Goal: Task Accomplishment & Management: Complete application form

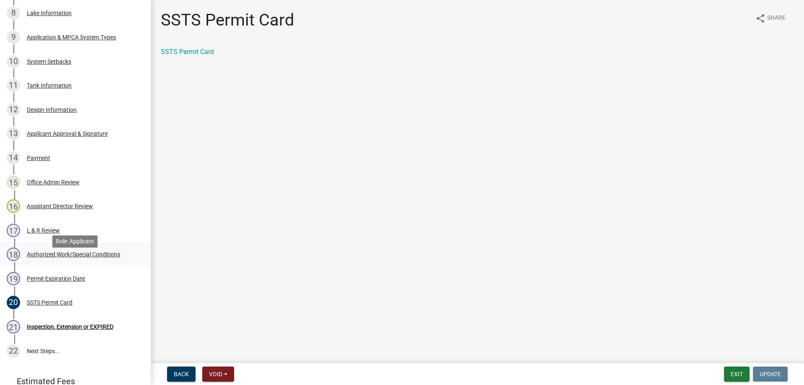
scroll to position [85, 0]
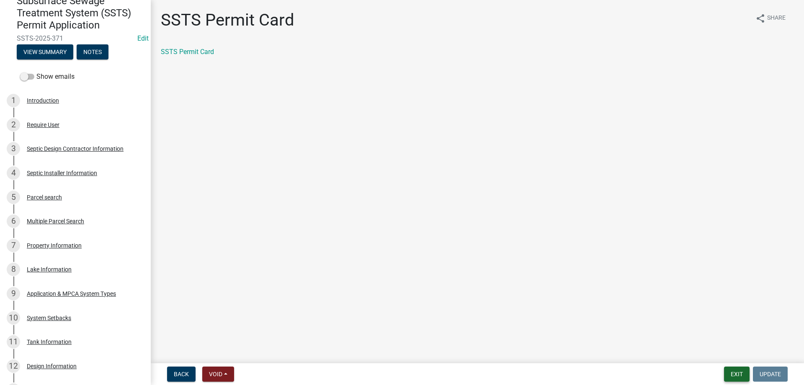
click at [737, 374] on button "Exit" at bounding box center [737, 374] width 26 height 15
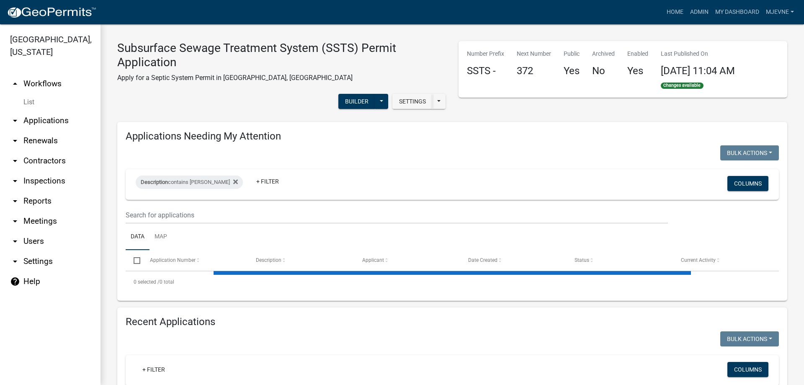
select select "1: 25"
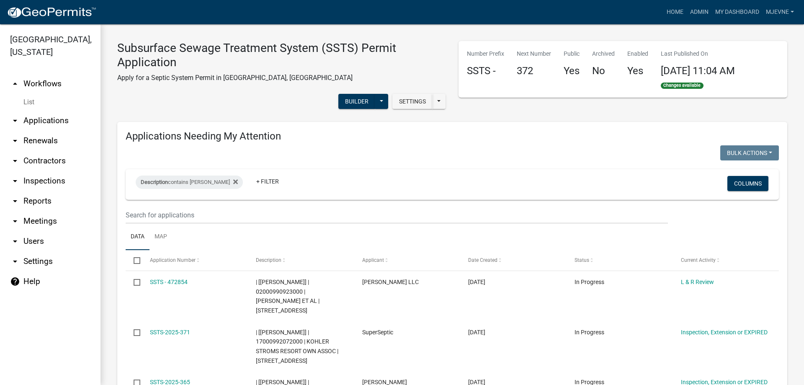
click at [48, 85] on link "arrow_drop_up Workflows" at bounding box center [50, 84] width 101 height 20
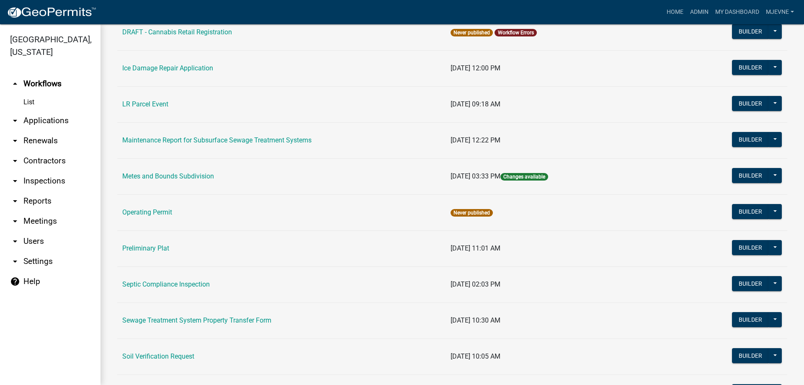
scroll to position [287, 0]
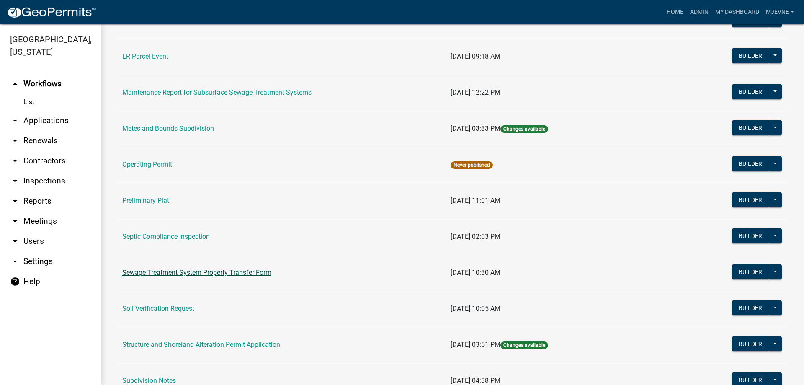
click at [193, 274] on link "Sewage Treatment System Property Transfer Form" at bounding box center [196, 272] width 149 height 8
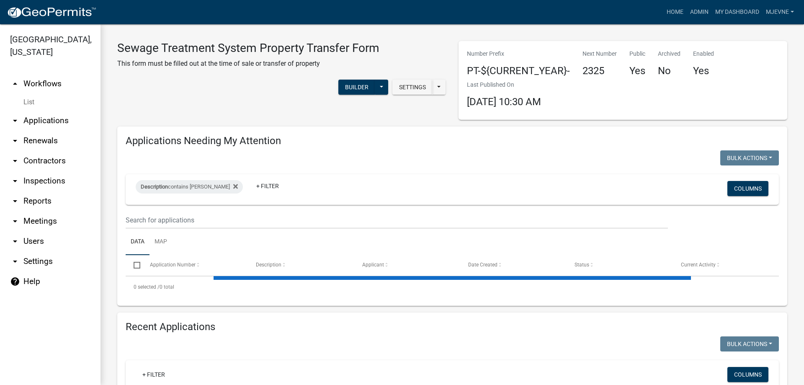
select select "1: 25"
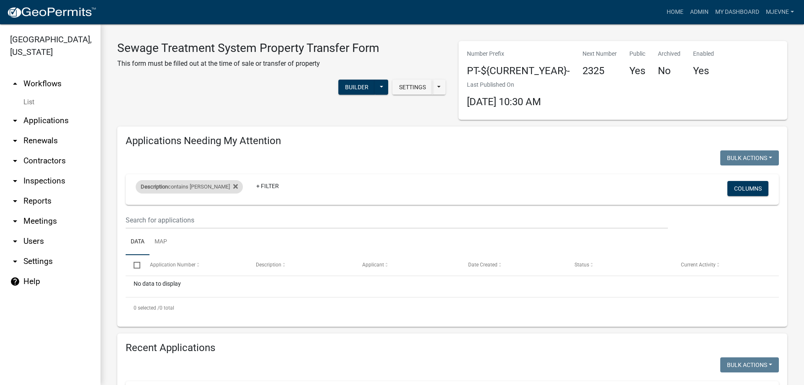
click at [222, 187] on div "Description contains michelle Remove this filter" at bounding box center [189, 186] width 107 height 13
click at [182, 241] on button "Done" at bounding box center [179, 242] width 77 height 15
click at [230, 186] on fa-icon at bounding box center [234, 186] width 8 height 13
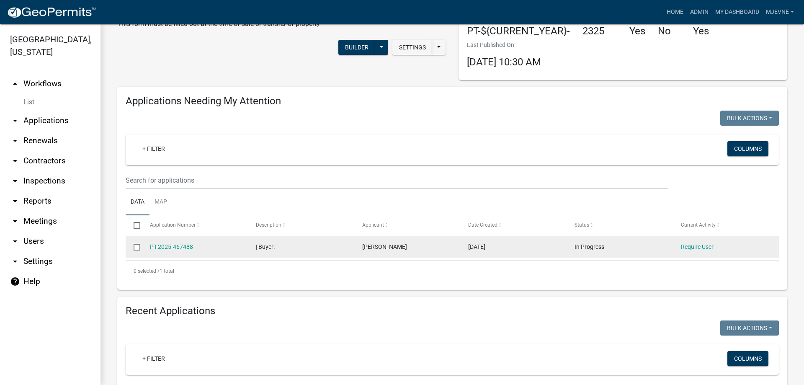
scroll to position [239, 0]
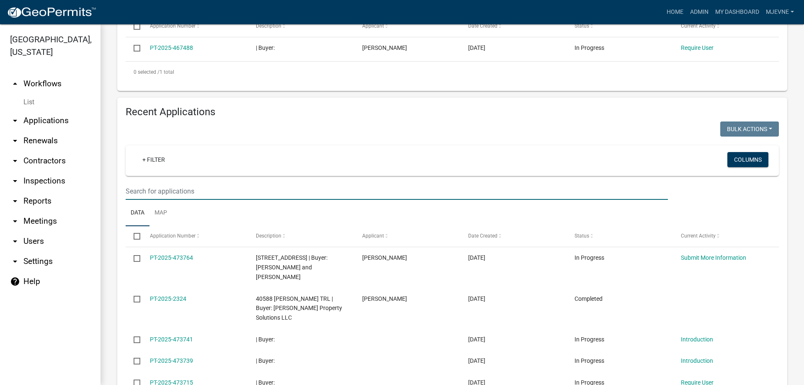
click at [153, 191] on input "text" at bounding box center [397, 191] width 542 height 17
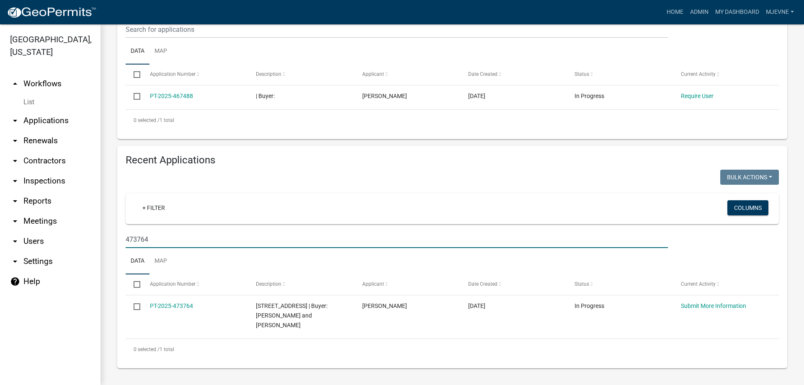
scroll to position [181, 0]
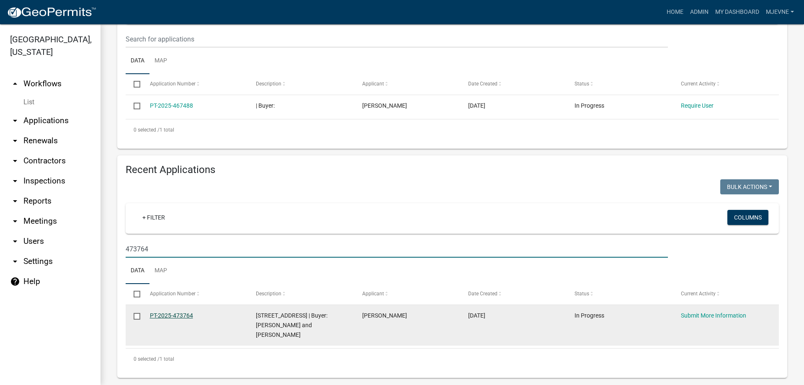
type input "473764"
click at [166, 315] on link "PT-2025-473764" at bounding box center [171, 315] width 43 height 7
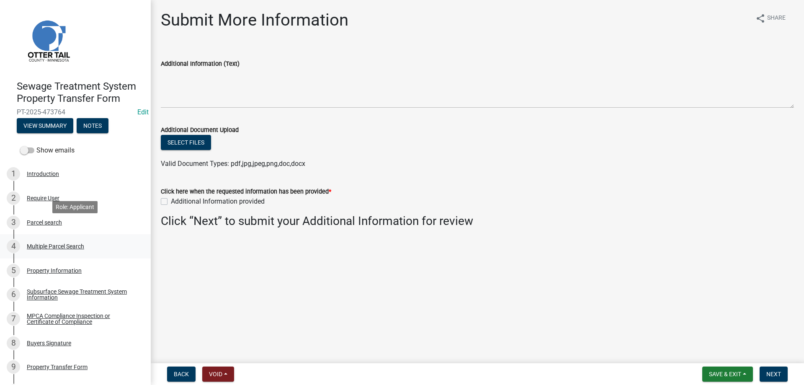
scroll to position [118, 0]
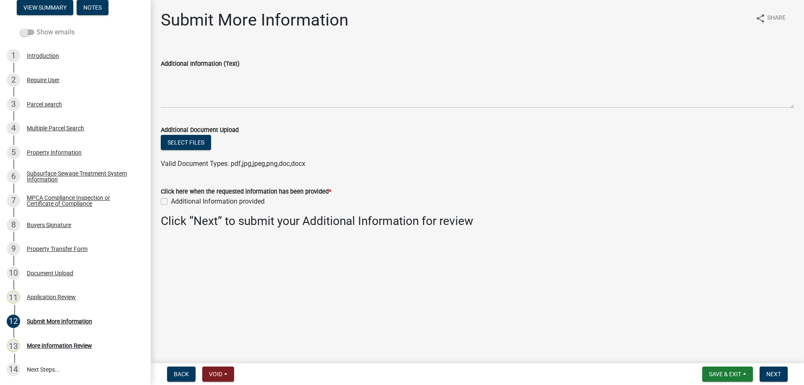
click at [30, 32] on span at bounding box center [27, 32] width 14 height 6
click at [36, 27] on input "Show emails" at bounding box center [36, 27] width 0 height 0
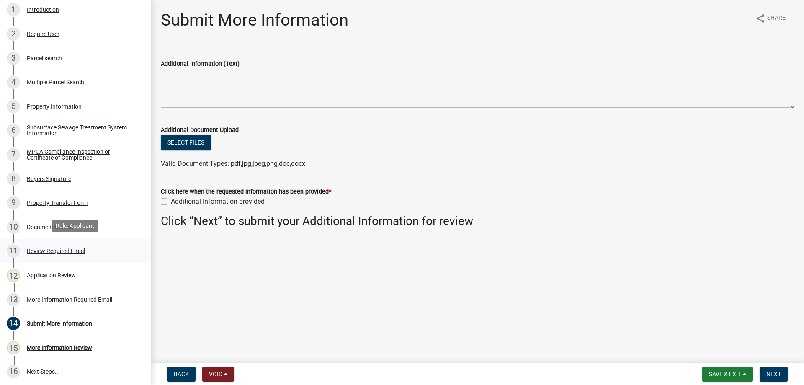
scroll to position [166, 0]
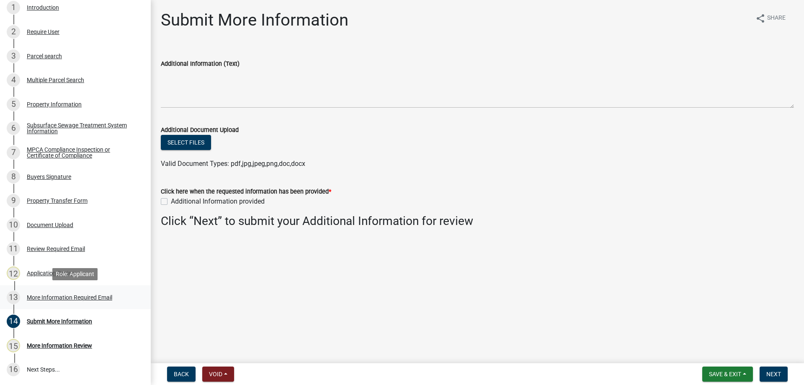
click at [84, 296] on div "More Information Required Email" at bounding box center [69, 297] width 85 height 6
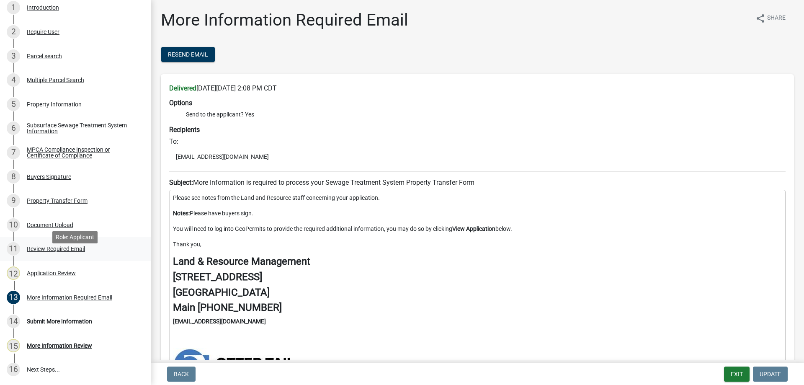
scroll to position [124, 0]
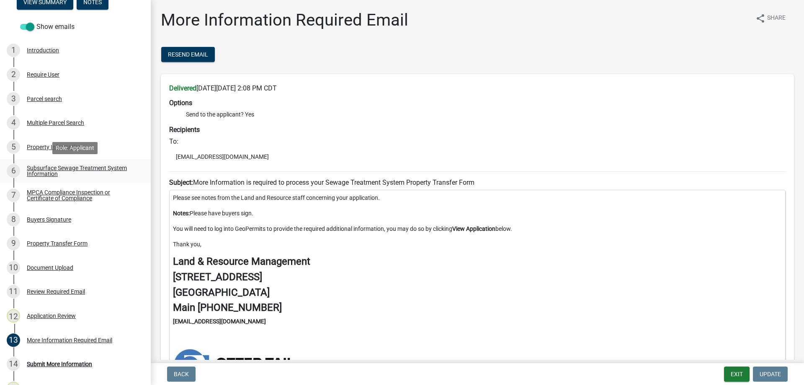
click at [68, 168] on div "Subsurface Sewage Treatment System Information" at bounding box center [82, 171] width 111 height 12
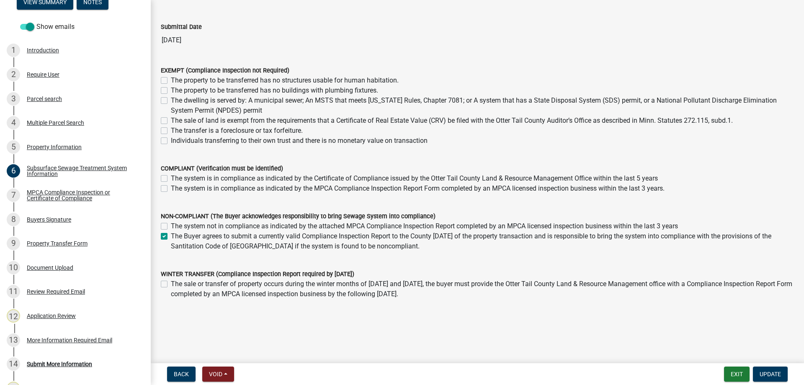
scroll to position [57, 0]
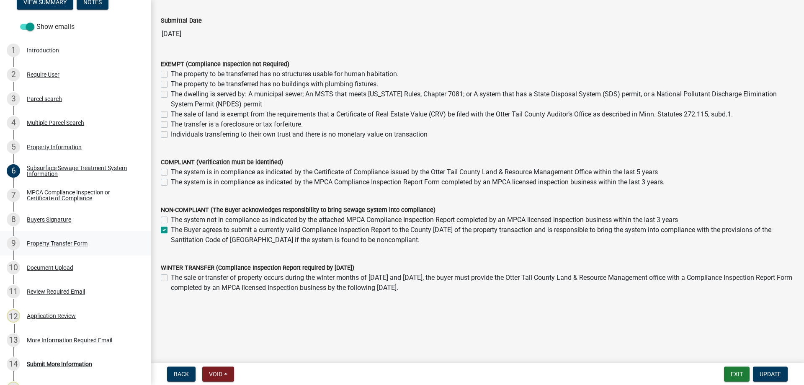
click at [58, 243] on div "Property Transfer Form" at bounding box center [57, 243] width 61 height 6
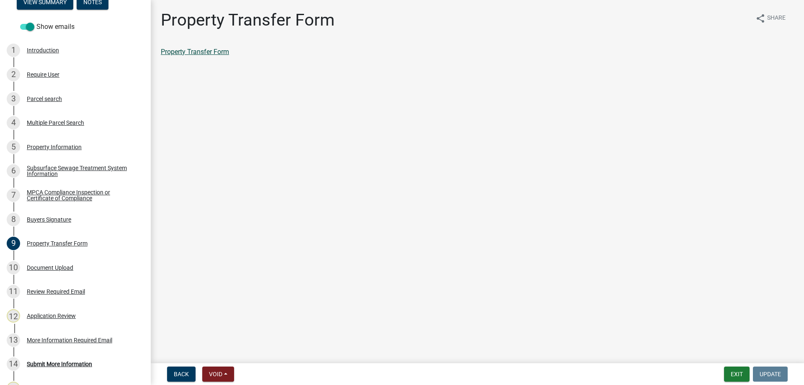
click at [201, 53] on link "Property Transfer Form" at bounding box center [195, 52] width 68 height 8
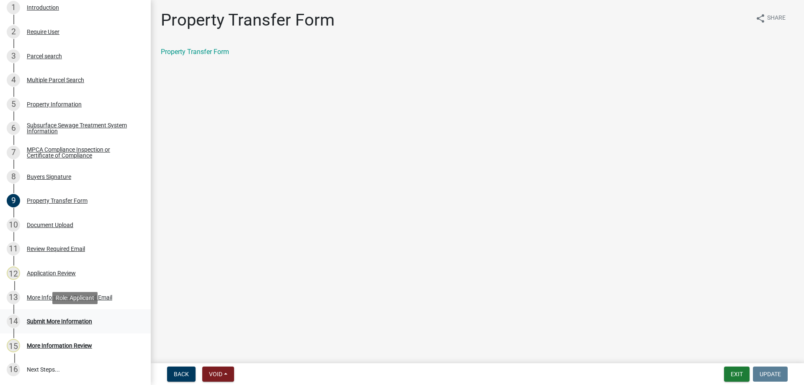
click at [57, 321] on div "Submit More Information" at bounding box center [59, 321] width 65 height 6
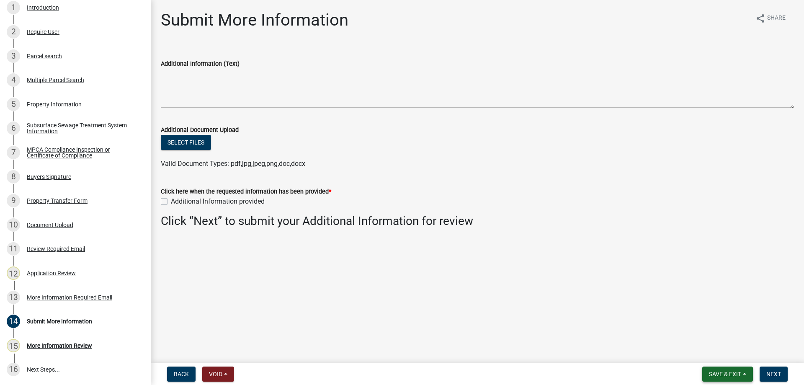
click at [726, 374] on span "Save & Exit" at bounding box center [725, 374] width 32 height 7
click at [706, 350] on button "Save & Exit" at bounding box center [719, 352] width 67 height 20
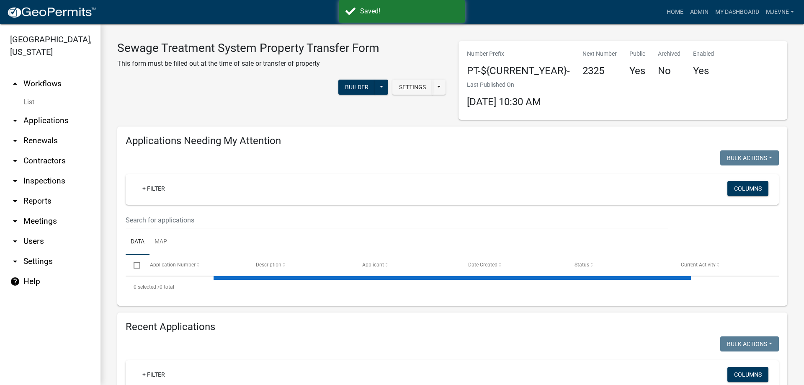
select select "1: 25"
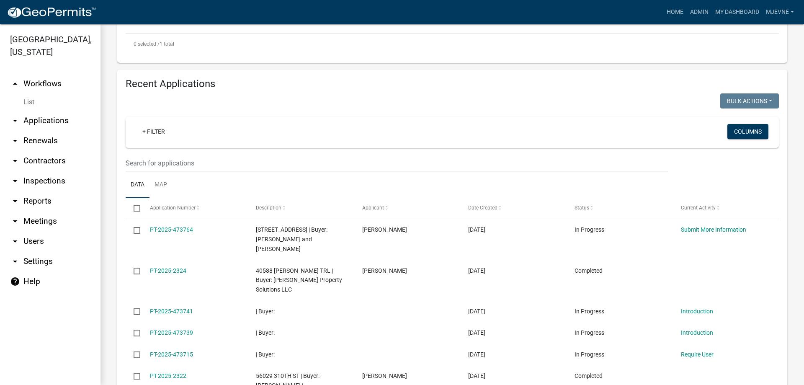
scroll to position [287, 0]
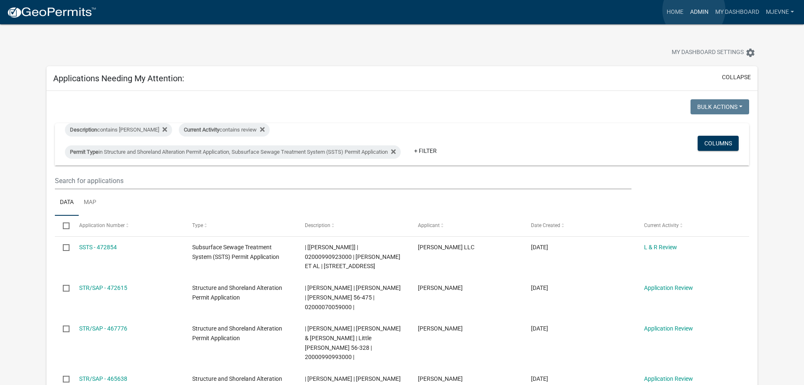
click at [694, 10] on link "Admin" at bounding box center [699, 12] width 25 height 16
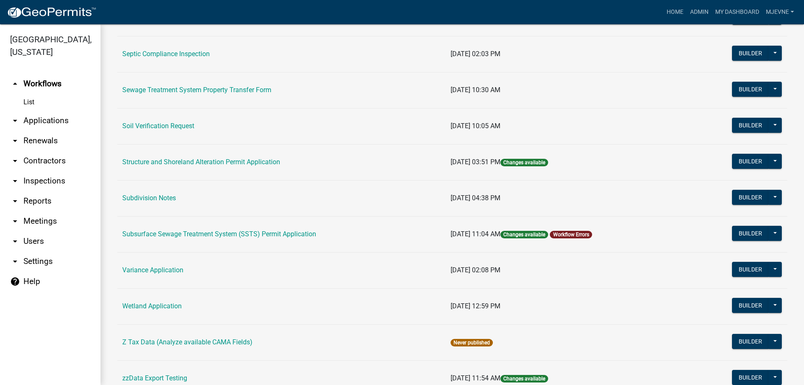
scroll to position [478, 0]
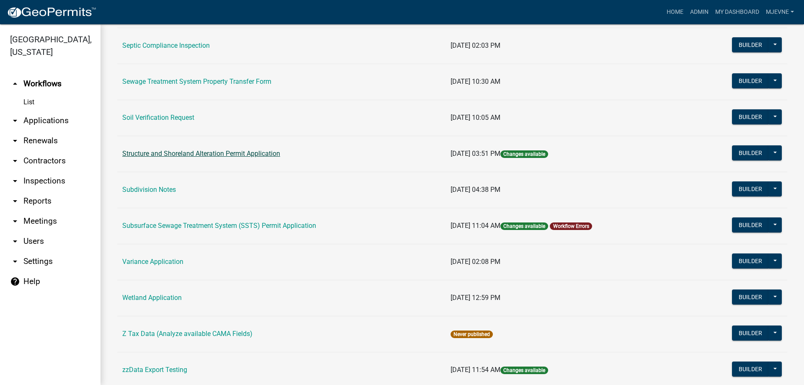
click at [212, 152] on link "Structure and Shoreland Alteration Permit Application" at bounding box center [201, 154] width 158 height 8
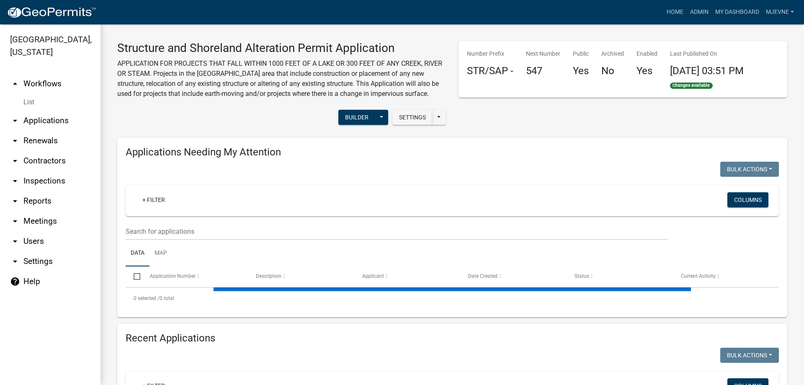
select select "1: 25"
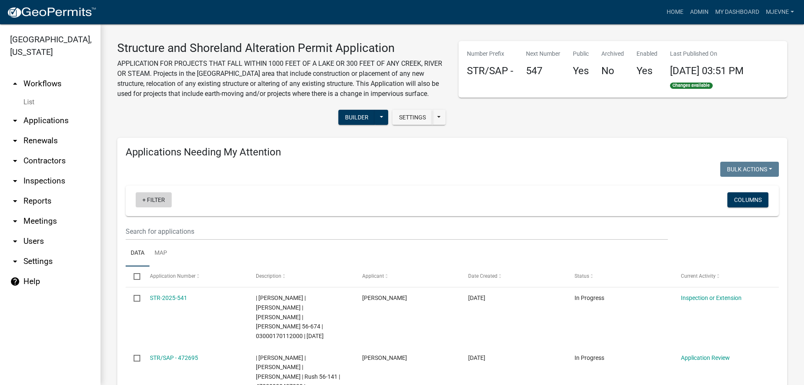
click at [155, 199] on link "+ Filter" at bounding box center [154, 199] width 36 height 15
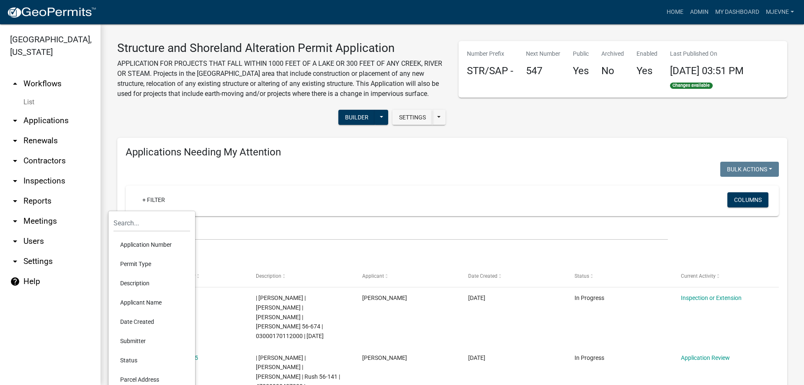
click at [143, 282] on li "Description" at bounding box center [152, 283] width 77 height 19
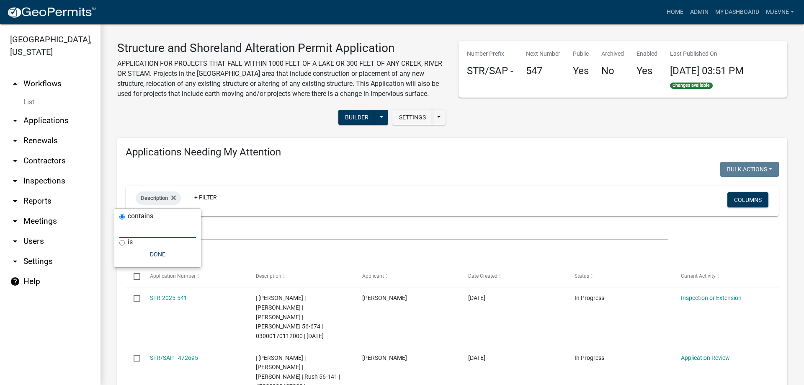
click at [156, 234] on input "text" at bounding box center [157, 229] width 77 height 17
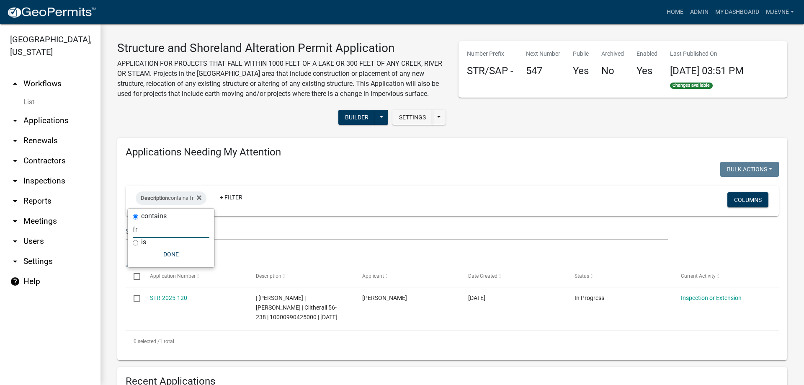
type input "f"
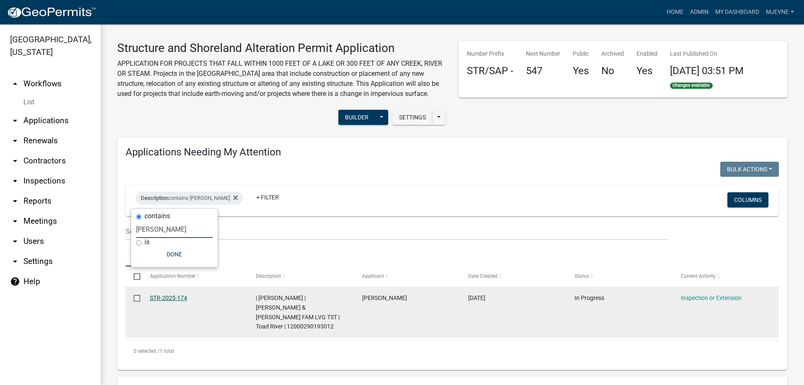
type input "holz"
click at [169, 297] on link "STR-2025-174" at bounding box center [168, 297] width 37 height 7
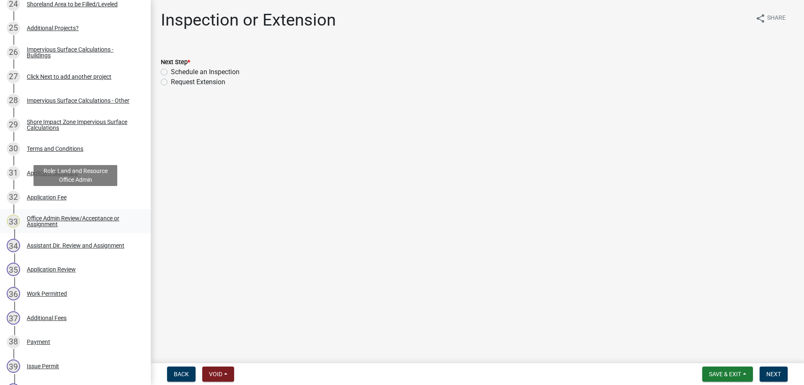
scroll to position [769, 0]
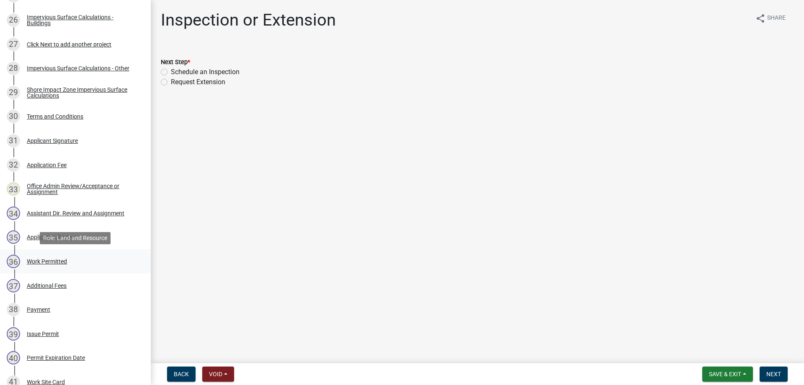
click at [44, 262] on div "Work Permitted" at bounding box center [47, 261] width 40 height 6
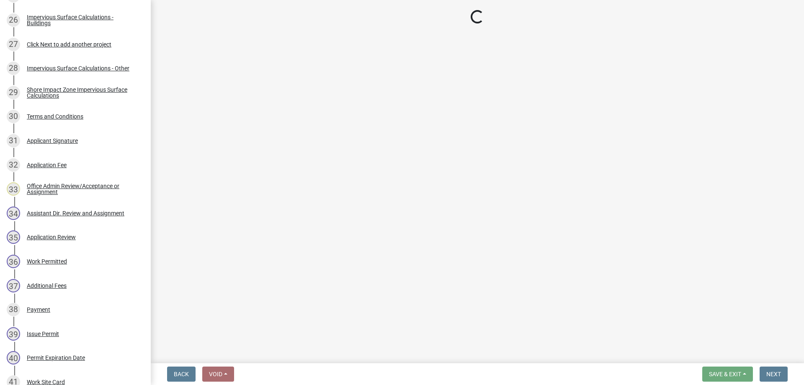
select select "f66be788-4dd6-459d-a9ec-6d83f4dfb709"
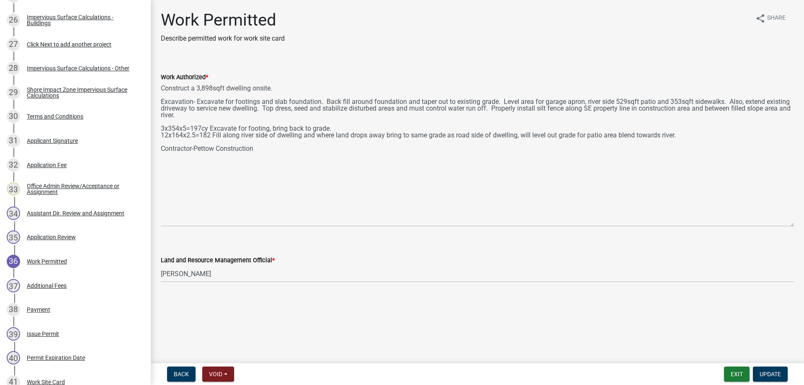
drag, startPoint x: 791, startPoint y: 118, endPoint x: 802, endPoint y: 223, distance: 105.7
click at [794, 223] on textarea "Construct a 3,898sqft dwelling onsite. Excavation- Excavate for footings and sl…" at bounding box center [477, 154] width 633 height 145
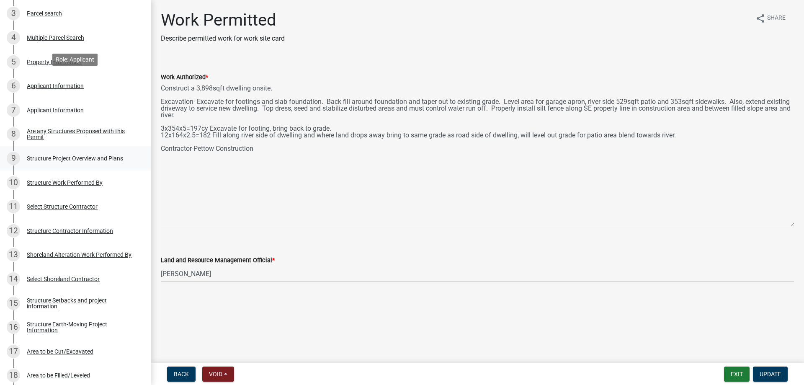
scroll to position [214, 0]
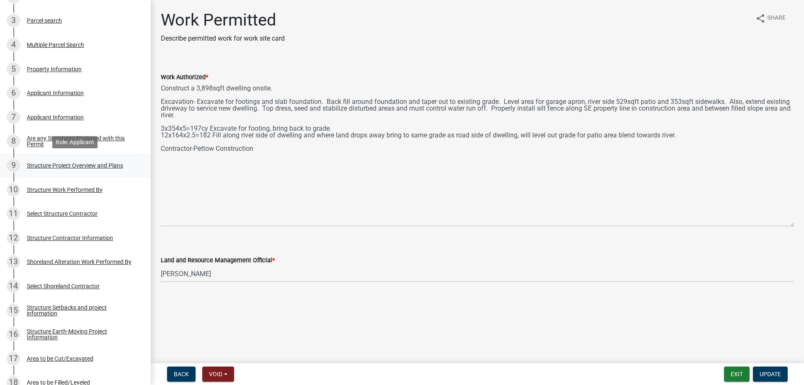
click at [85, 164] on div "Structure Project Overview and Plans" at bounding box center [75, 166] width 96 height 6
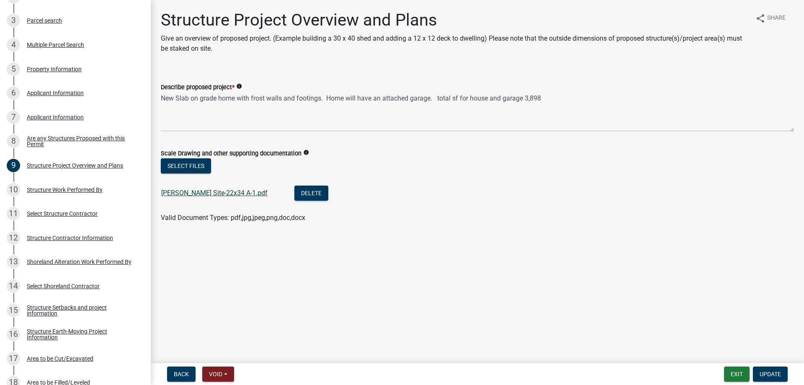
click at [199, 196] on link "Holzer Site-22x34 A-1.pdf" at bounding box center [214, 193] width 106 height 8
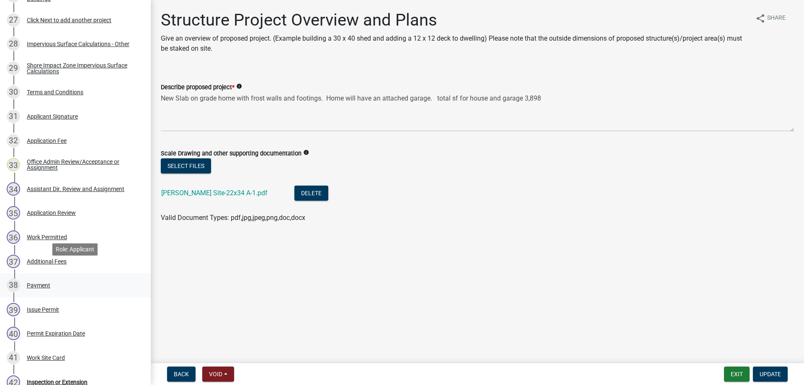
scroll to position [812, 0]
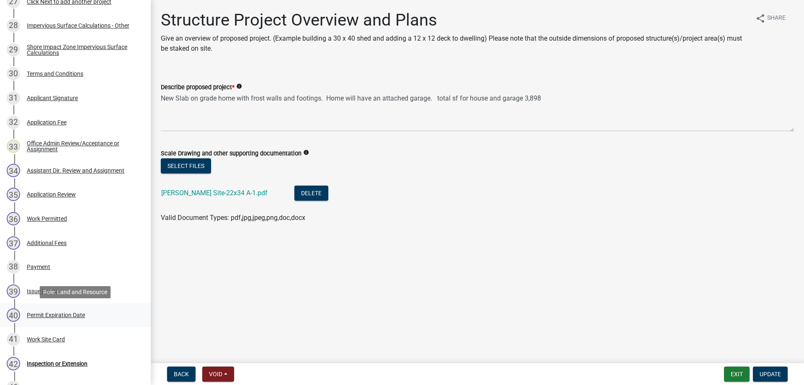
click at [54, 315] on div "Permit Expiration Date" at bounding box center [56, 315] width 58 height 6
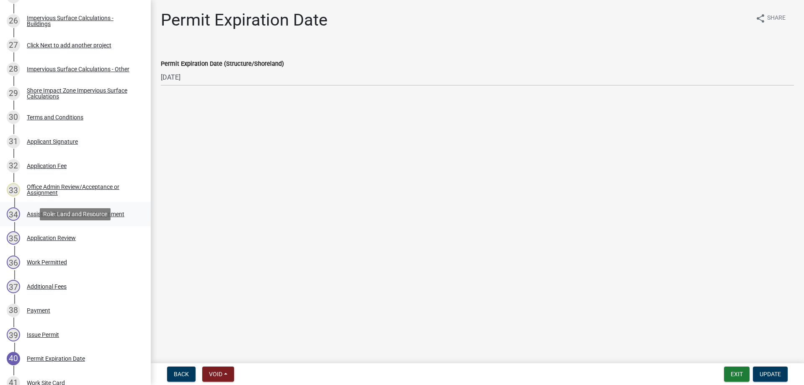
scroll to position [769, 0]
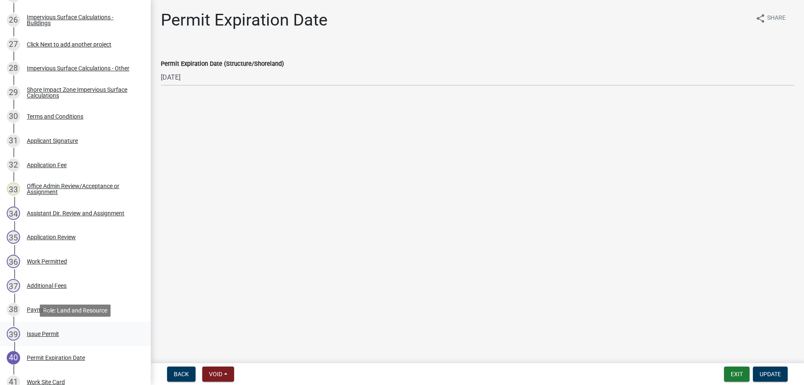
click at [44, 335] on div "Issue Permit" at bounding box center [43, 334] width 32 height 6
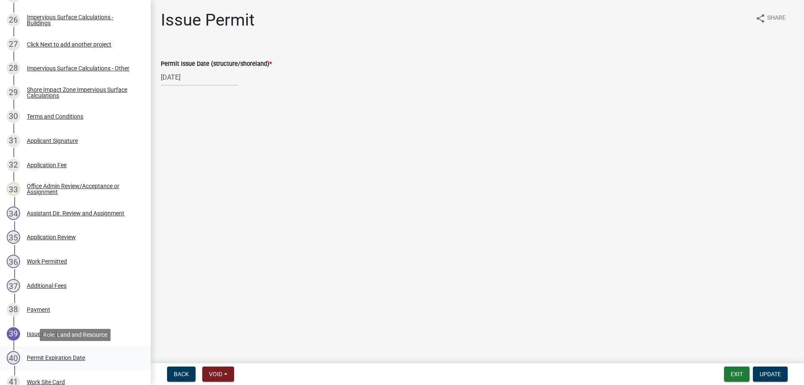
click at [44, 357] on div "Permit Expiration Date" at bounding box center [56, 358] width 58 height 6
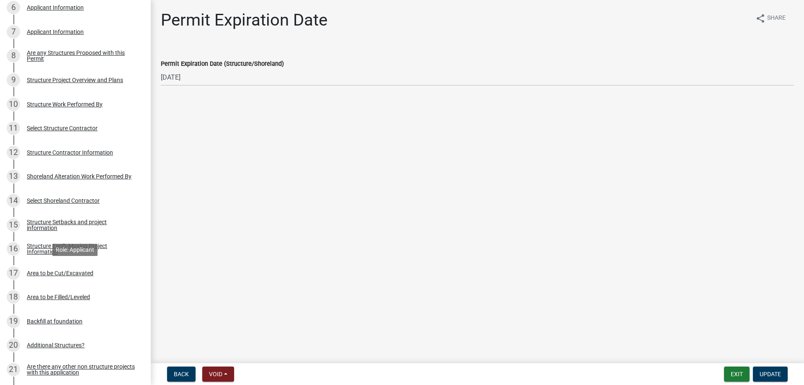
scroll to position [0, 0]
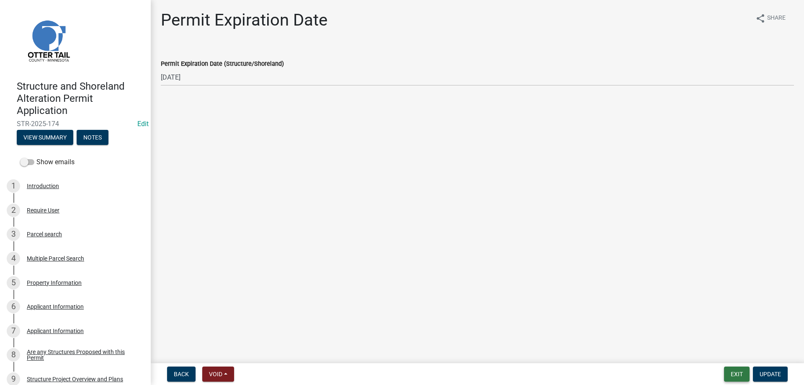
click at [737, 377] on button "Exit" at bounding box center [737, 374] width 26 height 15
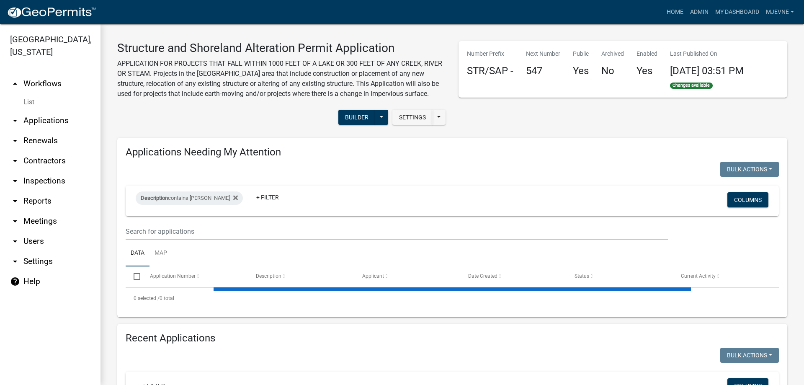
select select "1: 25"
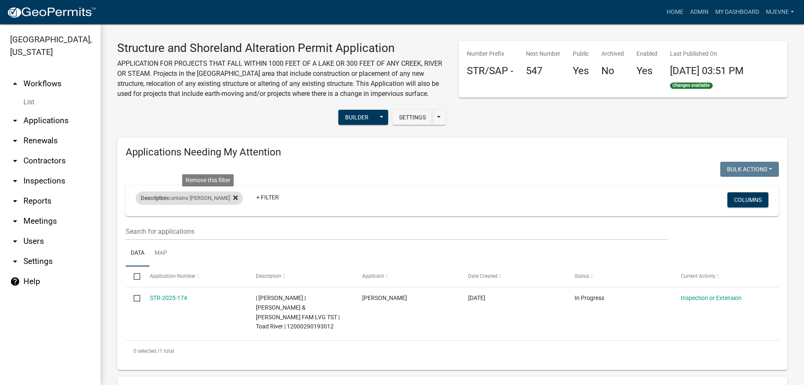
click at [233, 196] on icon at bounding box center [235, 198] width 5 height 5
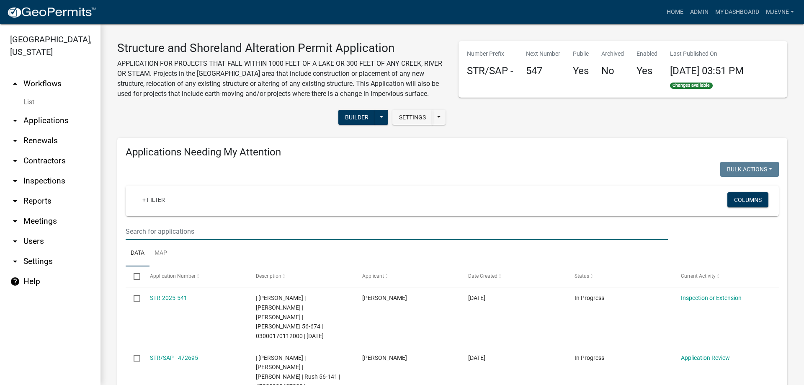
click at [176, 231] on input "text" at bounding box center [397, 231] width 542 height 17
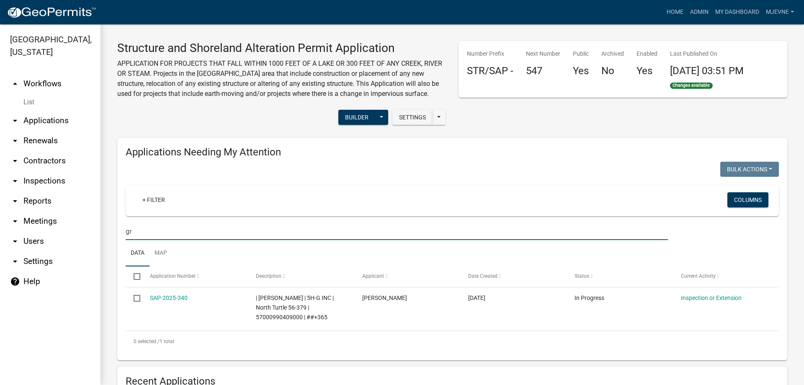
type input "g"
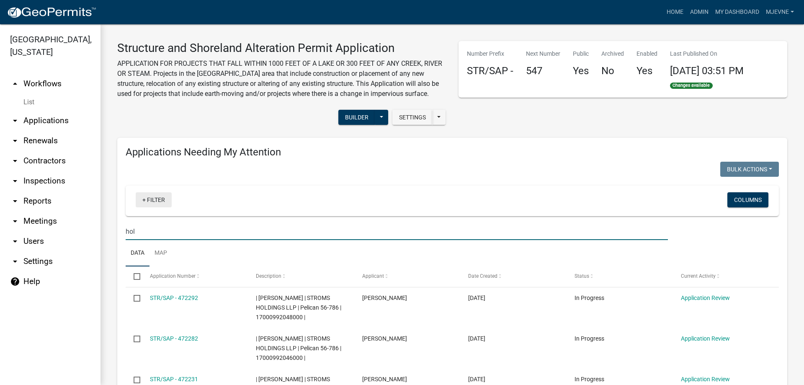
type input "hol"
click at [145, 198] on link "+ Filter" at bounding box center [154, 199] width 36 height 15
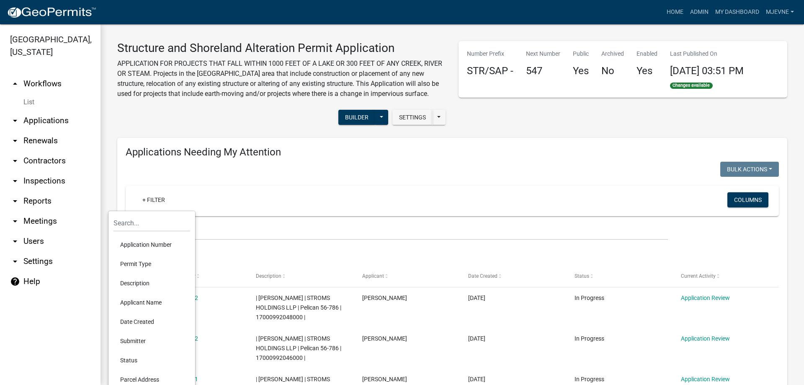
click at [136, 285] on li "Description" at bounding box center [152, 283] width 77 height 19
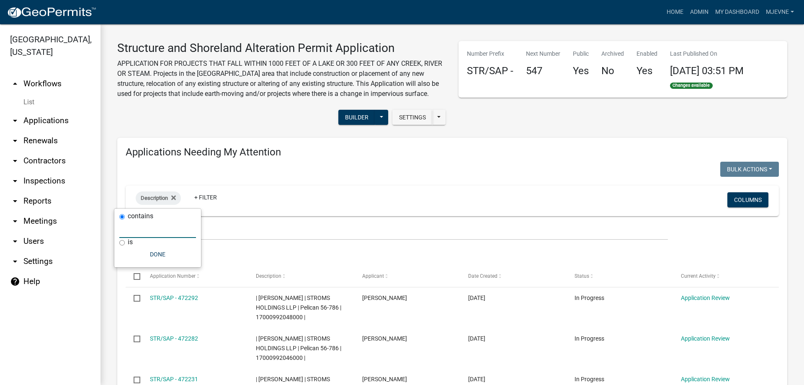
click at [147, 230] on input "text" at bounding box center [157, 229] width 77 height 17
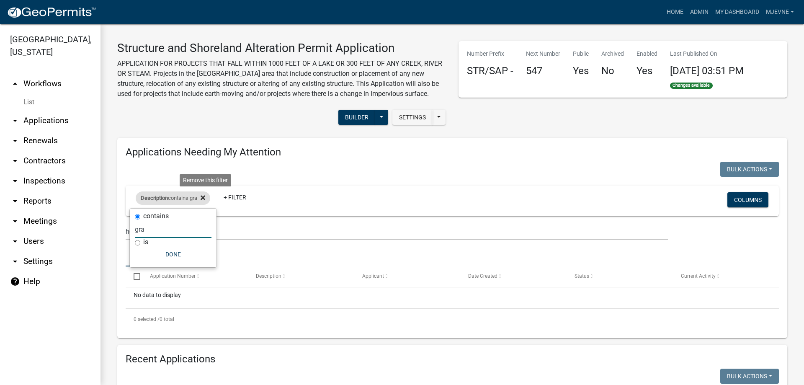
type input "gra"
click at [205, 197] on icon at bounding box center [203, 198] width 5 height 5
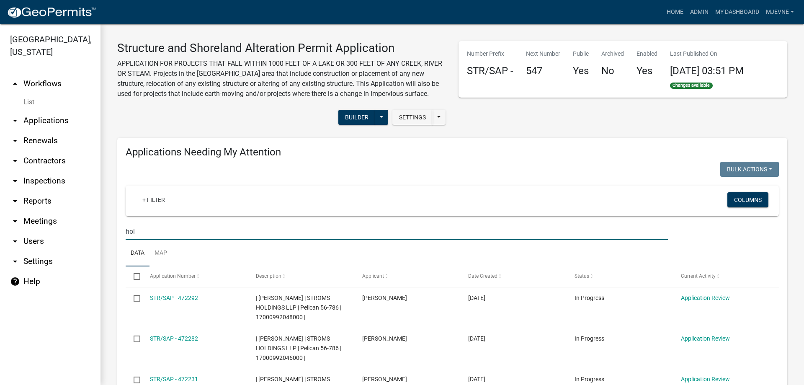
click at [142, 232] on input "hol" at bounding box center [397, 231] width 542 height 17
drag, startPoint x: 142, startPoint y: 232, endPoint x: 105, endPoint y: 235, distance: 37.8
click at [126, 235] on input "hol" at bounding box center [397, 231] width 542 height 17
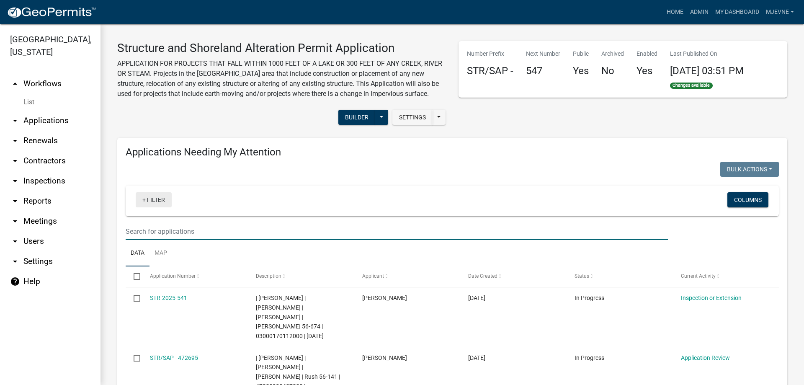
click at [160, 201] on link "+ Filter" at bounding box center [154, 199] width 36 height 15
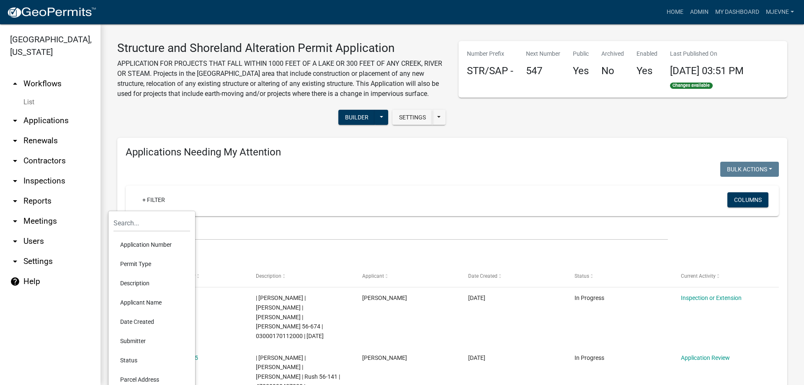
click at [129, 285] on li "Description" at bounding box center [152, 283] width 77 height 19
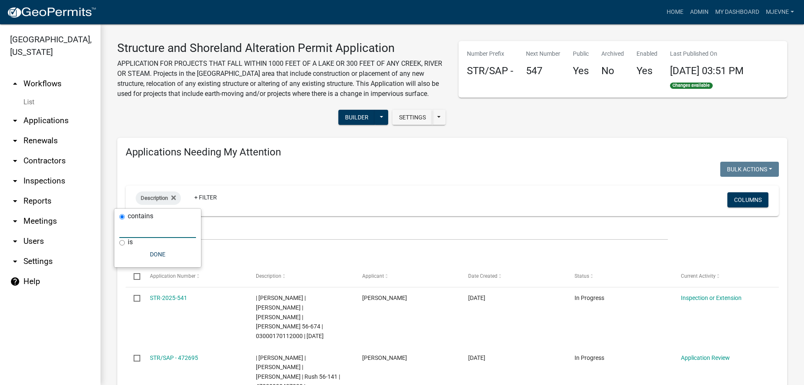
click at [143, 230] on input "text" at bounding box center [157, 229] width 77 height 17
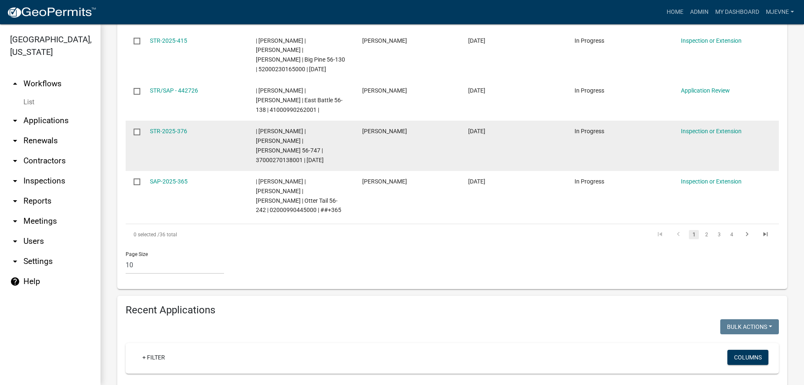
scroll to position [573, 0]
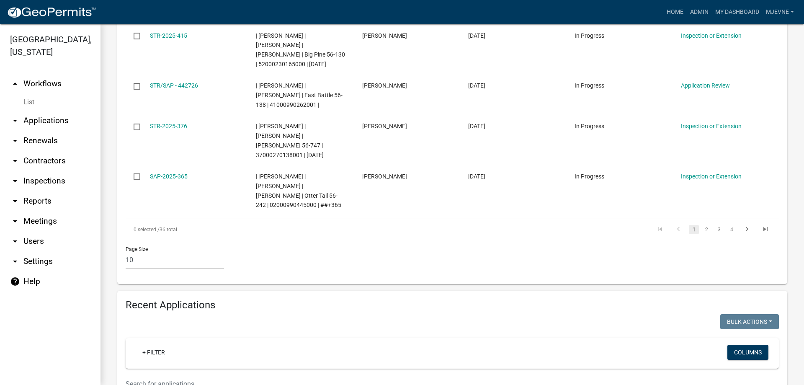
type input "john"
click at [126, 252] on select "10 25 50 100" at bounding box center [175, 260] width 98 height 17
select select "3: 100"
click option "100" at bounding box center [0, 0] width 0 height 0
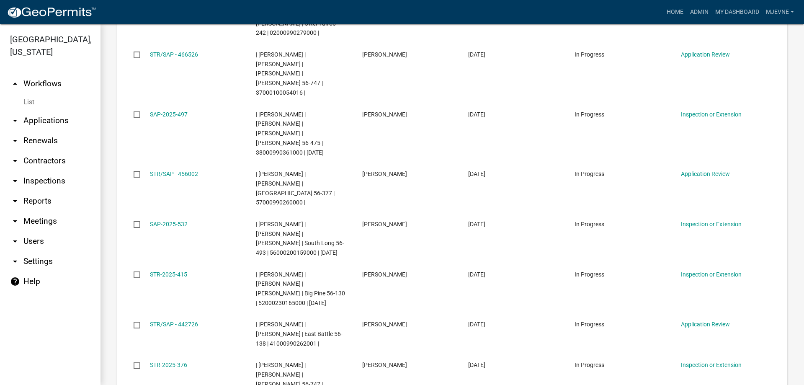
scroll to position [48, 0]
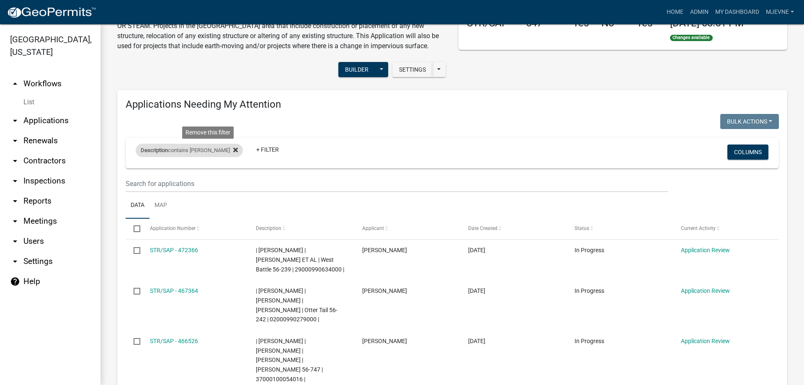
click at [233, 150] on icon at bounding box center [235, 150] width 5 height 5
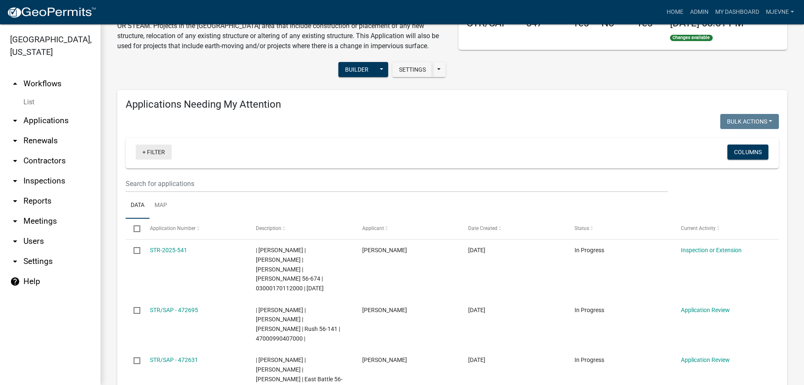
click at [153, 153] on link "+ Filter" at bounding box center [154, 152] width 36 height 15
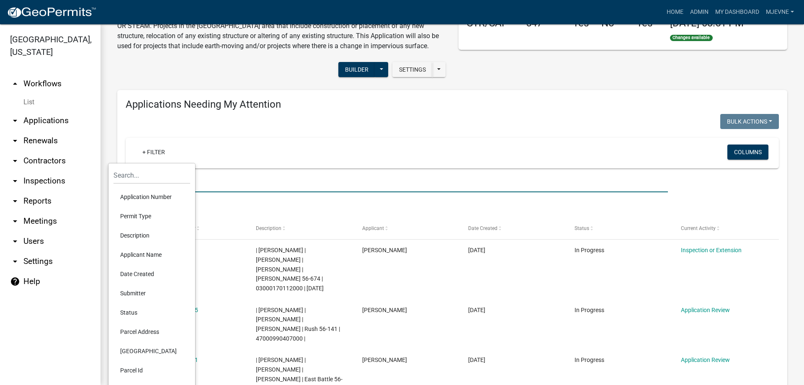
click at [250, 180] on input "text" at bounding box center [397, 183] width 542 height 17
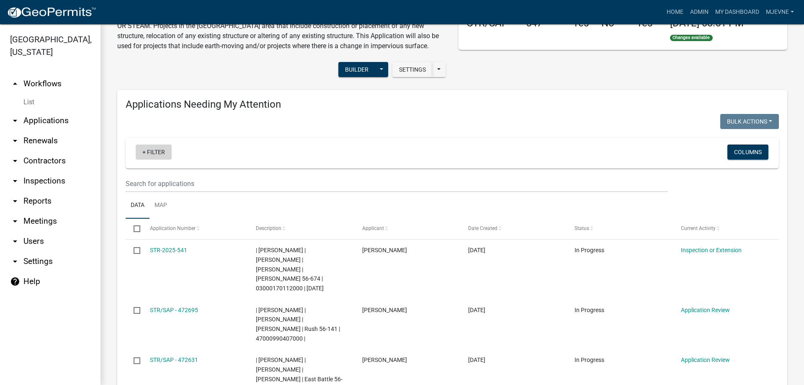
click at [154, 154] on link "+ Filter" at bounding box center [154, 152] width 36 height 15
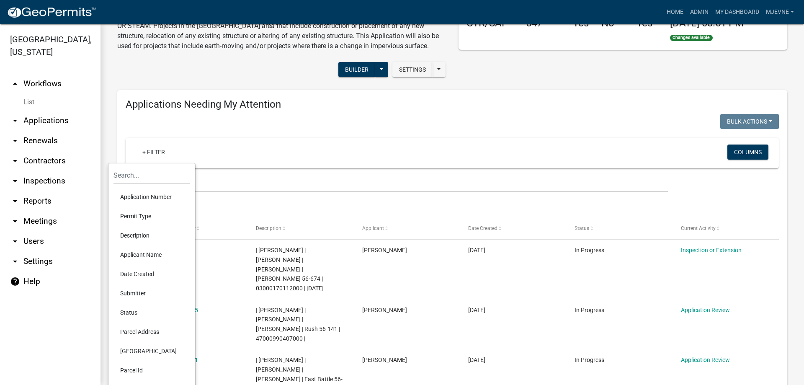
click at [139, 255] on li "Applicant Name" at bounding box center [152, 254] width 77 height 19
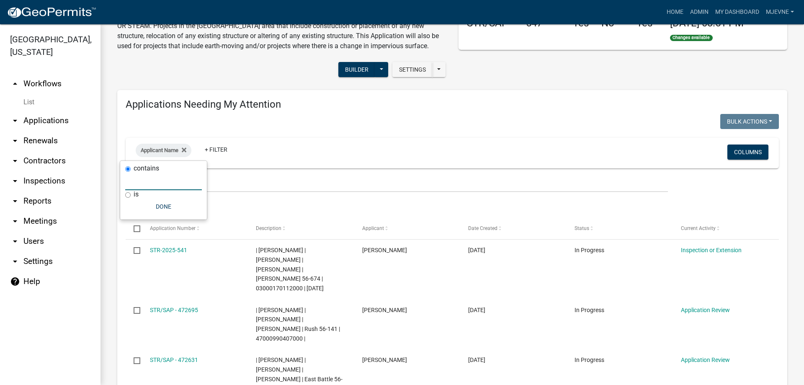
click at [143, 183] on input "text" at bounding box center [163, 181] width 77 height 17
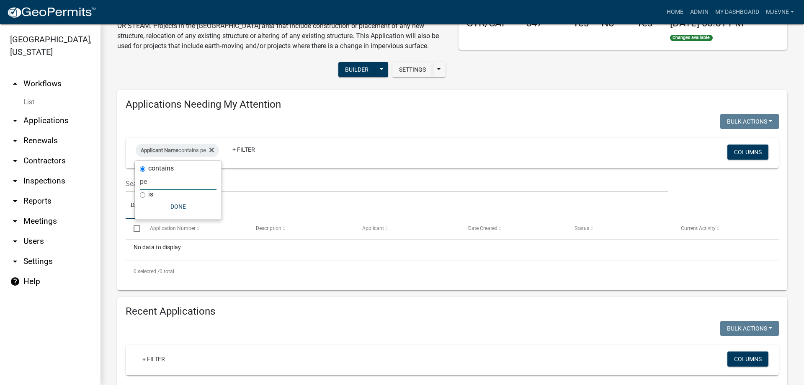
type input "p"
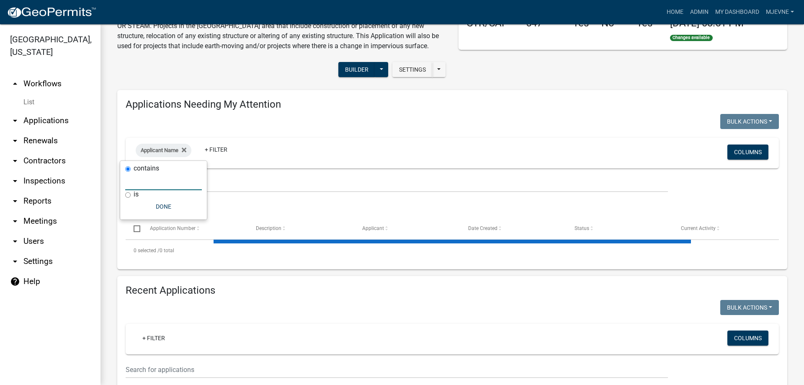
type input "P"
select select "3: 100"
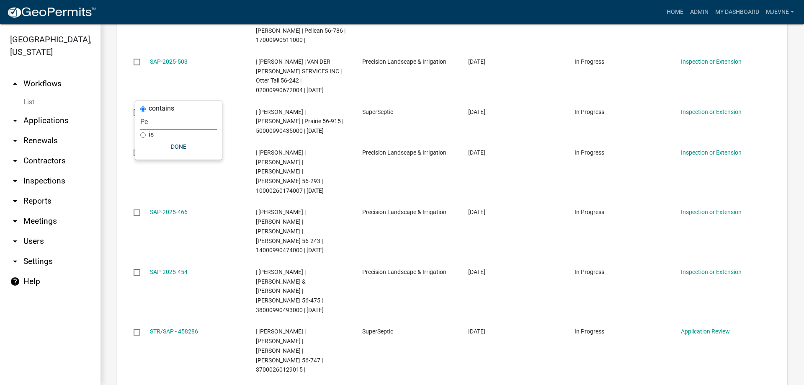
scroll to position [0, 0]
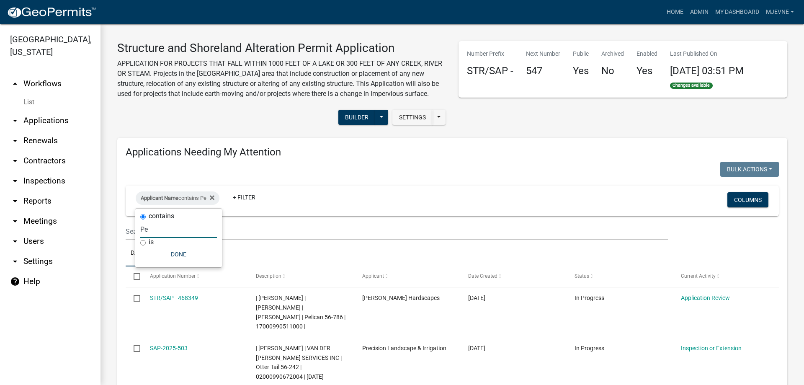
drag, startPoint x: 156, startPoint y: 230, endPoint x: 113, endPoint y: 229, distance: 42.7
click at [140, 229] on input "Pe" at bounding box center [178, 229] width 77 height 17
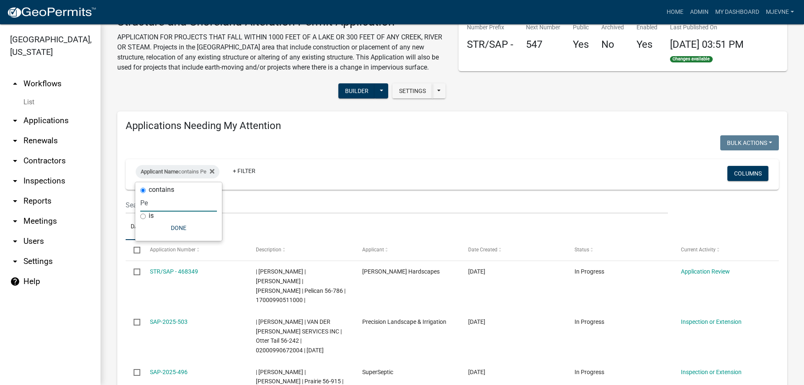
scroll to position [48, 0]
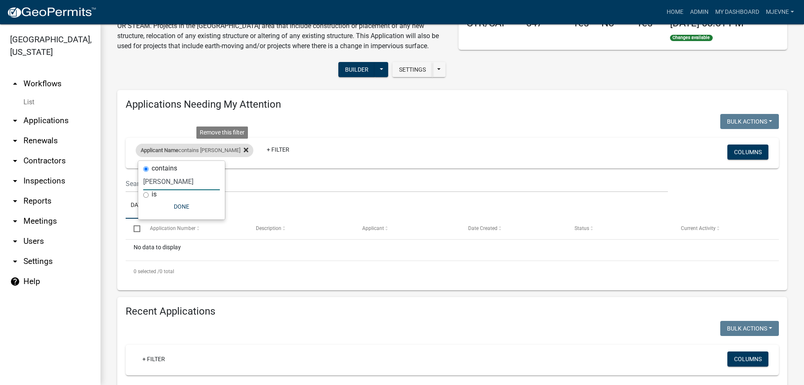
type input "olivia"
click at [244, 150] on icon at bounding box center [246, 150] width 5 height 5
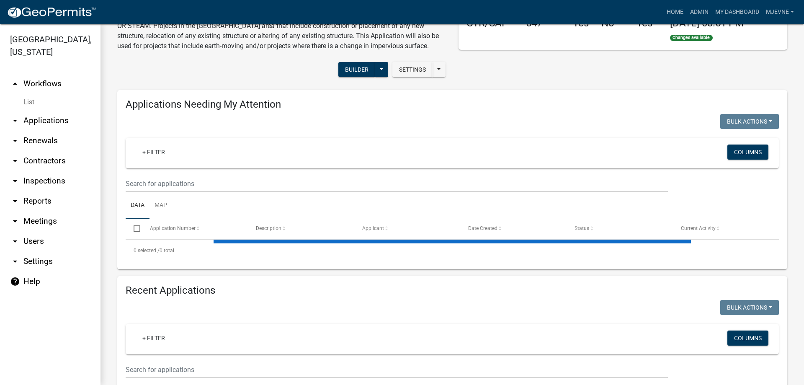
scroll to position [239, 0]
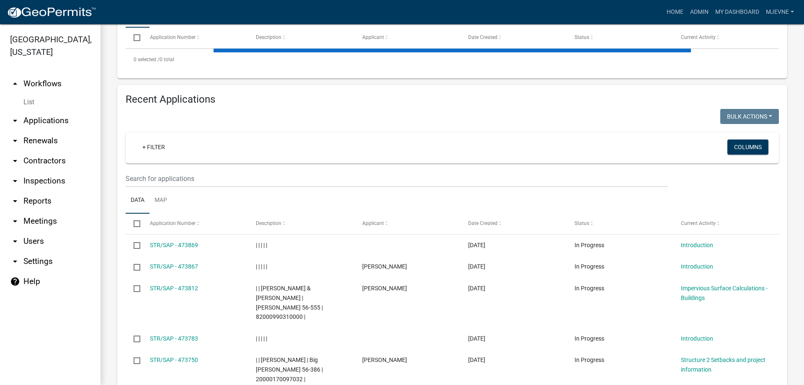
select select "3: 100"
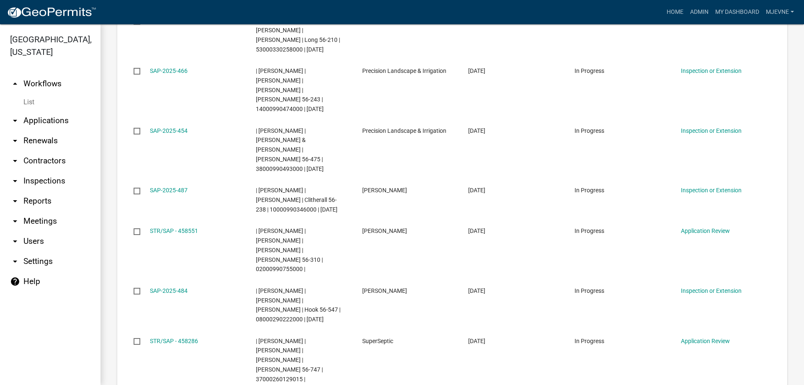
scroll to position [4632, 0]
click at [139, 350] on li "Applicant Name" at bounding box center [152, 350] width 77 height 19
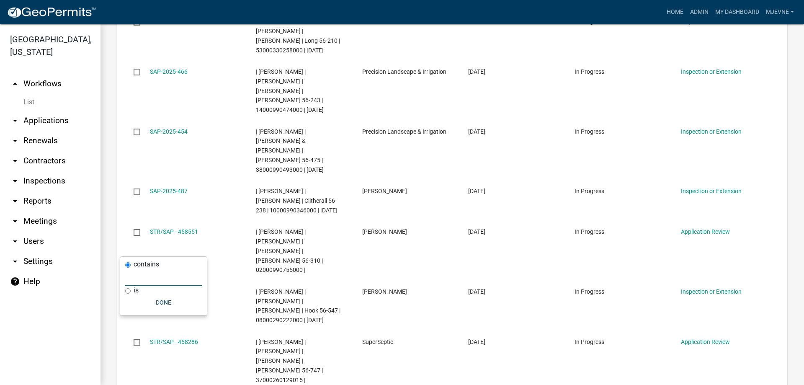
click at [143, 274] on input "text" at bounding box center [163, 277] width 77 height 17
type input "grady"
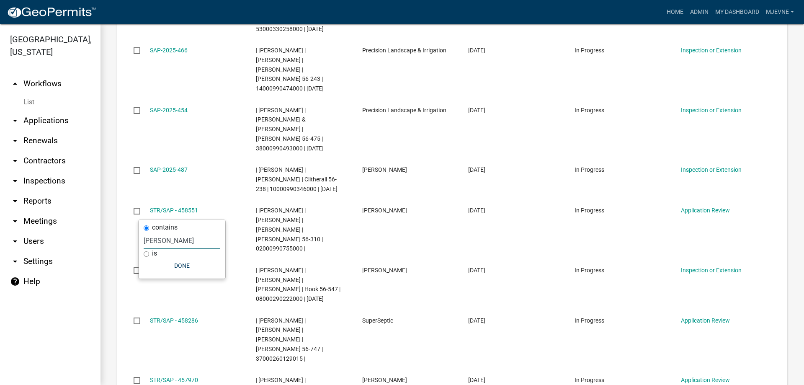
scroll to position [4672, 0]
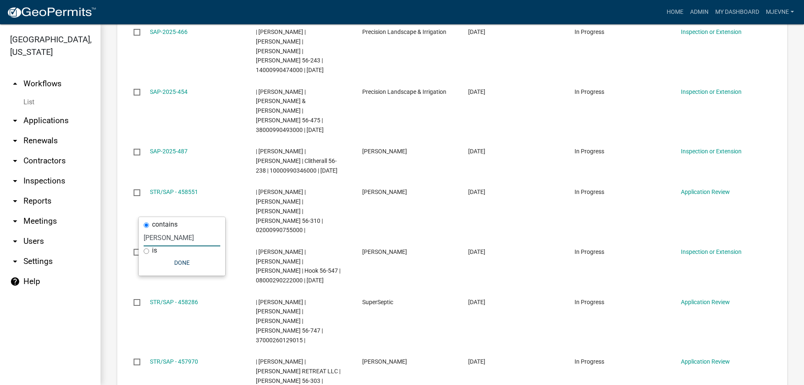
drag, startPoint x: 170, startPoint y: 239, endPoint x: 129, endPoint y: 241, distance: 41.1
click at [144, 241] on input "grady" at bounding box center [182, 237] width 77 height 17
select select "1: 25"
click at [59, 120] on link "arrow_drop_down Applications" at bounding box center [50, 121] width 101 height 20
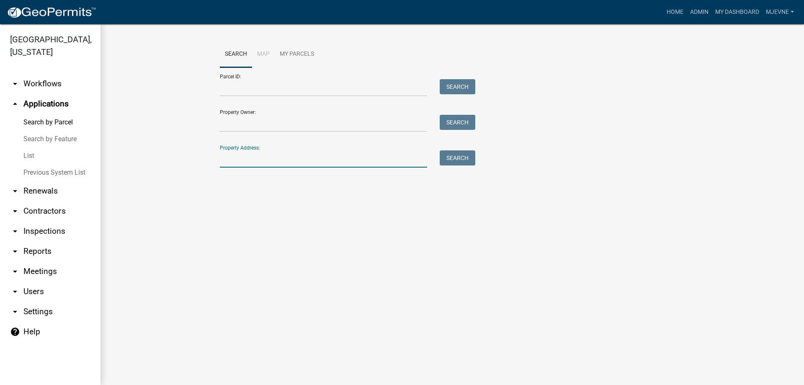
click at [244, 154] on input "Property Address:" at bounding box center [323, 158] width 207 height 17
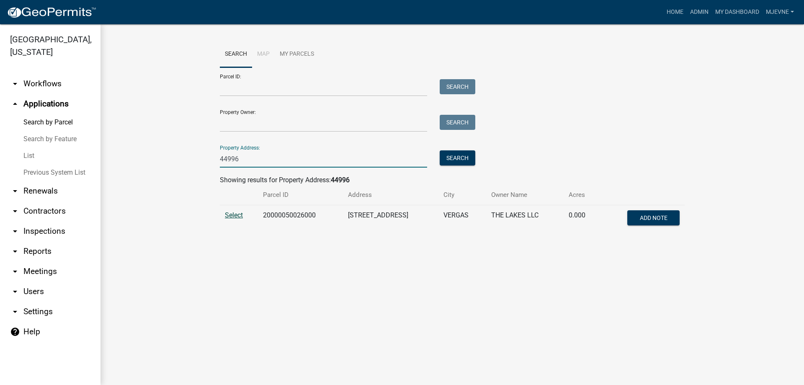
type input "44996"
click at [233, 214] on span "Select" at bounding box center [234, 215] width 18 height 8
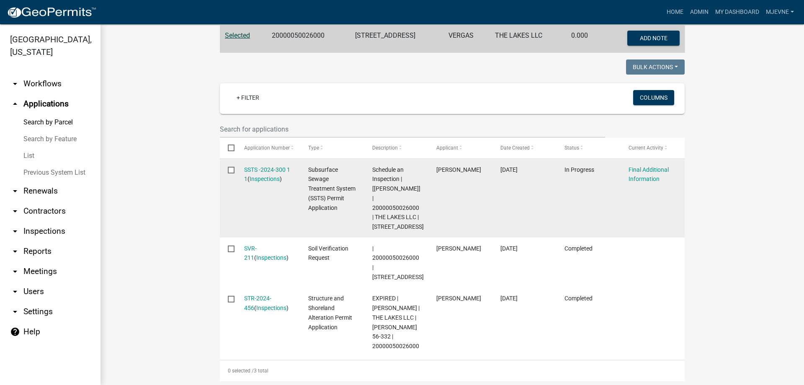
scroll to position [239, 0]
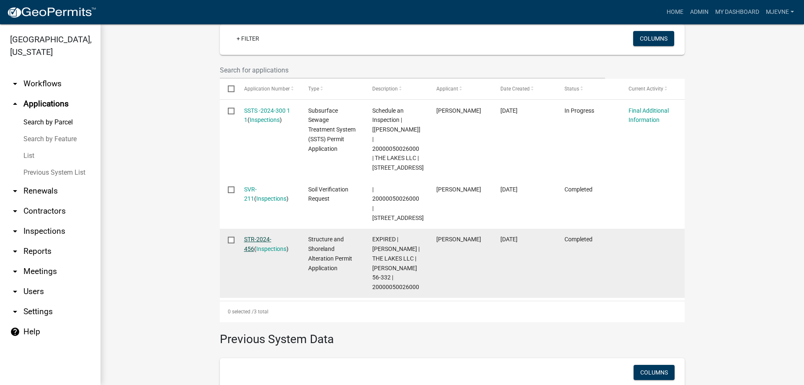
click at [261, 238] on link "STR-2024-456" at bounding box center [257, 244] width 27 height 16
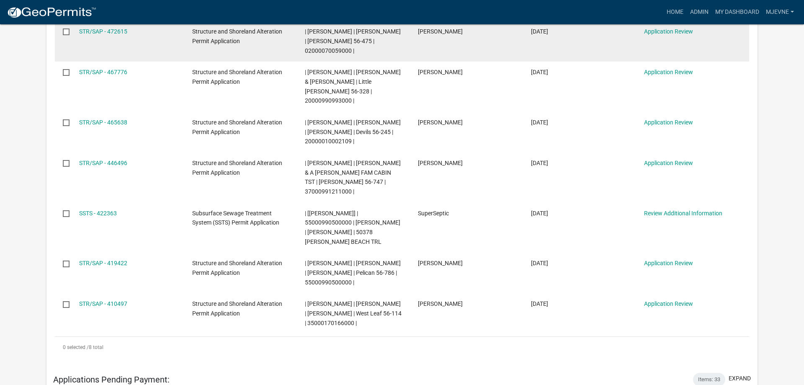
scroll to position [128, 0]
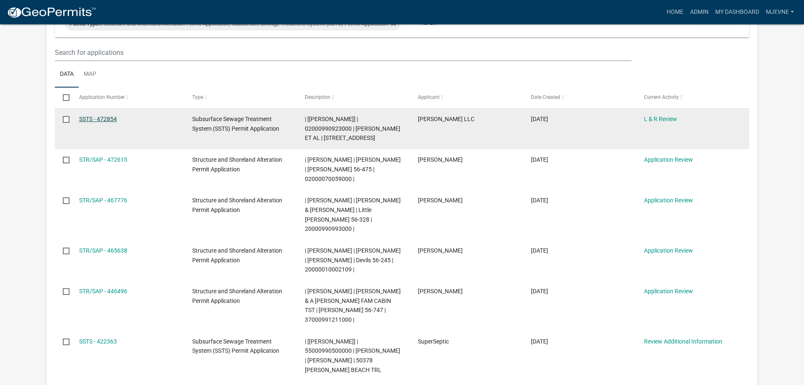
click at [104, 116] on link "SSTS - 472854" at bounding box center [98, 119] width 38 height 7
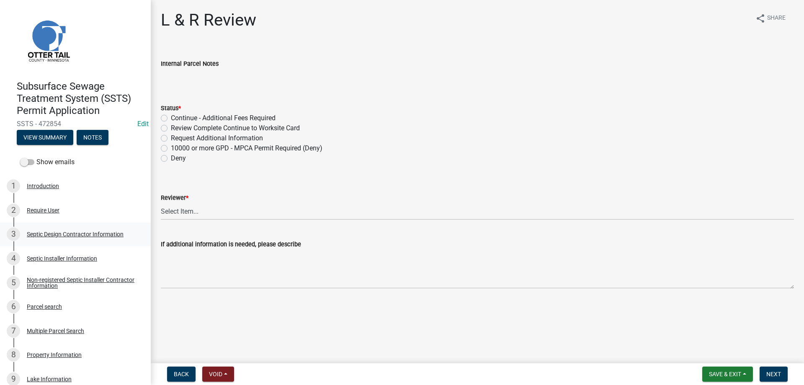
click at [50, 236] on div "Septic Design Contractor Information" at bounding box center [75, 234] width 97 height 6
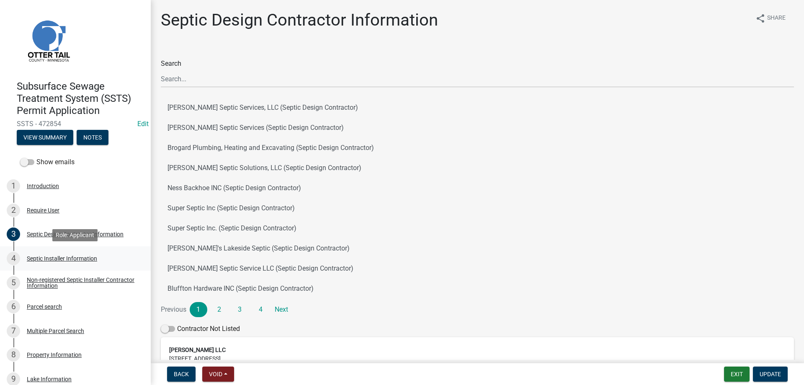
click at [60, 259] on div "Septic Installer Information" at bounding box center [62, 259] width 70 height 6
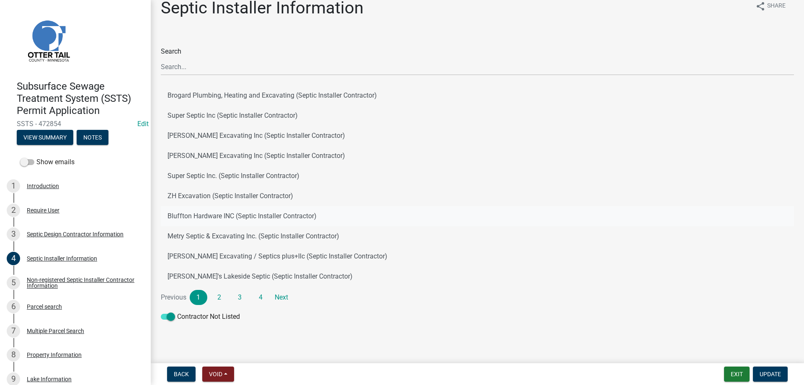
scroll to position [17, 0]
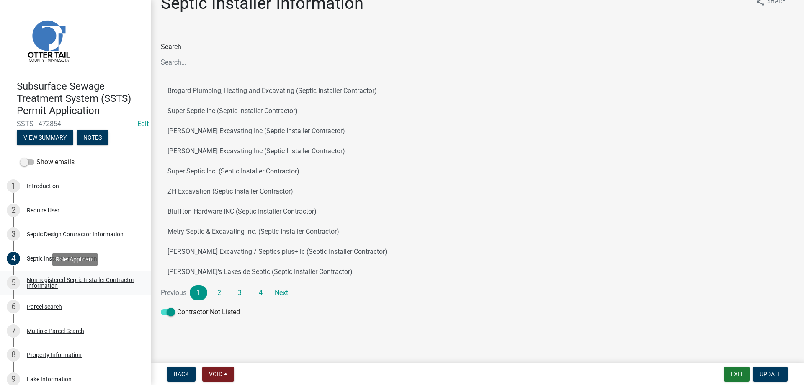
click at [67, 280] on div "Non-registered Septic Installer Contractor Information" at bounding box center [82, 283] width 111 height 12
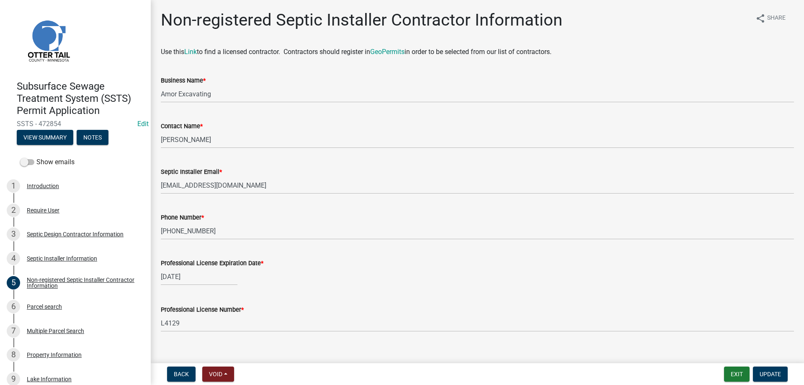
scroll to position [11, 0]
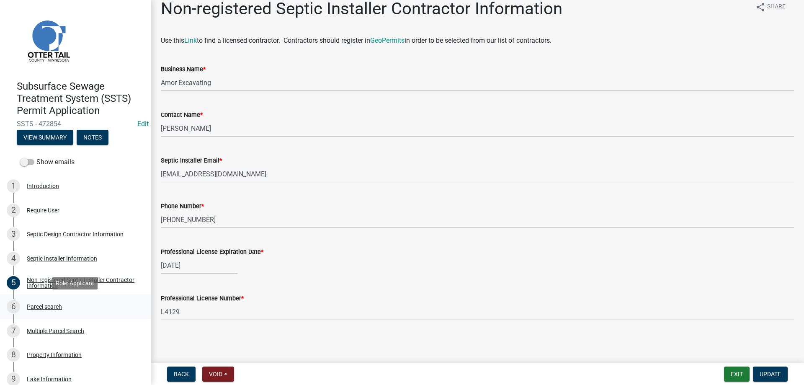
click at [41, 306] on div "Parcel search" at bounding box center [44, 307] width 35 height 6
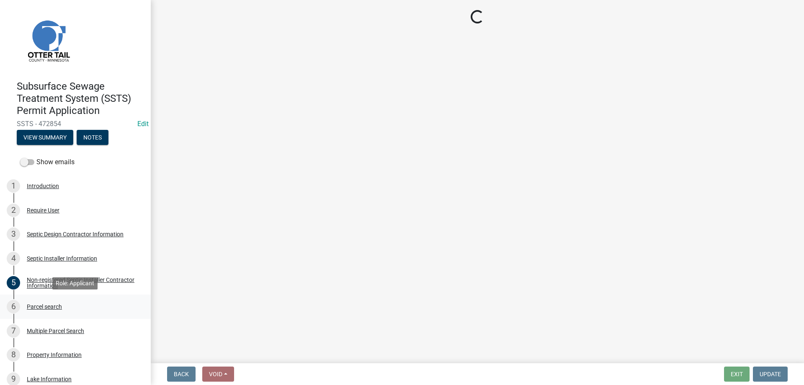
scroll to position [0, 0]
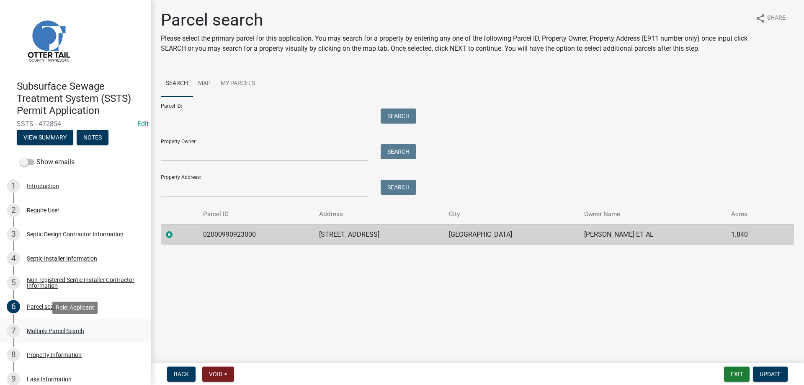
click at [36, 331] on div "Multiple Parcel Search" at bounding box center [55, 331] width 57 height 6
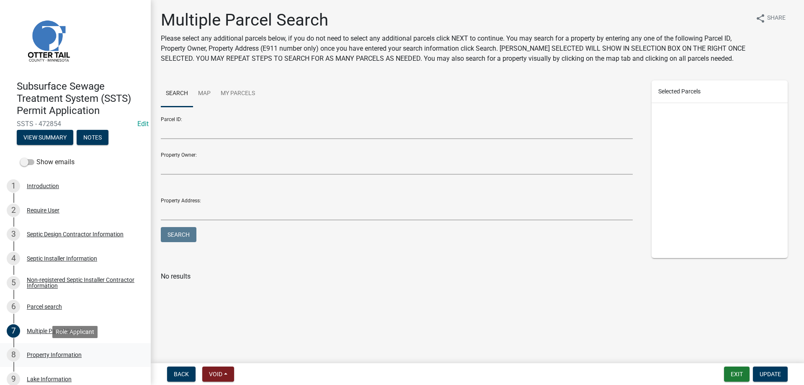
click at [44, 357] on div "Property Information" at bounding box center [54, 355] width 55 height 6
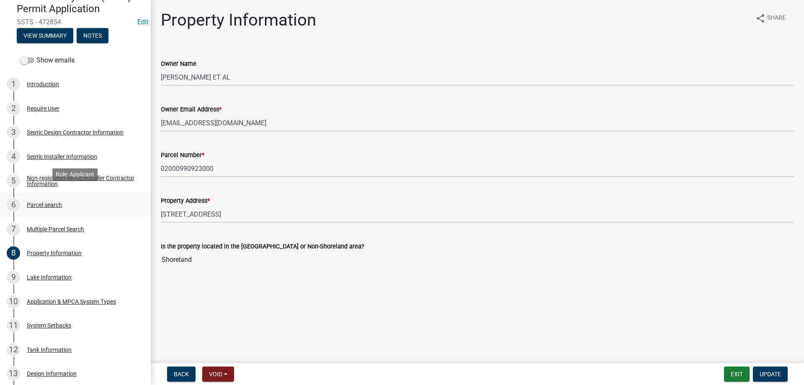
scroll to position [128, 0]
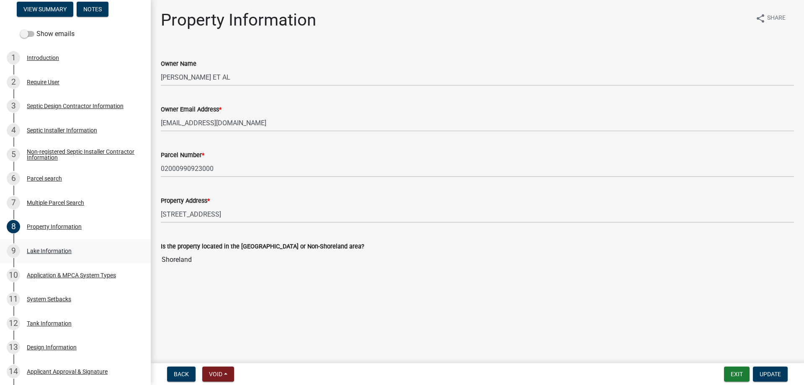
click at [51, 249] on div "Lake Information" at bounding box center [49, 251] width 45 height 6
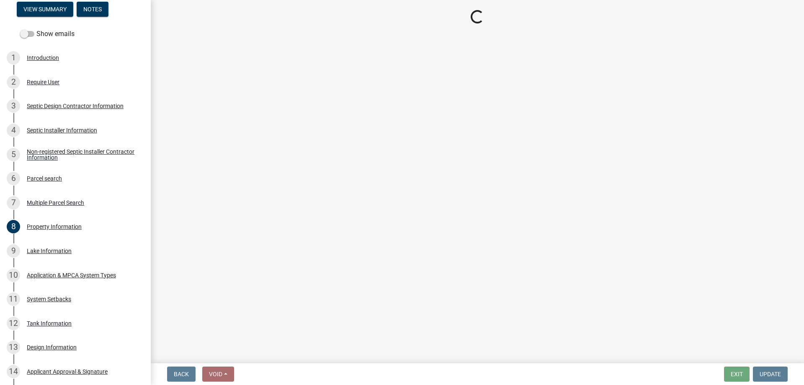
select select "a09e679f-bd02-491d-aee1-359045910517"
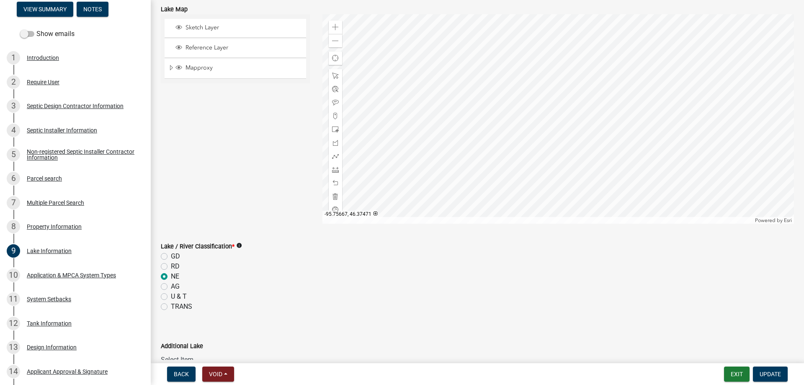
scroll to position [7, 0]
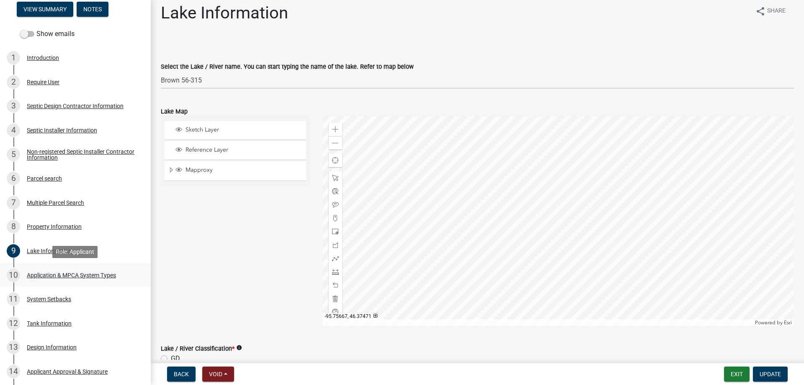
click at [52, 274] on div "Application & MPCA System Types" at bounding box center [71, 275] width 89 height 6
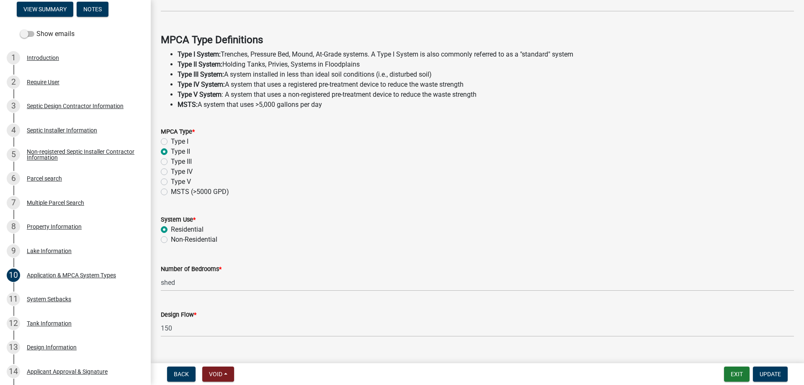
scroll to position [237, 0]
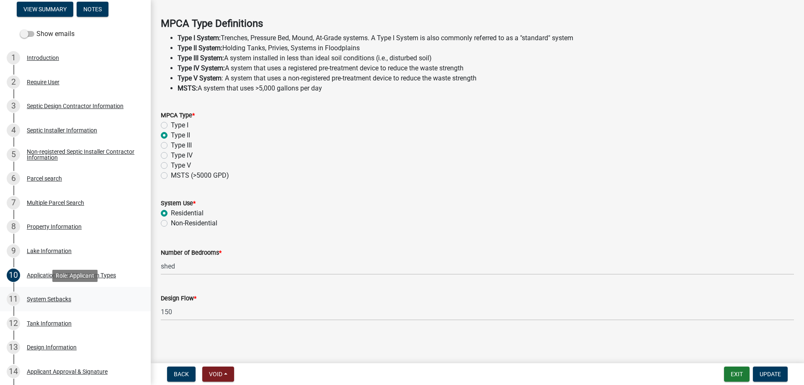
click at [44, 299] on div "System Setbacks" at bounding box center [49, 299] width 44 height 6
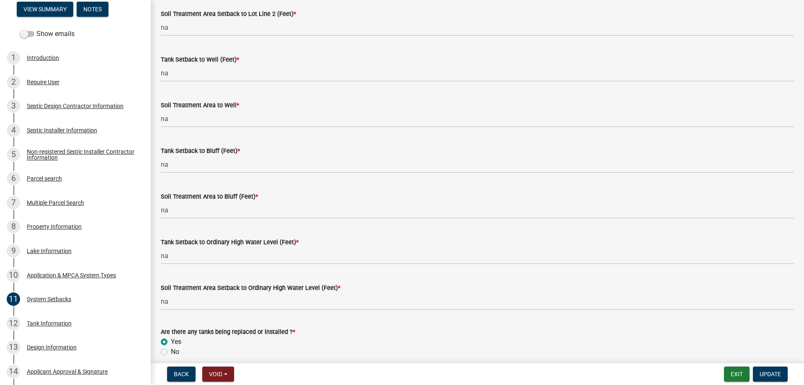
scroll to position [515, 0]
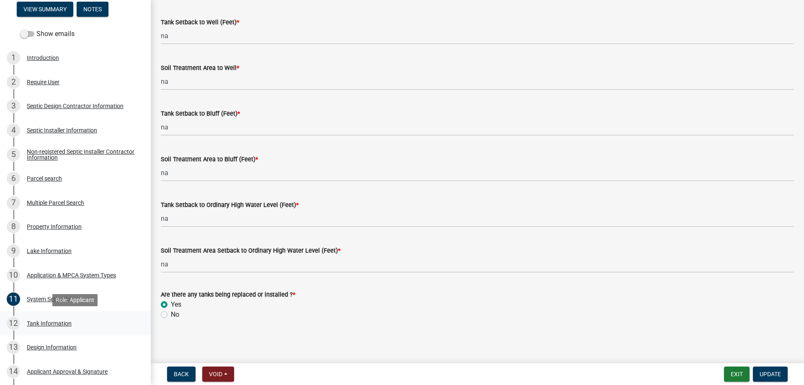
click at [49, 323] on div "Tank Information" at bounding box center [49, 323] width 45 height 6
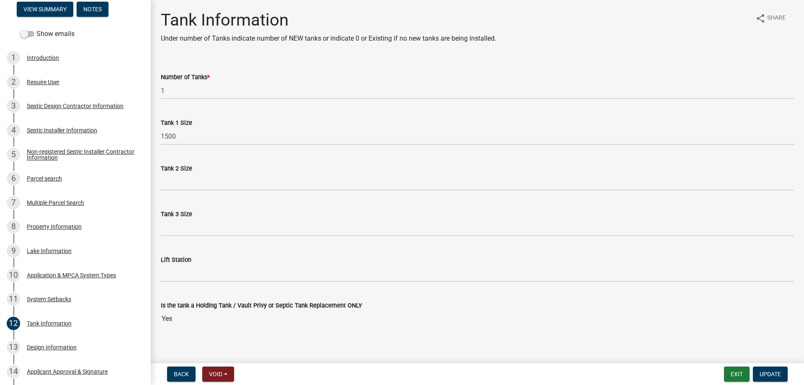
scroll to position [7, 0]
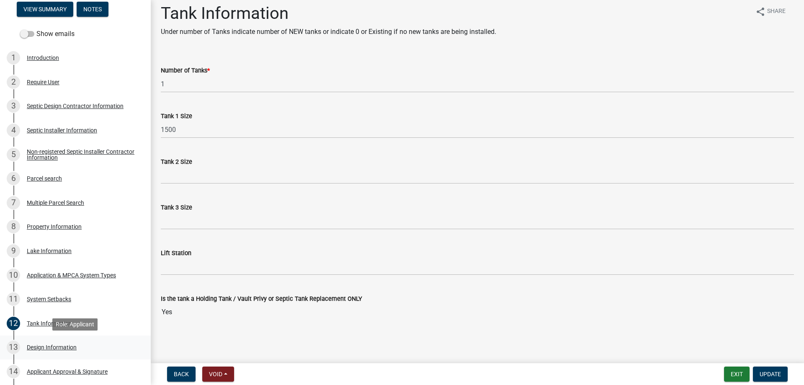
click at [48, 349] on div "Design Information" at bounding box center [52, 347] width 50 height 6
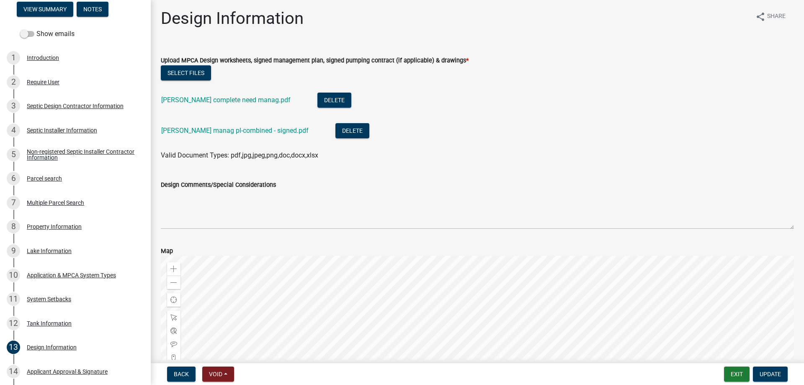
scroll to position [0, 0]
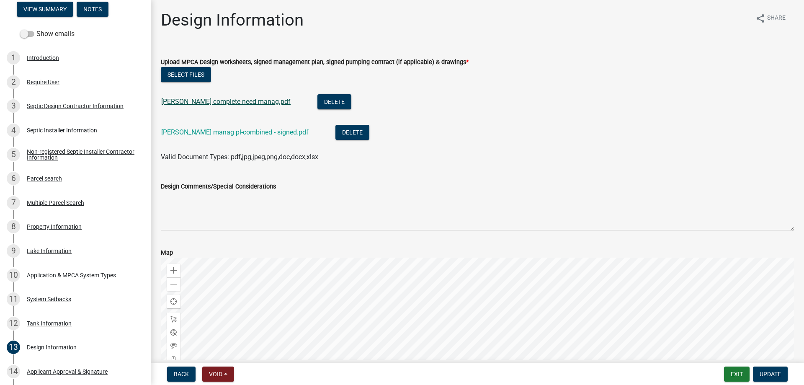
click at [211, 102] on link "Kraemer complete need manag.pdf" at bounding box center [225, 102] width 129 height 8
click at [239, 130] on link "Kraemer manag pl-combined - signed.pdf" at bounding box center [234, 132] width 147 height 8
click at [45, 178] on div "Parcel search" at bounding box center [44, 179] width 35 height 6
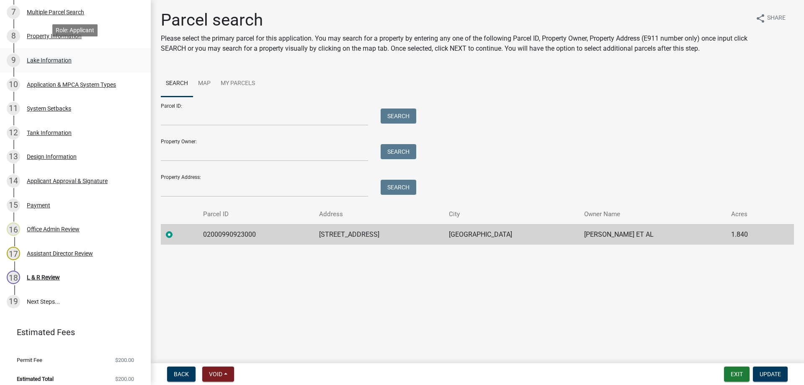
scroll to position [325, 0]
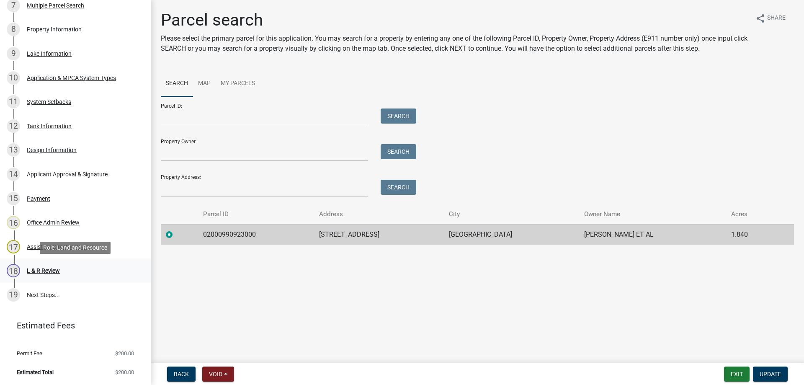
click at [50, 271] on div "L & R Review" at bounding box center [43, 271] width 33 height 6
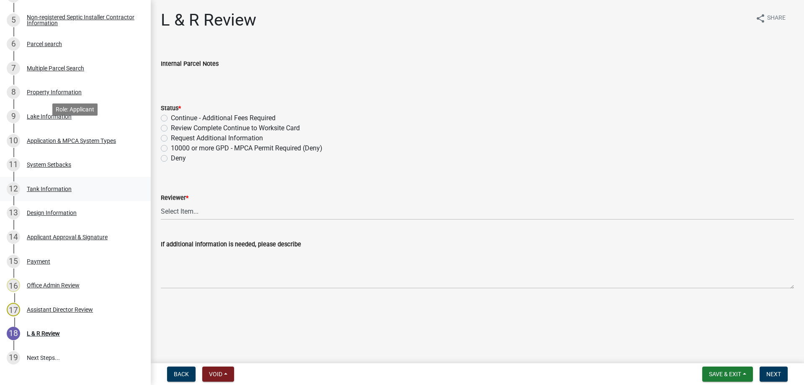
scroll to position [155, 0]
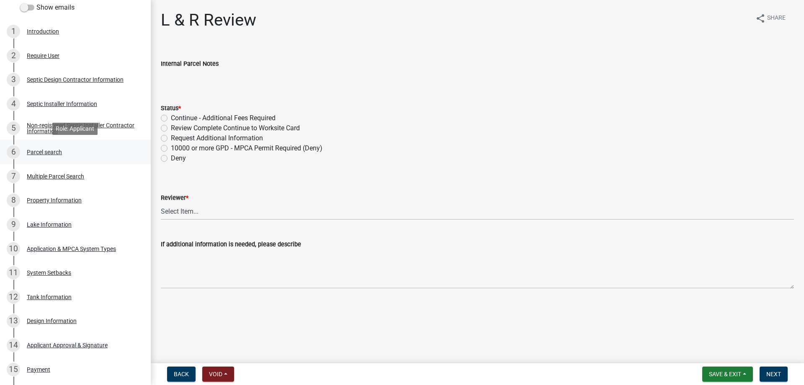
click at [48, 152] on div "Parcel search" at bounding box center [44, 152] width 35 height 6
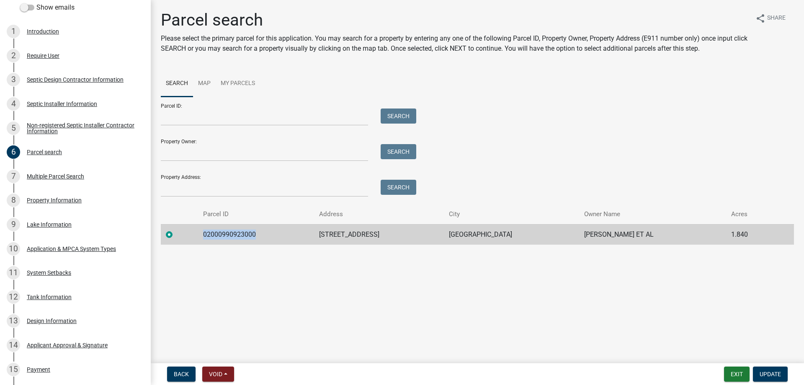
drag, startPoint x: 261, startPoint y: 233, endPoint x: 205, endPoint y: 236, distance: 55.8
click at [205, 236] on td "02000990923000" at bounding box center [256, 234] width 116 height 21
copy td "02000990923000"
click at [51, 298] on div "Tank Information" at bounding box center [49, 297] width 45 height 6
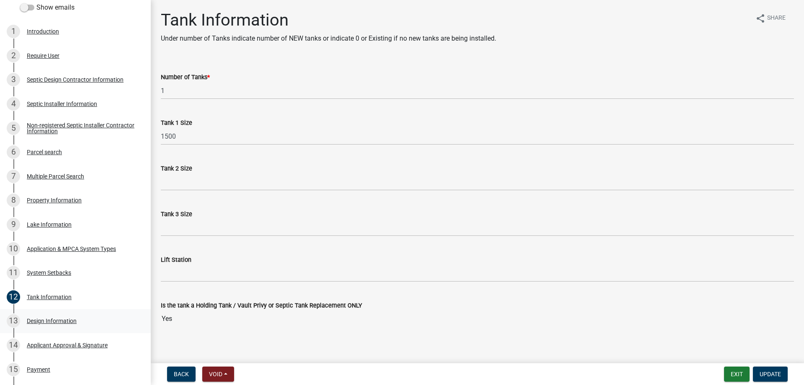
click at [62, 322] on div "Design Information" at bounding box center [52, 321] width 50 height 6
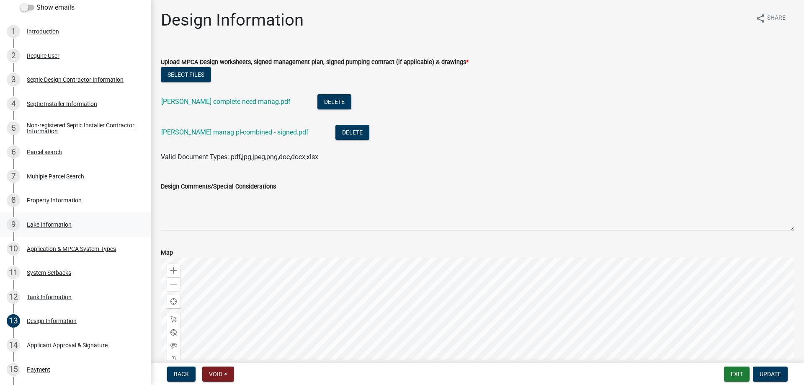
scroll to position [325, 0]
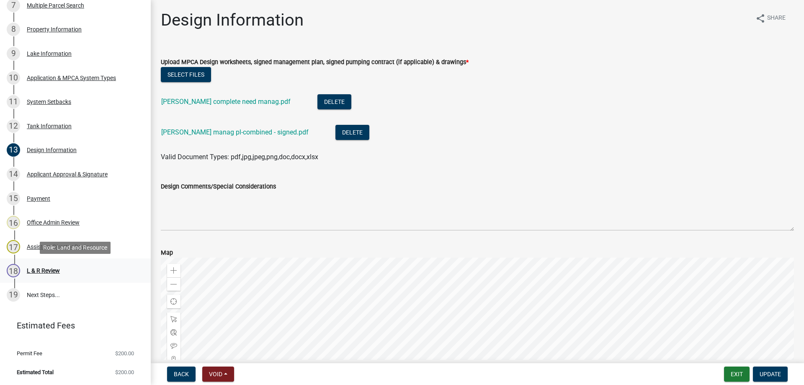
click at [52, 271] on div "L & R Review" at bounding box center [43, 271] width 33 height 6
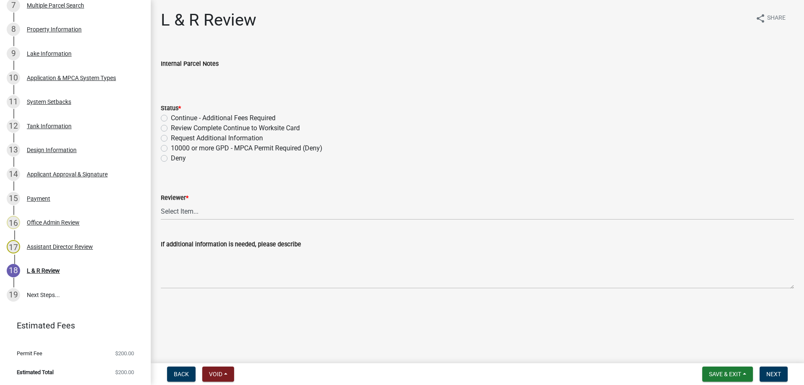
click at [171, 126] on label "Review Complete Continue to Worksite Card" at bounding box center [235, 128] width 129 height 10
click at [171, 126] on input "Review Complete Continue to Worksite Card" at bounding box center [173, 125] width 5 height 5
radio input "true"
click at [161, 203] on select "Select Item... Alexis Newark Andrea Perales Brittany Tollefson Elizabeth Plaste…" at bounding box center [477, 211] width 633 height 17
click option "Michelle Jevne" at bounding box center [0, 0] width 0 height 0
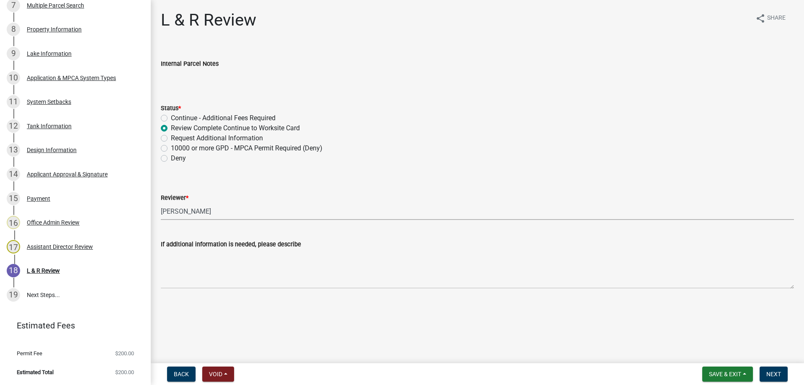
select select "34228cc3-780d-4331-b1d3-92b61ef2737b"
click at [772, 374] on span "Next" at bounding box center [774, 374] width 15 height 7
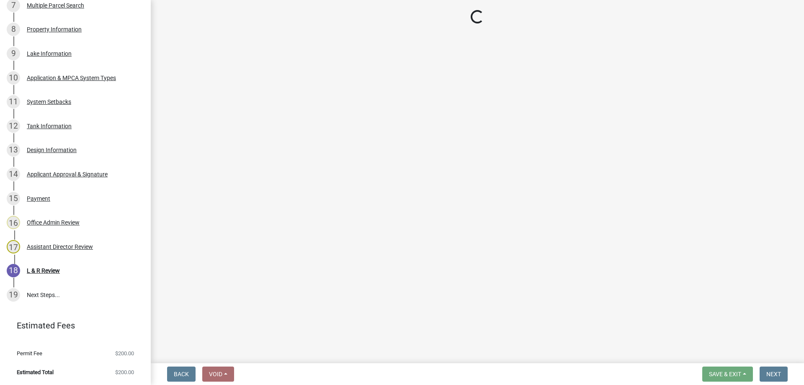
scroll to position [422, 0]
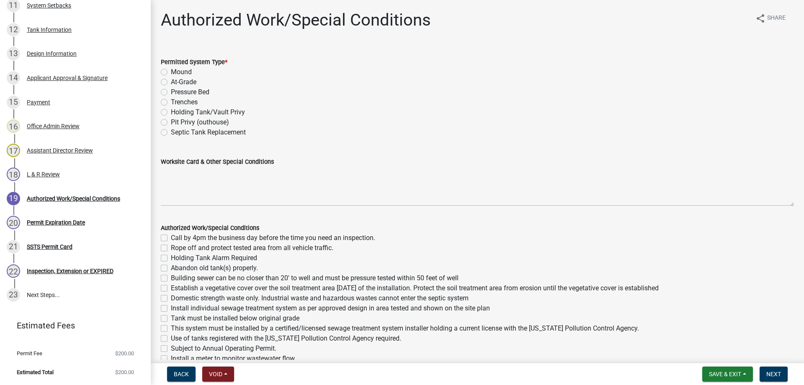
click at [171, 113] on label "Holding Tank/Vault Privy" at bounding box center [208, 112] width 74 height 10
click at [171, 113] on input "Holding Tank/Vault Privy" at bounding box center [173, 109] width 5 height 5
radio input "true"
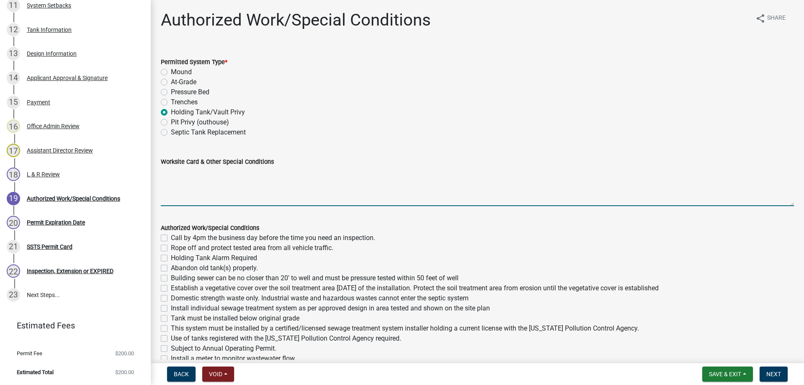
click at [196, 188] on textarea "Worksite Card & Other Special Conditions" at bounding box center [477, 186] width 633 height 39
click at [306, 188] on textarea "Installing a 1500 gallon holding tank to service" at bounding box center [477, 186] width 633 height 39
type textarea "Installing a 1500 gallon holding tank to service shed."
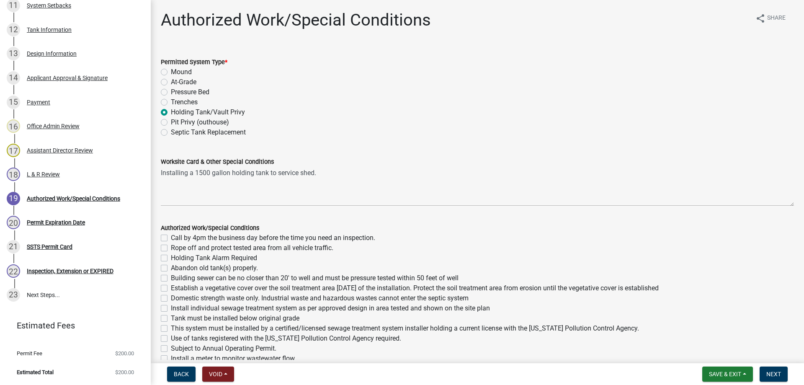
click at [171, 237] on label "Call by 4pm the business day before the time you need an inspection." at bounding box center [273, 238] width 204 height 10
click at [171, 237] on input "Call by 4pm the business day before the time you need an inspection." at bounding box center [173, 235] width 5 height 5
checkbox input "true"
checkbox input "false"
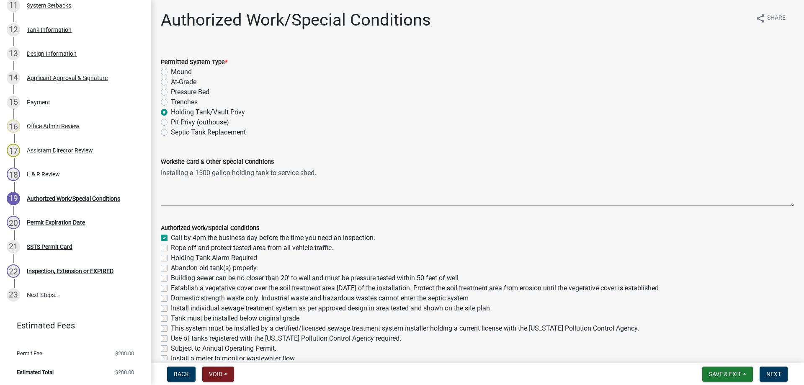
checkbox input "false"
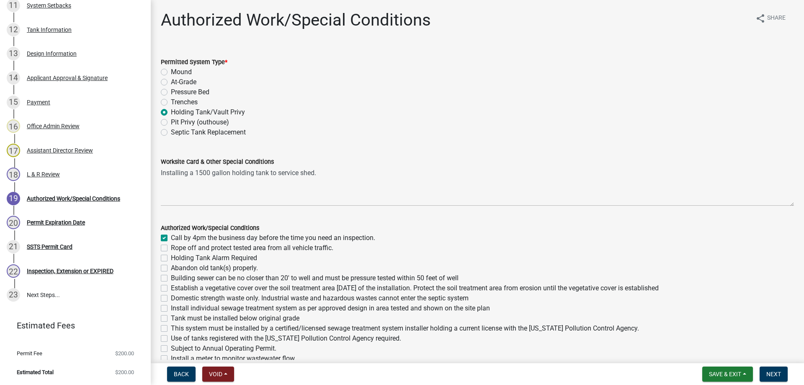
checkbox input "false"
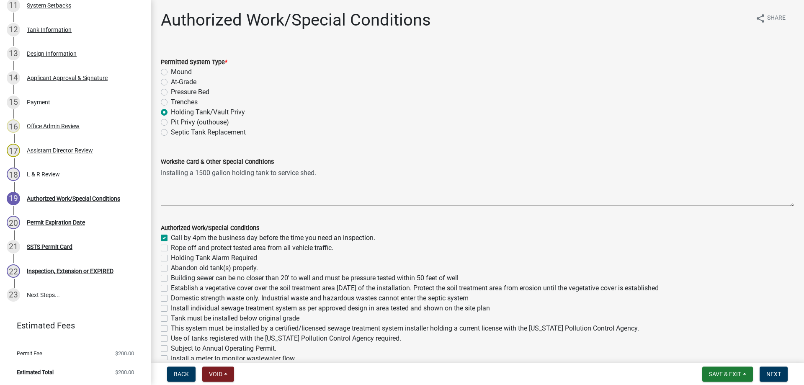
checkbox input "false"
click at [171, 258] on label "Holding Tank Alarm Required" at bounding box center [214, 258] width 86 height 10
click at [171, 258] on input "Holding Tank Alarm Required" at bounding box center [173, 255] width 5 height 5
checkbox input "true"
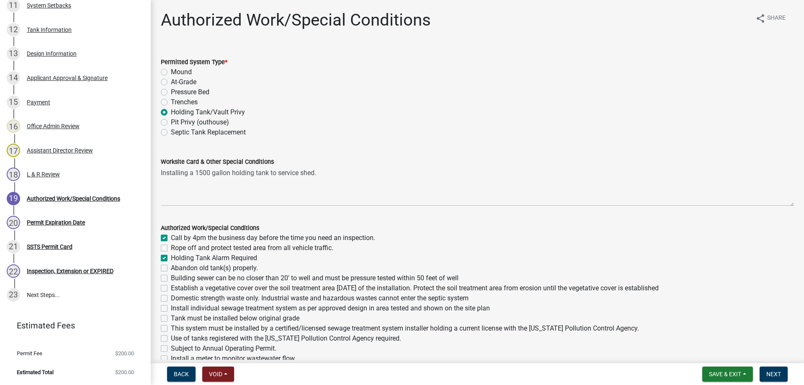
checkbox input "false"
checkbox input "true"
checkbox input "false"
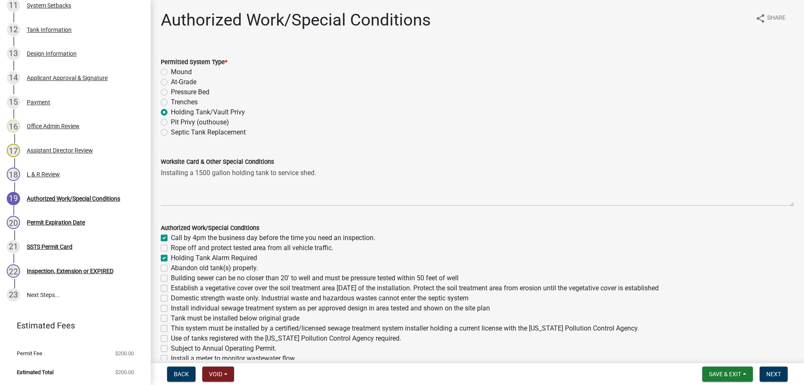
checkbox input "false"
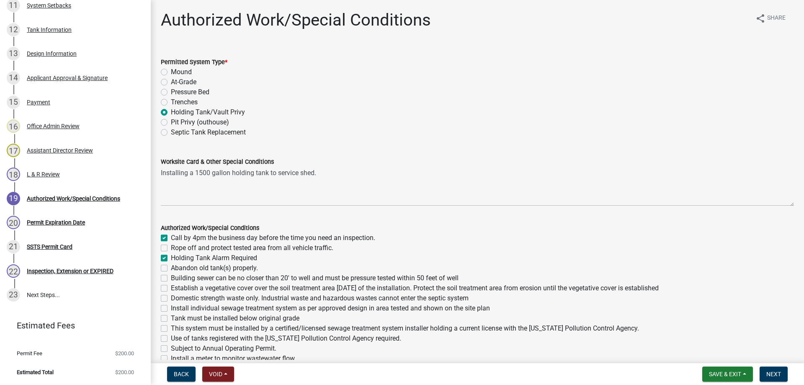
checkbox input "false"
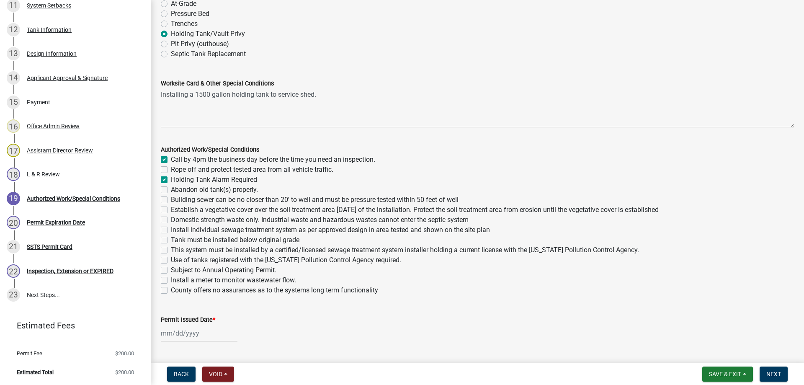
scroll to position [96, 0]
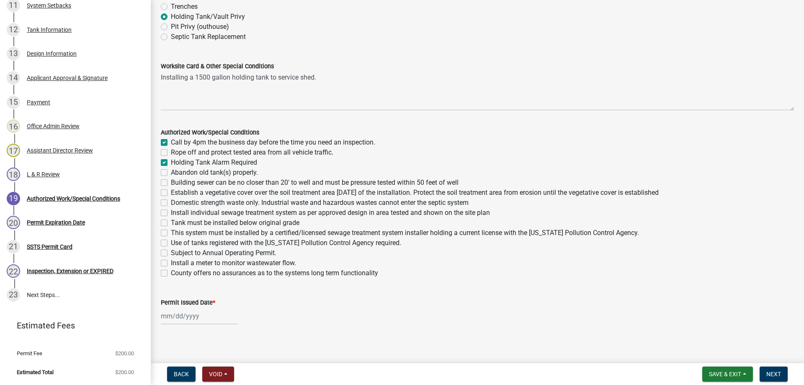
click at [171, 222] on label "Tank must be installed below original grade" at bounding box center [235, 223] width 129 height 10
click at [171, 222] on input "Tank must be installed below original grade" at bounding box center [173, 220] width 5 height 5
checkbox input "true"
checkbox input "false"
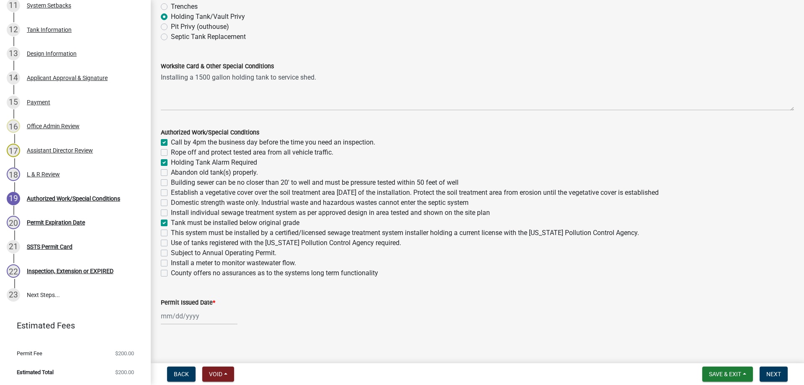
checkbox input "true"
checkbox input "false"
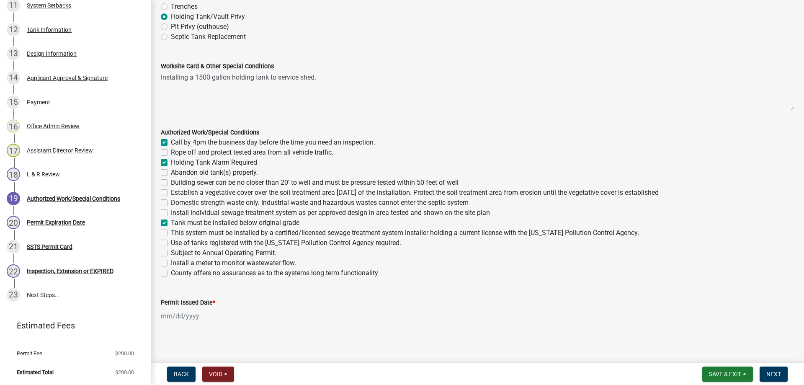
checkbox input "false"
checkbox input "true"
checkbox input "false"
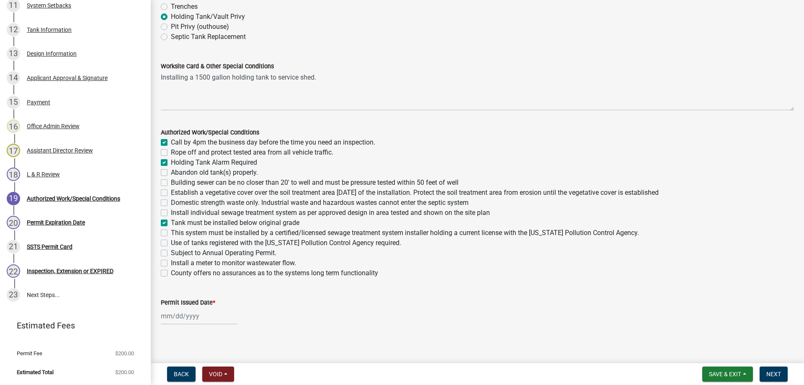
checkbox input "false"
click at [171, 235] on label "This system must be installed by a certified/licensed sewage treatment system i…" at bounding box center [405, 233] width 468 height 10
click at [171, 233] on input "This system must be installed by a certified/licensed sewage treatment system i…" at bounding box center [173, 230] width 5 height 5
checkbox input "true"
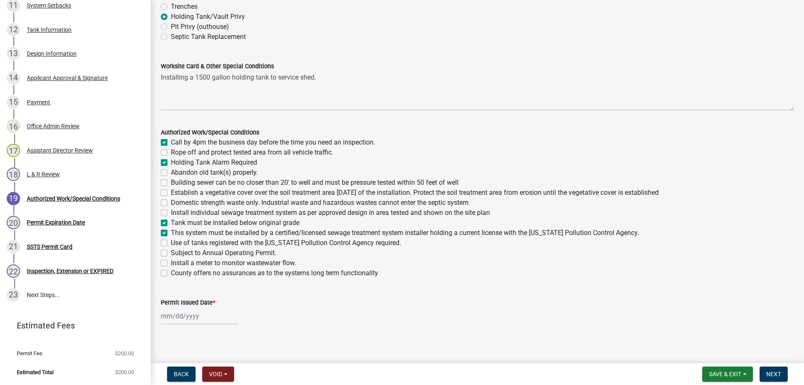
checkbox input "true"
checkbox input "false"
checkbox input "true"
checkbox input "false"
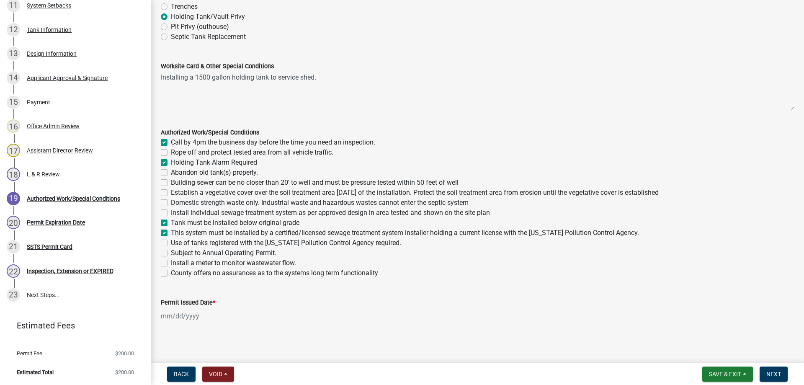
checkbox input "false"
checkbox input "true"
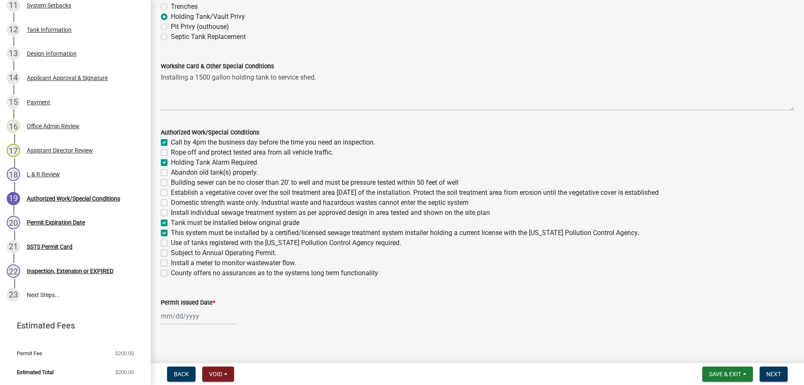
checkbox input "false"
click at [171, 246] on label "Use of tanks registered with the Minnesota Pollution Control Agency required." at bounding box center [286, 243] width 230 height 10
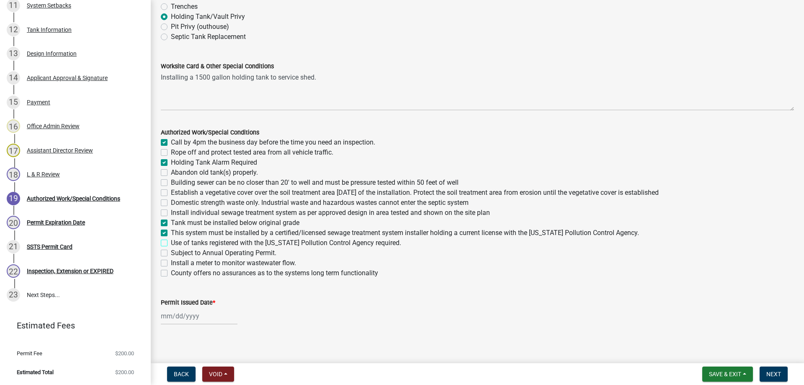
click at [171, 243] on input "Use of tanks registered with the Minnesota Pollution Control Agency required." at bounding box center [173, 240] width 5 height 5
checkbox input "true"
checkbox input "false"
checkbox input "true"
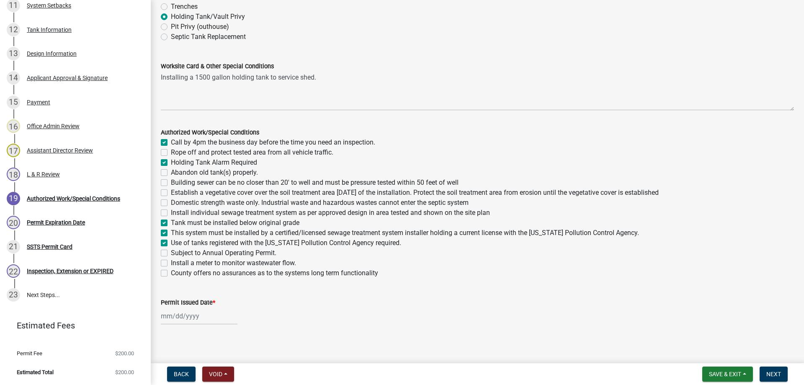
checkbox input "false"
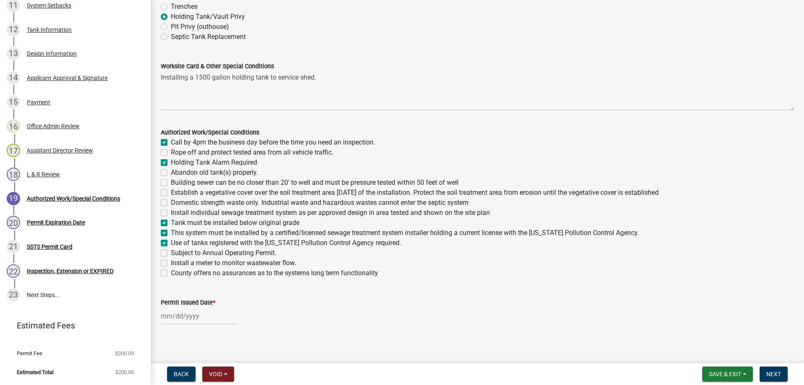
checkbox input "true"
checkbox input "false"
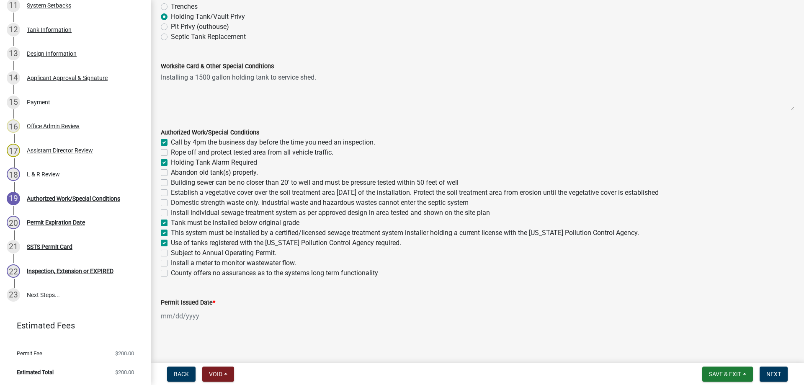
checkbox input "false"
click at [175, 319] on input "Permit Issued Date *" at bounding box center [199, 315] width 77 height 17
select select "9"
select select "2025"
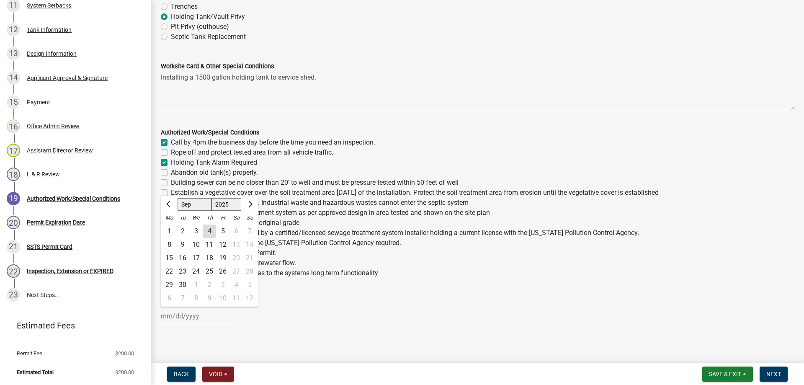
click at [208, 231] on div "4" at bounding box center [209, 231] width 13 height 13
type input "09/04/2025"
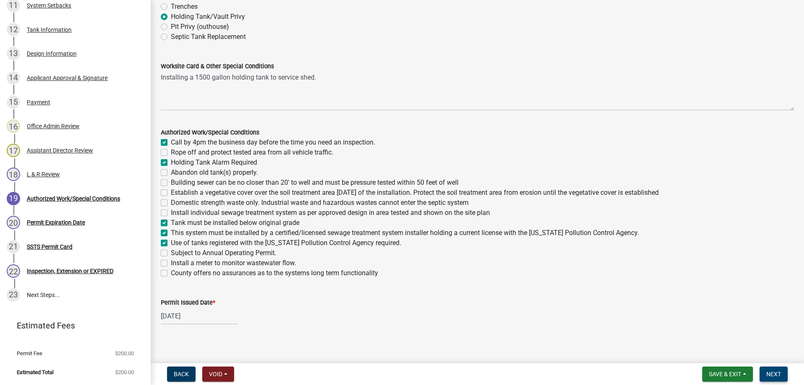
click at [778, 374] on span "Next" at bounding box center [774, 374] width 15 height 7
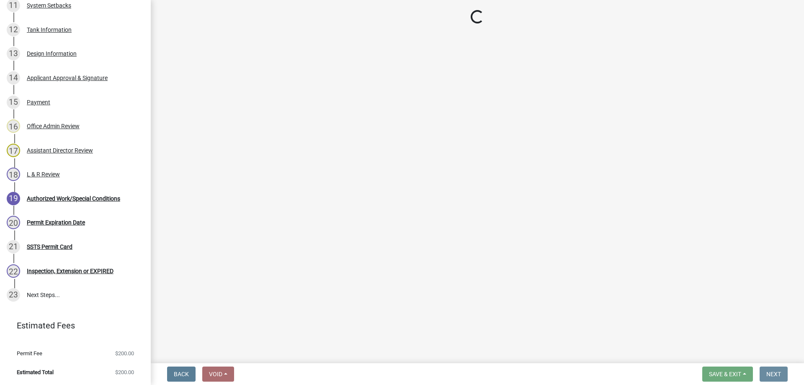
scroll to position [0, 0]
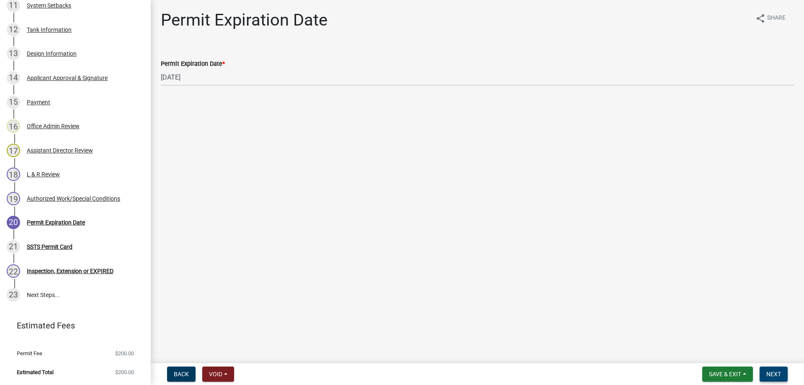
click at [774, 374] on span "Next" at bounding box center [774, 374] width 15 height 7
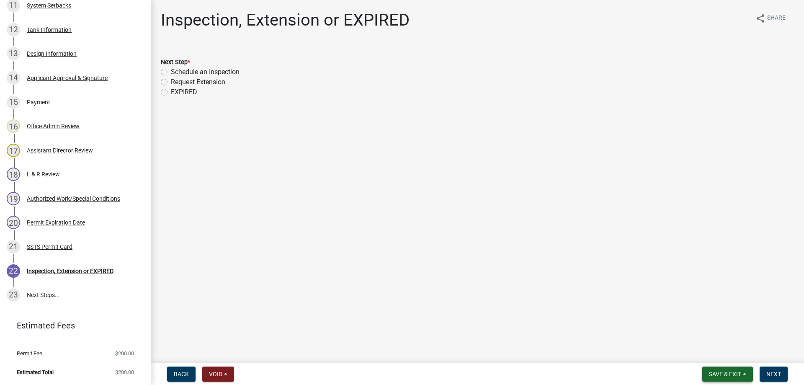
click at [717, 376] on span "Save & Exit" at bounding box center [725, 374] width 32 height 7
click at [707, 357] on button "Save & Exit" at bounding box center [719, 352] width 67 height 20
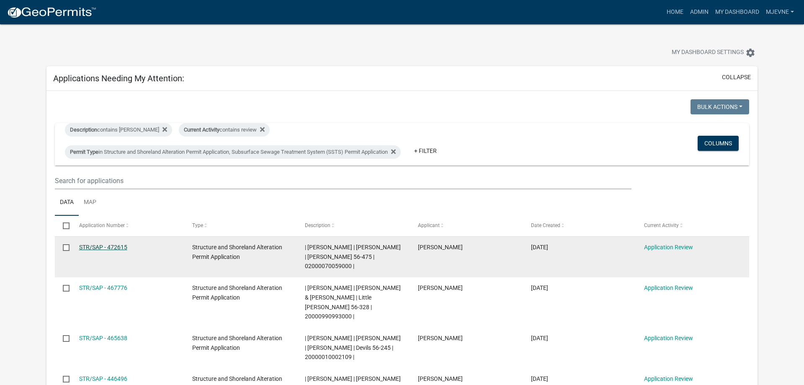
click at [90, 248] on link "STR/SAP - 472615" at bounding box center [103, 247] width 48 height 7
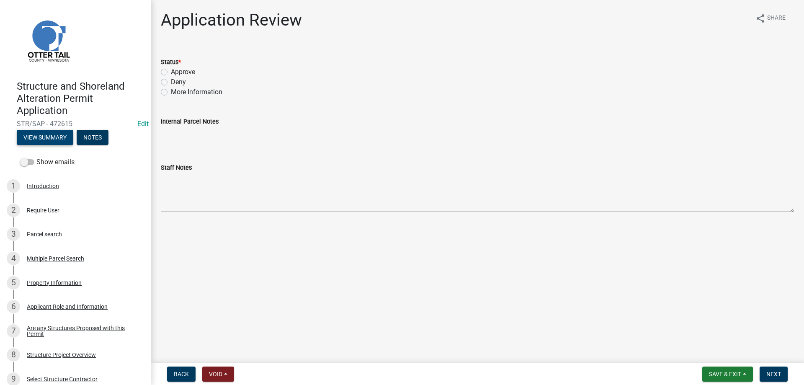
click at [48, 134] on button "View Summary" at bounding box center [45, 137] width 57 height 15
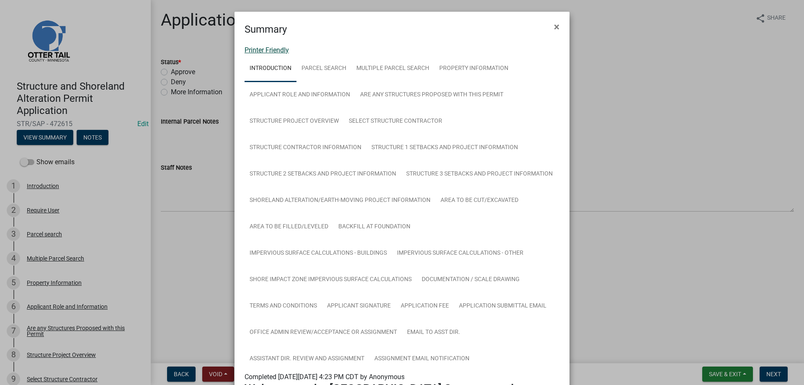
click at [277, 52] on link "Printer Friendly" at bounding box center [267, 50] width 44 height 8
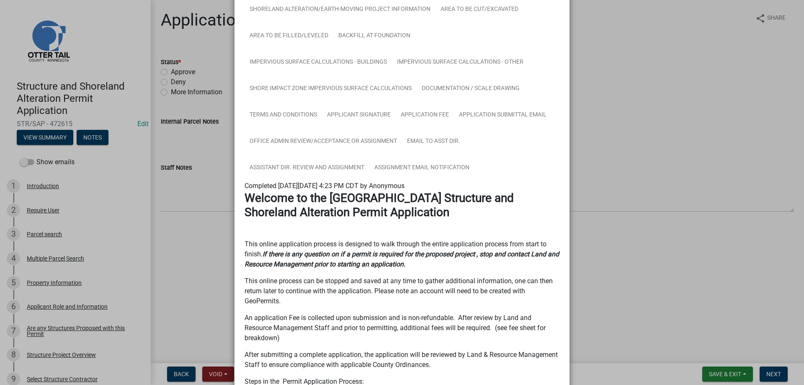
scroll to position [143, 0]
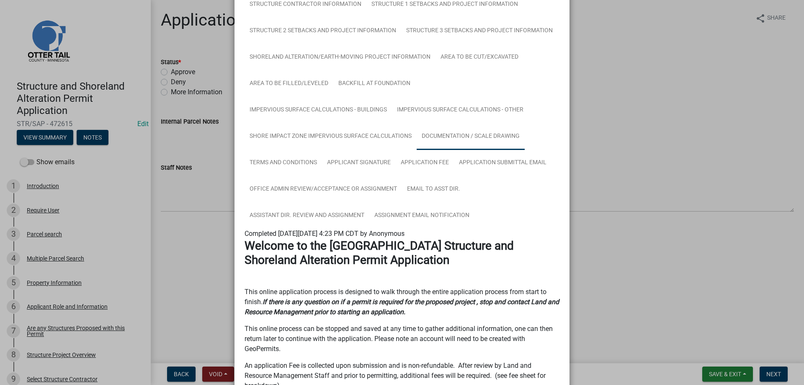
click at [452, 133] on link "Documentation / Scale Drawing" at bounding box center [471, 136] width 108 height 27
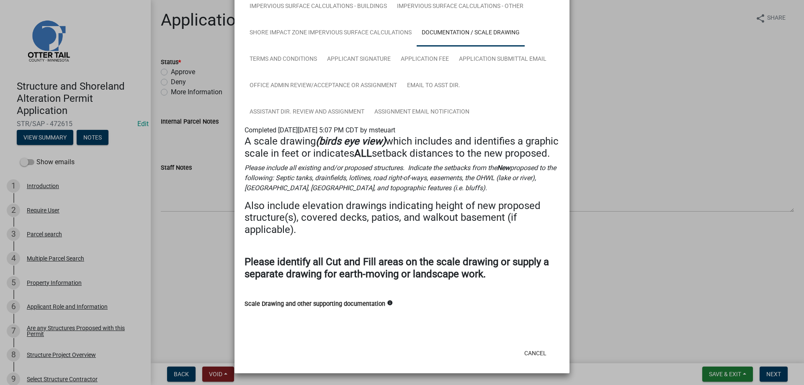
scroll to position [163, 0]
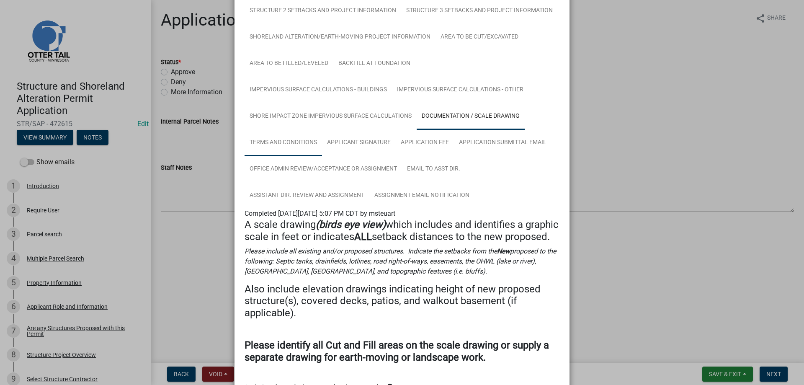
click at [284, 145] on link "Terms and Conditions" at bounding box center [283, 142] width 77 height 27
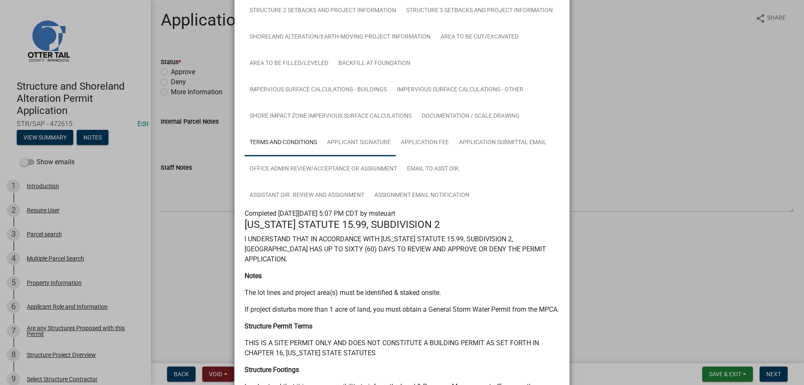
click at [350, 145] on link "Applicant Signature" at bounding box center [359, 142] width 74 height 27
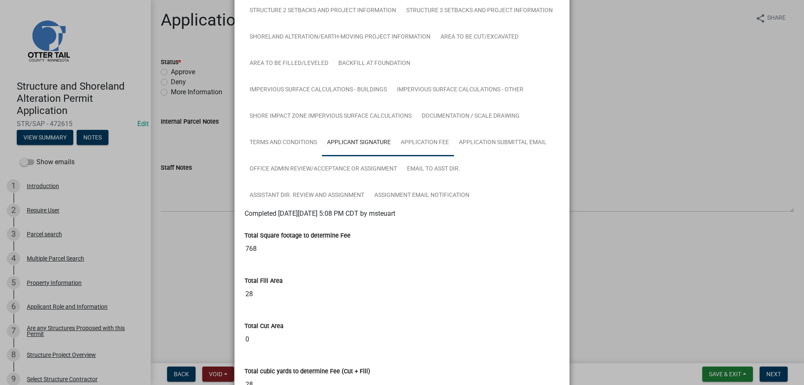
click at [427, 148] on link "Application Fee" at bounding box center [425, 142] width 58 height 27
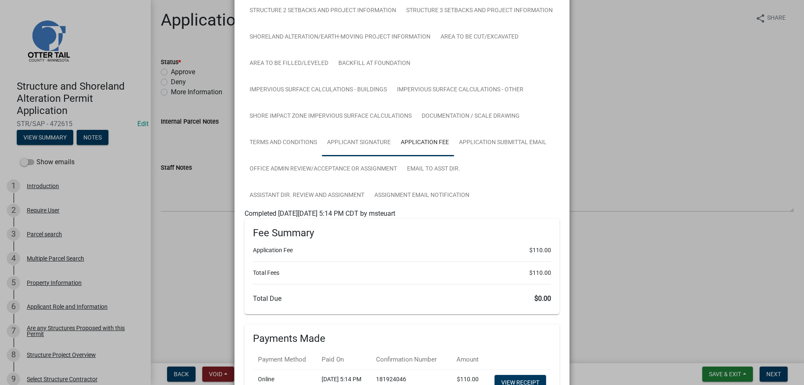
click at [353, 144] on link "Applicant Signature" at bounding box center [359, 142] width 74 height 27
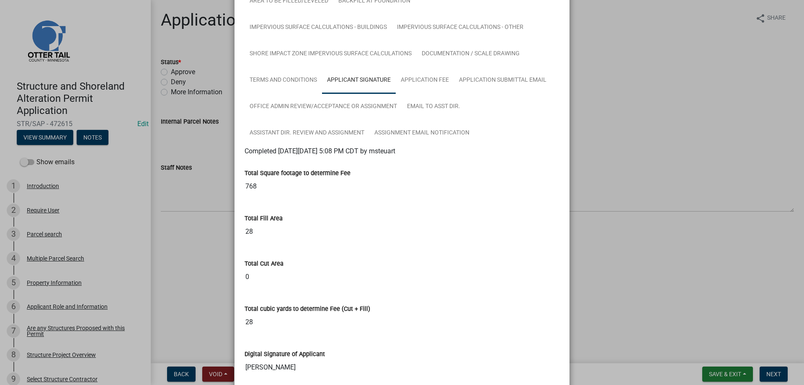
scroll to position [83, 0]
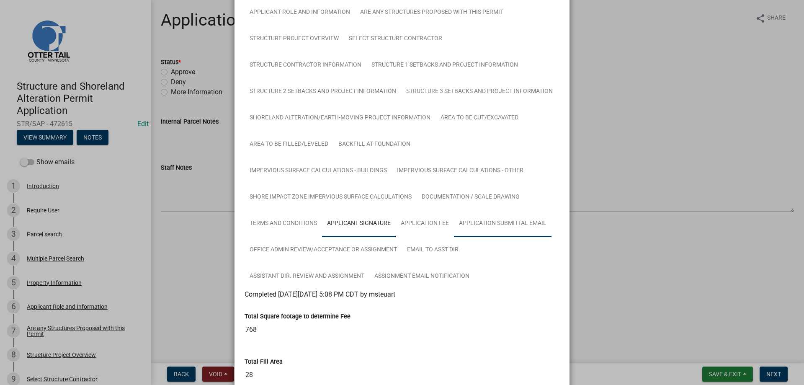
click at [506, 227] on link "Application Submittal Email" at bounding box center [503, 223] width 98 height 27
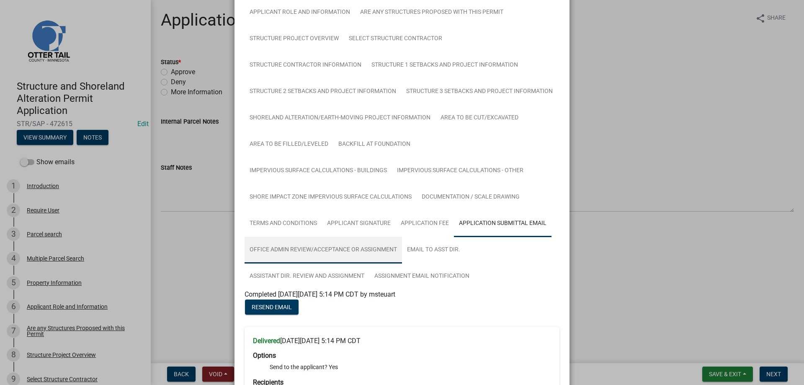
click at [307, 252] on link "Office Admin Review/Acceptance or Assignment" at bounding box center [323, 250] width 157 height 27
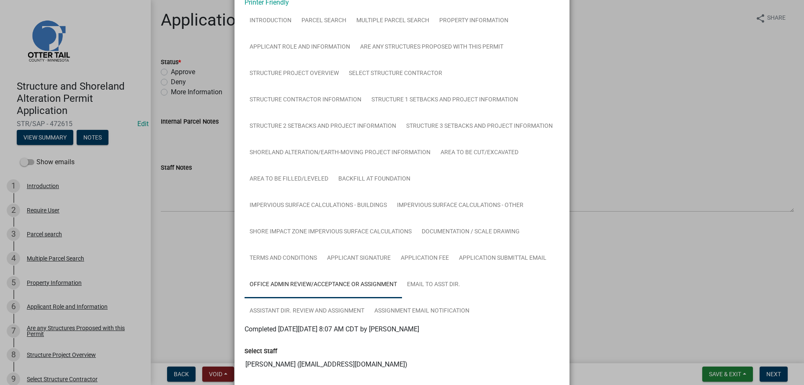
scroll to position [0, 0]
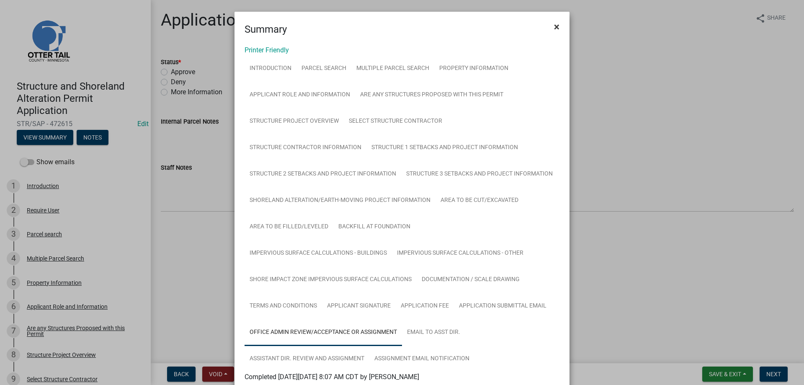
click at [559, 26] on span "×" at bounding box center [556, 27] width 5 height 12
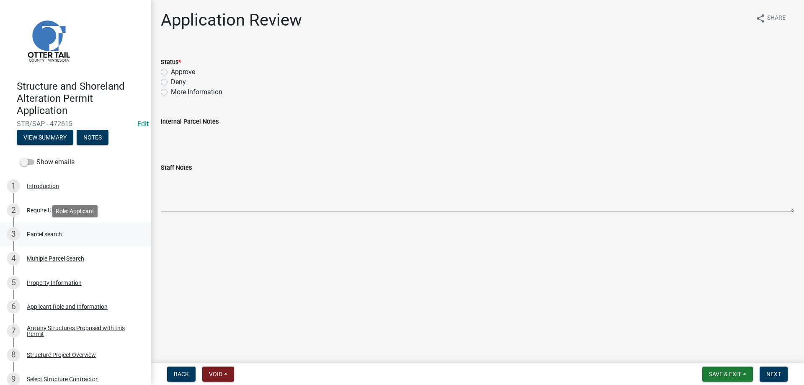
click at [50, 235] on div "Parcel search" at bounding box center [44, 234] width 35 height 6
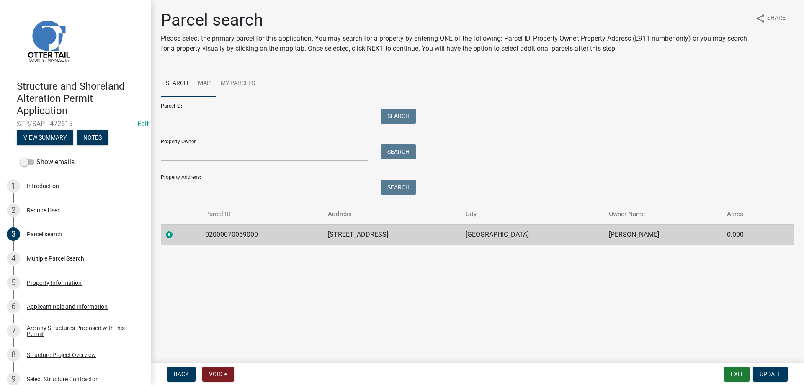
click at [208, 79] on link "Map" at bounding box center [204, 83] width 23 height 27
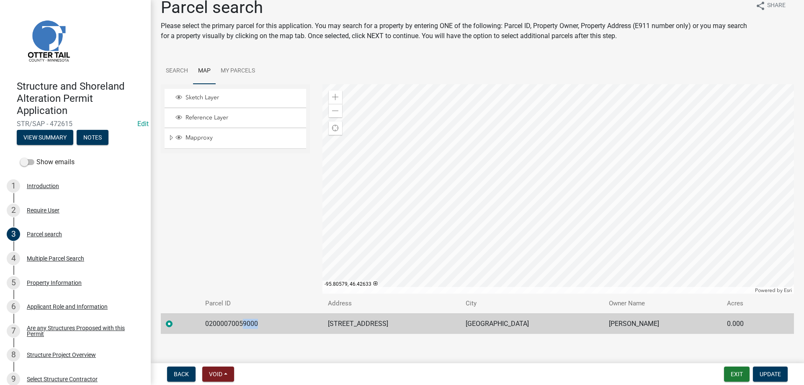
scroll to position [19, 0]
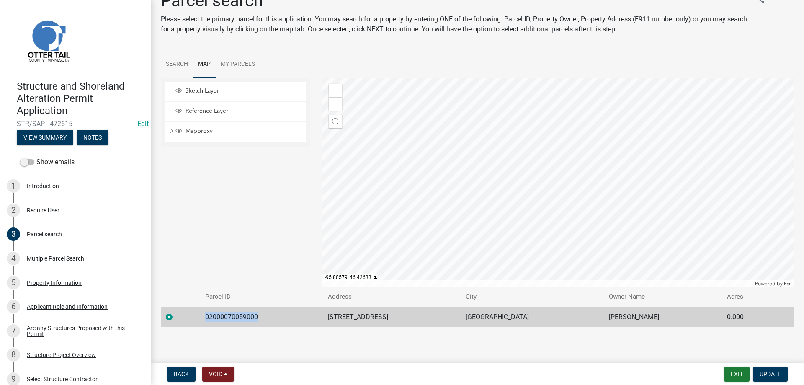
drag, startPoint x: 264, startPoint y: 334, endPoint x: 207, endPoint y: 328, distance: 58.1
click at [207, 328] on div "Parcel search Please select the primary parcel for this application. You may se…" at bounding box center [478, 163] width 646 height 344
copy td "02000070059000"
click at [224, 226] on div "Sketch Layer Reference Layer Mapproxy Municipalities Corporate Limits Low Level…" at bounding box center [236, 181] width 162 height 209
click at [54, 281] on div "Property Information" at bounding box center [54, 283] width 55 height 6
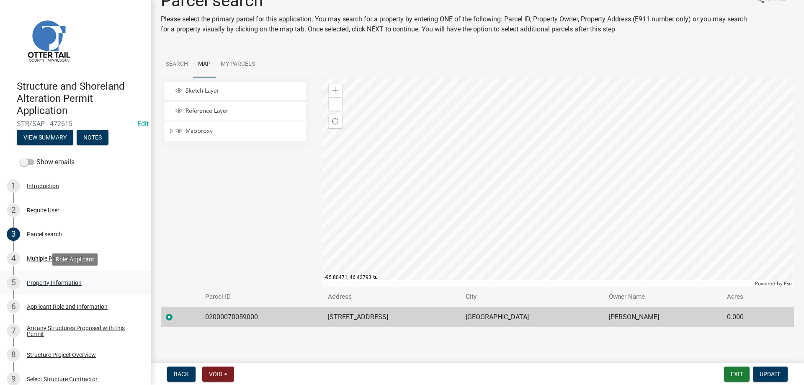
scroll to position [0, 0]
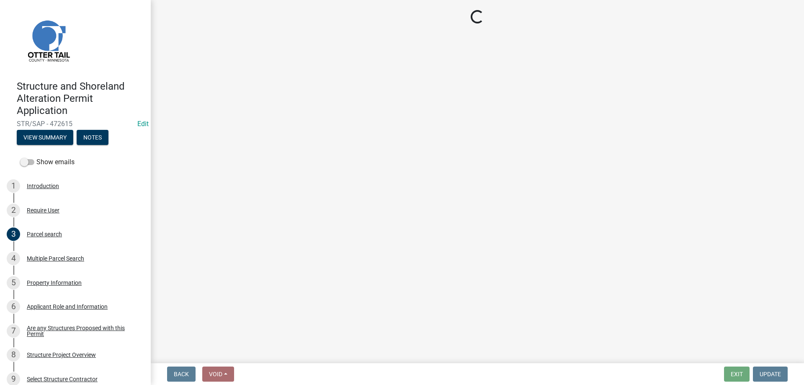
select select "b85226d5-673a-420e-8869-9201c2f9c5db"
select select "536c2d30-81d9-41b4-a753-c6560d717c74"
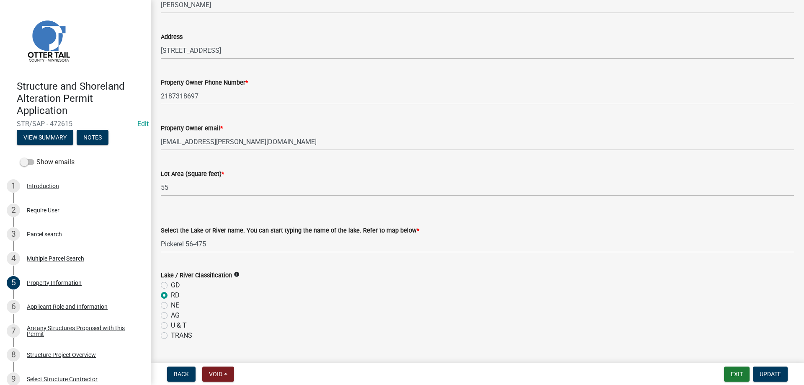
scroll to position [96, 0]
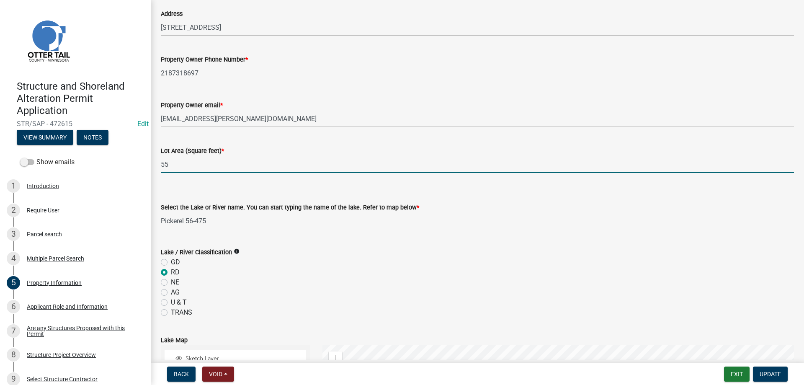
drag, startPoint x: 181, startPoint y: 168, endPoint x: 154, endPoint y: 170, distance: 27.3
click at [161, 170] on input "55" at bounding box center [477, 164] width 633 height 17
type input "1975010"
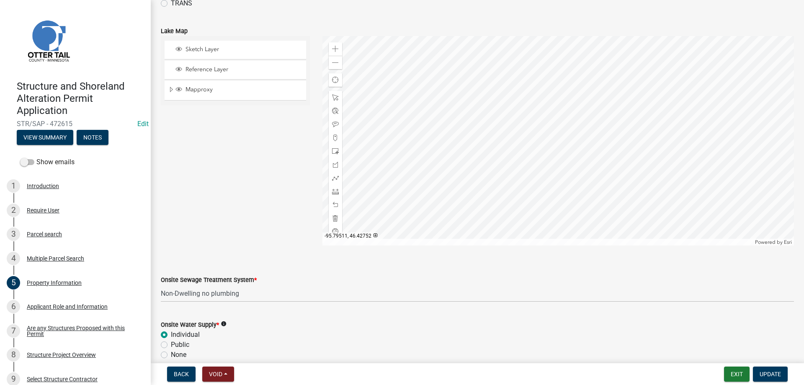
scroll to position [490, 0]
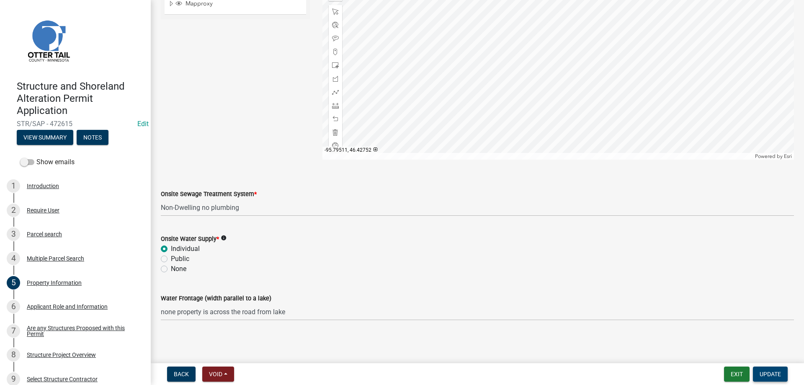
click at [771, 374] on span "Update" at bounding box center [770, 374] width 21 height 7
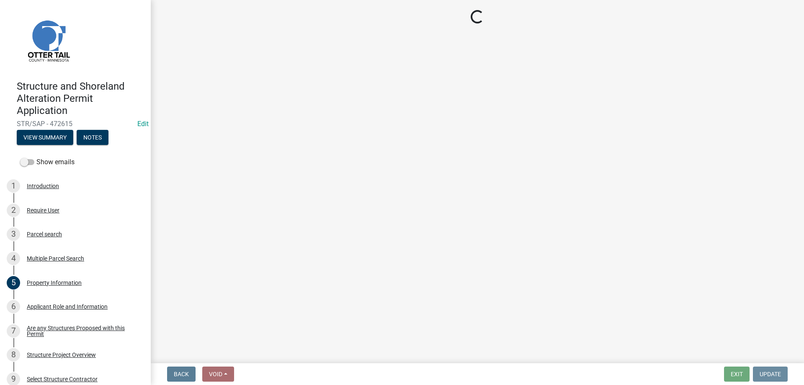
scroll to position [0, 0]
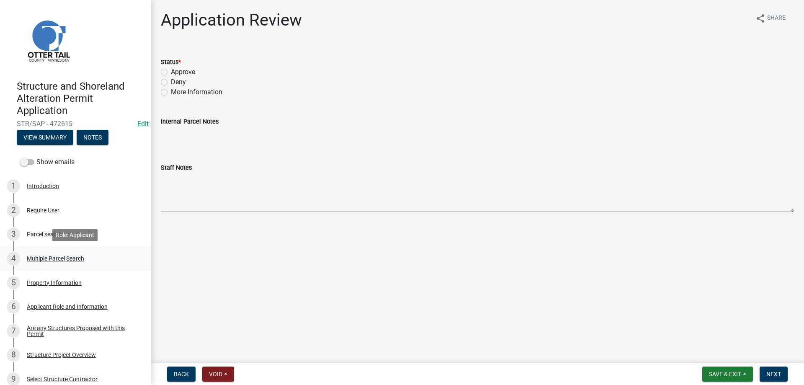
click at [57, 259] on div "Multiple Parcel Search" at bounding box center [55, 259] width 57 height 6
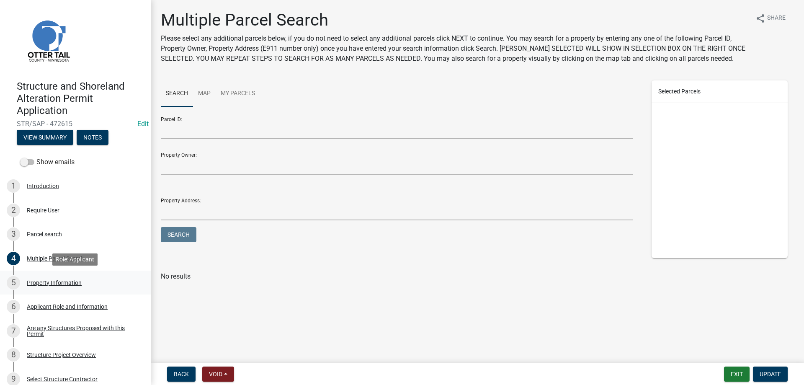
click at [54, 282] on div "Property Information" at bounding box center [54, 283] width 55 height 6
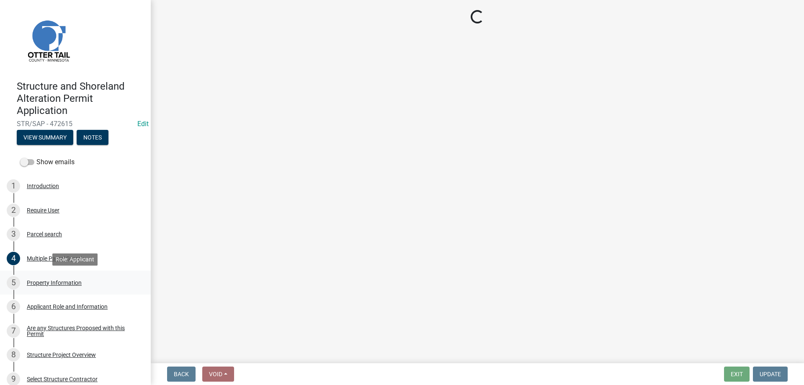
select select "b85226d5-673a-420e-8869-9201c2f9c5db"
select select "536c2d30-81d9-41b4-a753-c6560d717c74"
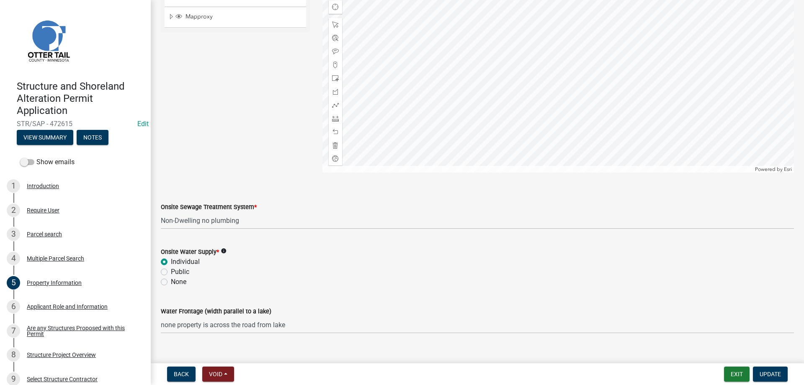
scroll to position [490, 0]
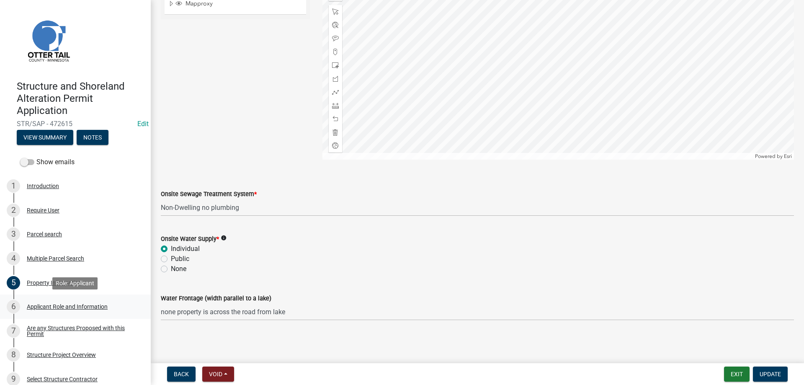
click at [57, 307] on div "Applicant Role and Information" at bounding box center [67, 307] width 81 height 6
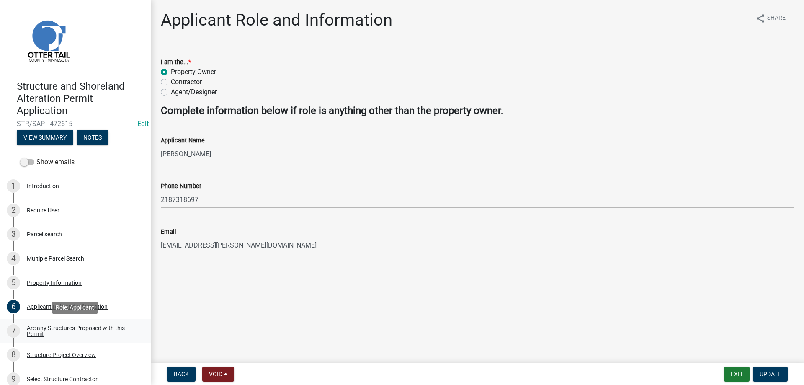
click at [65, 331] on div "Are any Structures Proposed with this Permit" at bounding box center [82, 331] width 111 height 12
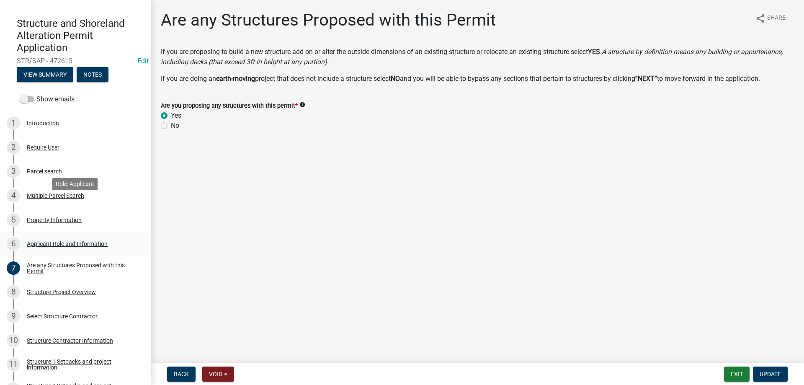
scroll to position [128, 0]
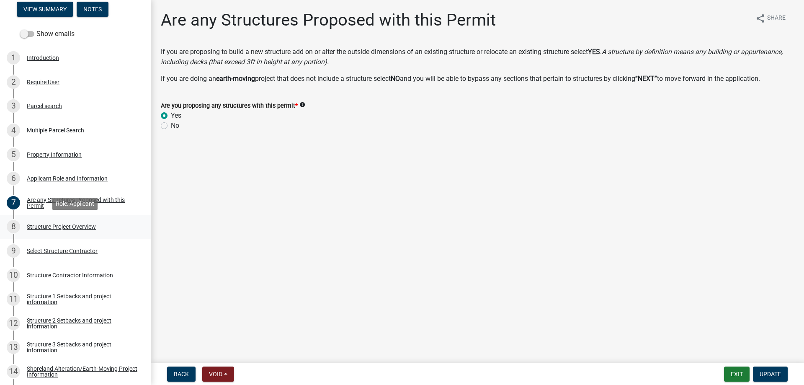
click at [59, 227] on div "Structure Project Overview" at bounding box center [61, 227] width 69 height 6
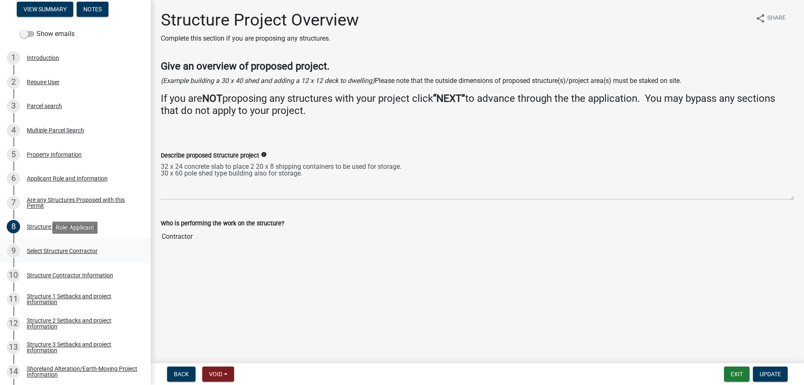
click at [62, 252] on div "Select Structure Contractor" at bounding box center [62, 251] width 71 height 6
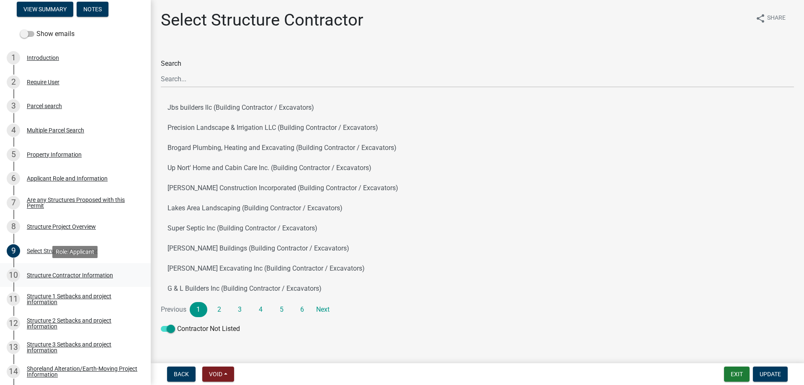
click at [57, 274] on div "Structure Contractor Information" at bounding box center [70, 275] width 86 height 6
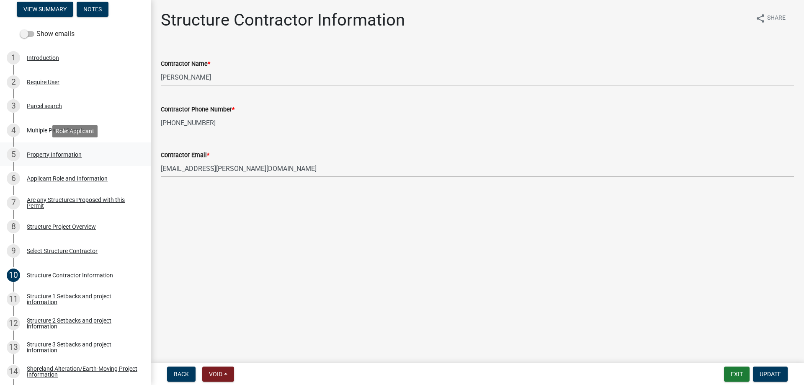
click at [65, 153] on div "Property Information" at bounding box center [54, 155] width 55 height 6
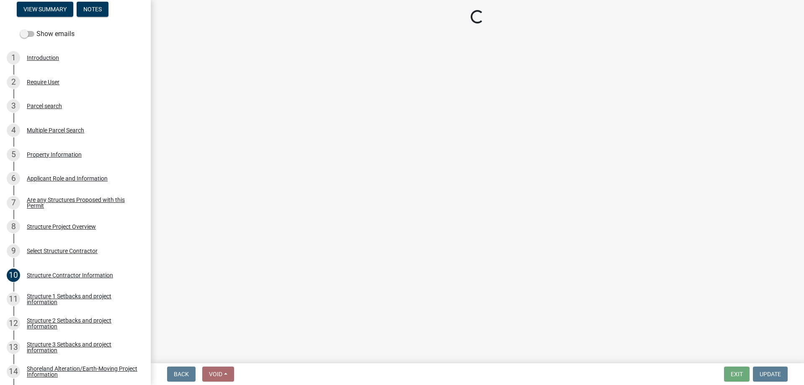
select select "b85226d5-673a-420e-8869-9201c2f9c5db"
select select "536c2d30-81d9-41b4-a753-c6560d717c74"
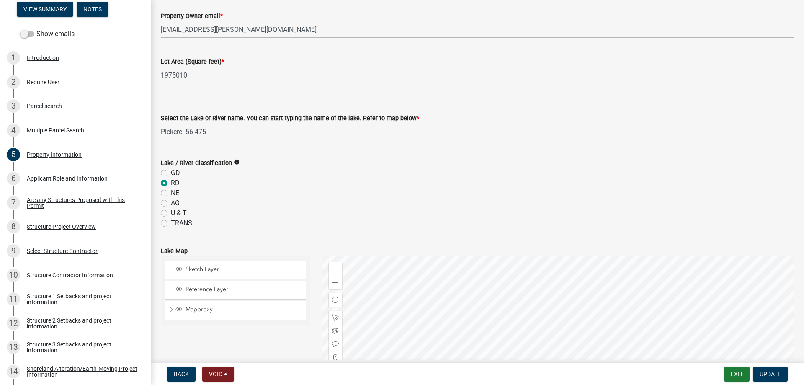
scroll to position [191, 0]
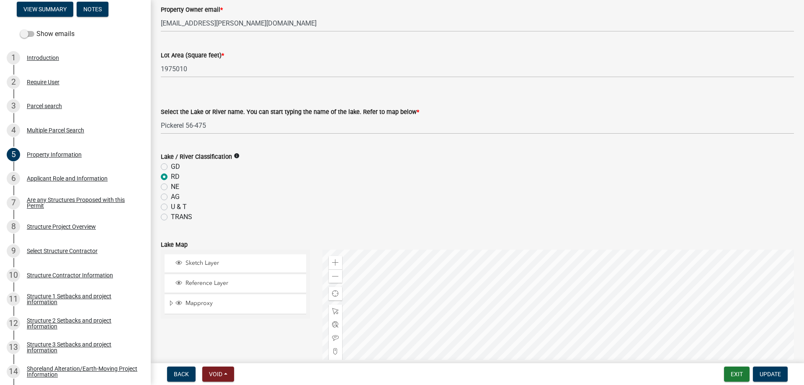
click at [171, 187] on label "NE" at bounding box center [175, 187] width 8 height 10
click at [171, 187] on input "NE" at bounding box center [173, 184] width 5 height 5
radio input "true"
click at [161, 117] on select "Select Item... None Adley 56-031 Albert 56-118 Alfred 56-600 Alice 56-244 Alice…" at bounding box center [477, 125] width 633 height 17
click option "Mud 56-381" at bounding box center [0, 0] width 0 height 0
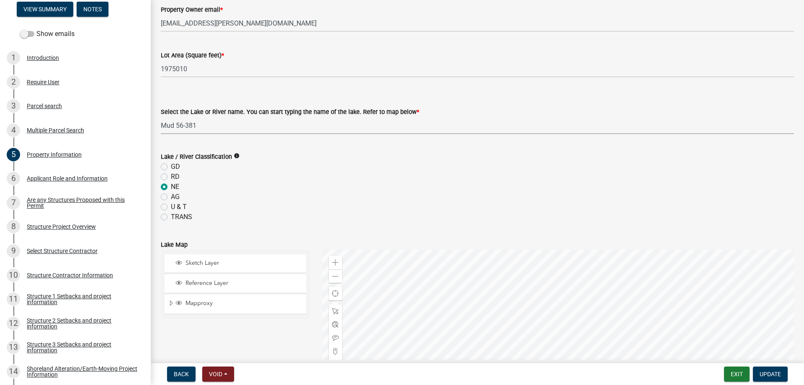
select select "31f4fbc6-796a-401e-98cb-e5fbc6bcc7f9"
click at [312, 180] on div "RD" at bounding box center [477, 177] width 633 height 10
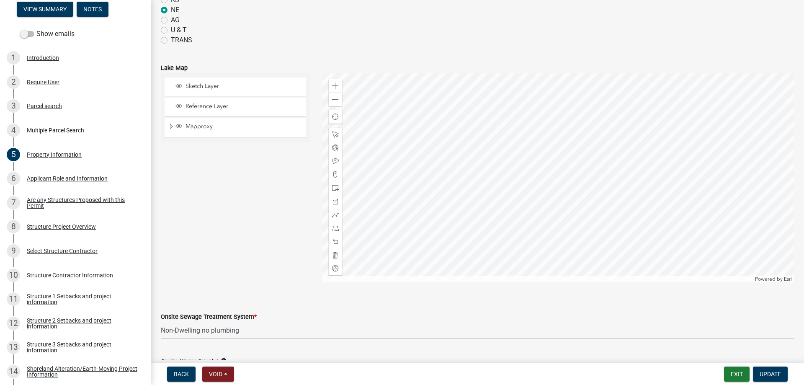
scroll to position [478, 0]
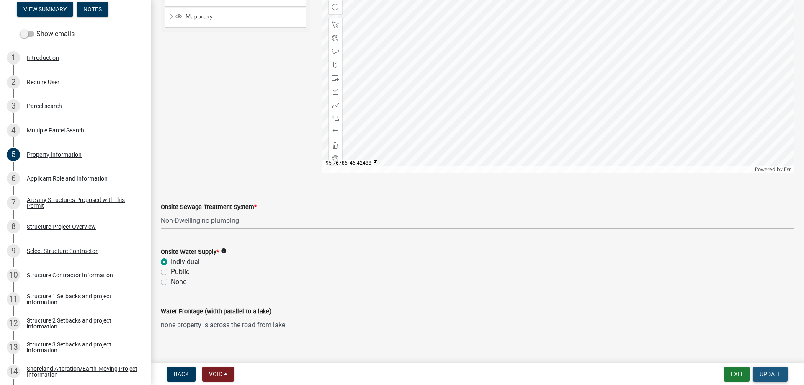
click at [765, 375] on span "Update" at bounding box center [770, 374] width 21 height 7
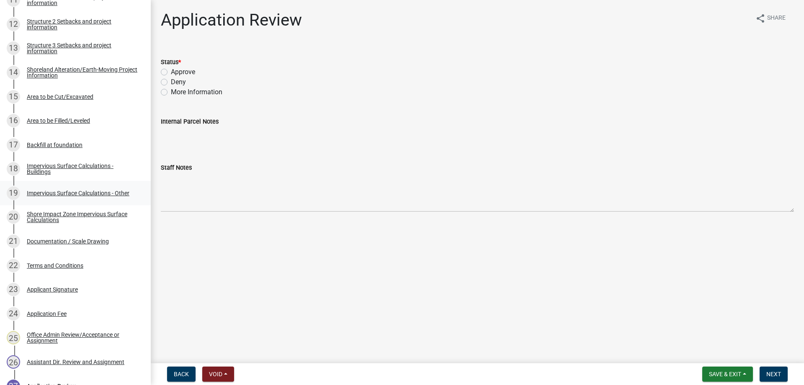
scroll to position [470, 0]
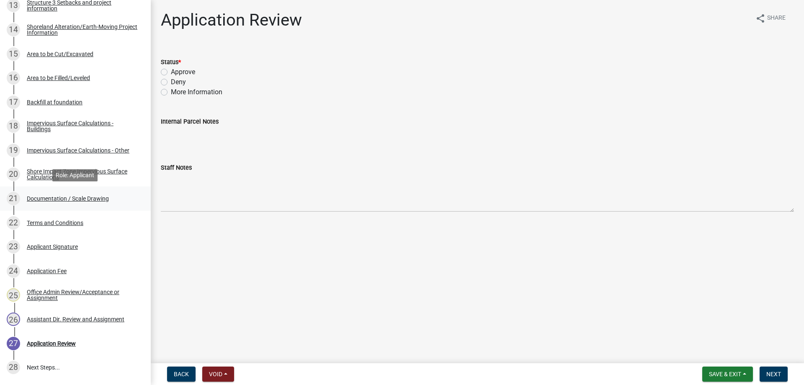
click at [80, 196] on div "Documentation / Scale Drawing" at bounding box center [68, 199] width 82 height 6
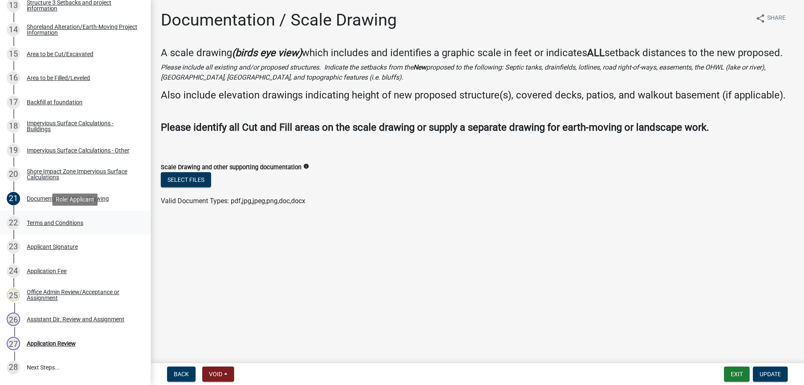
click at [68, 222] on div "Terms and Conditions" at bounding box center [55, 223] width 57 height 6
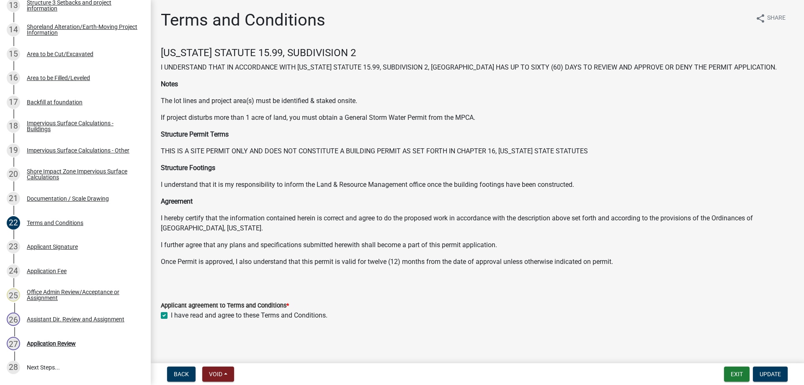
scroll to position [1, 0]
click at [59, 246] on div "Applicant Signature" at bounding box center [52, 247] width 51 height 6
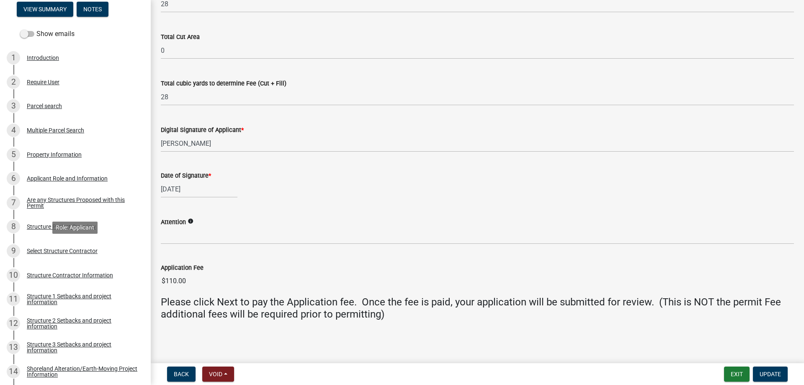
scroll to position [0, 0]
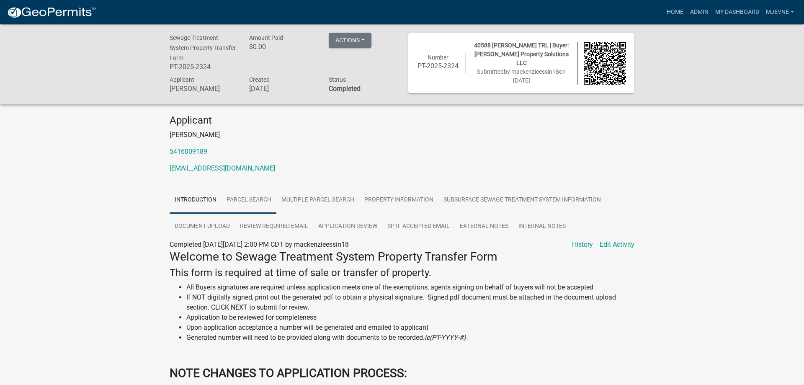
click at [245, 201] on link "Parcel search" at bounding box center [249, 200] width 55 height 27
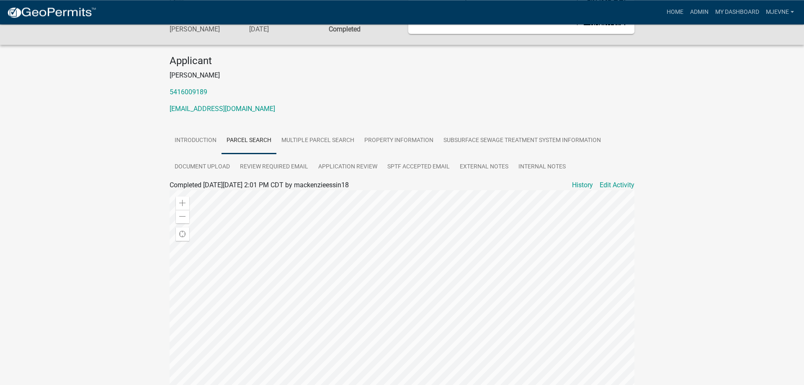
scroll to position [85, 0]
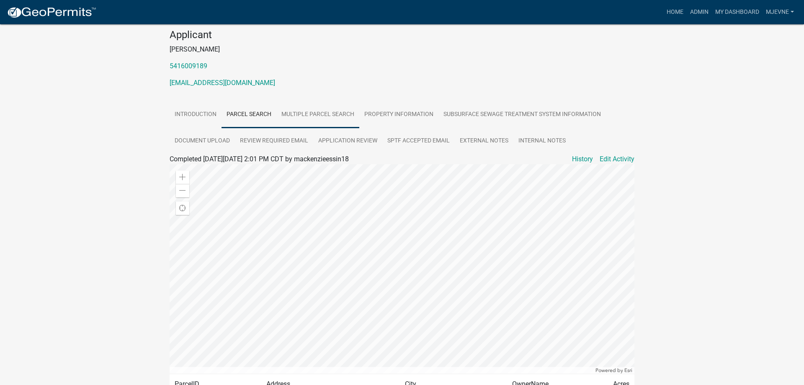
click at [311, 115] on link "Multiple Parcel Search" at bounding box center [317, 114] width 83 height 27
click at [421, 116] on link "Property Information" at bounding box center [398, 114] width 79 height 27
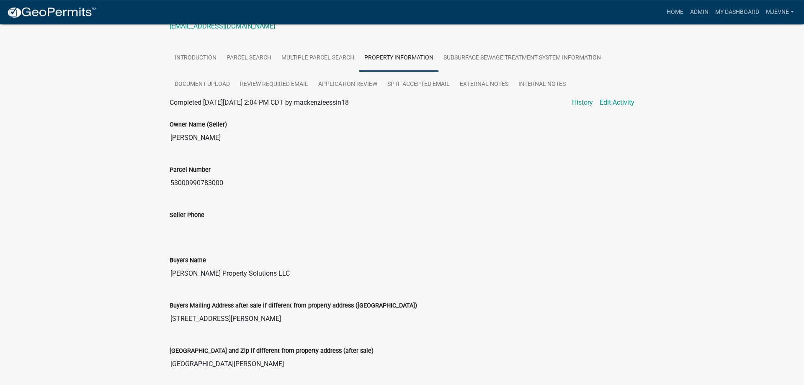
scroll to position [128, 0]
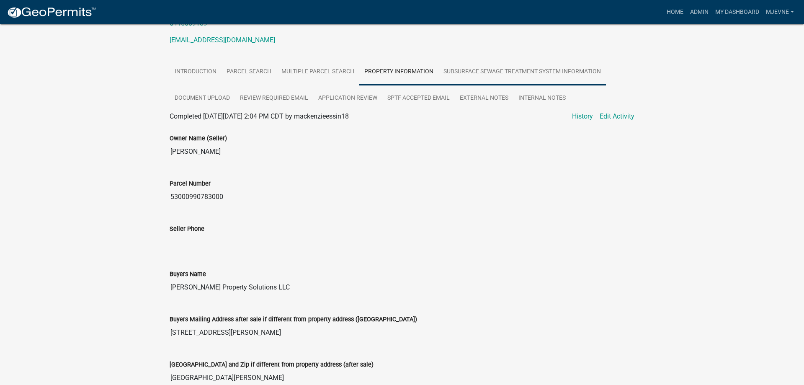
click at [483, 73] on link "Subsurface Sewage Treatment System Information" at bounding box center [523, 72] width 168 height 27
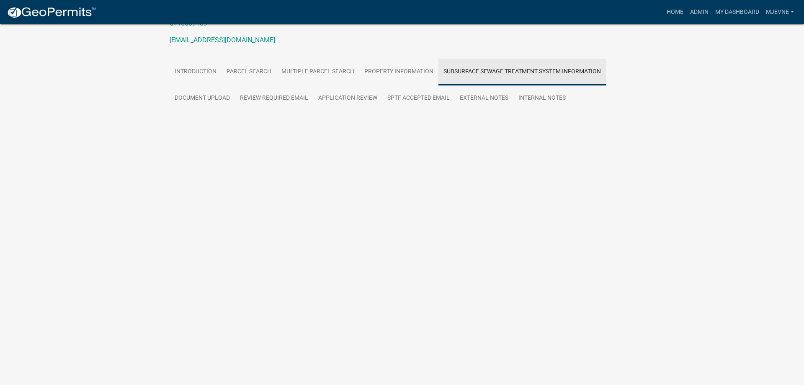
scroll to position [84, 0]
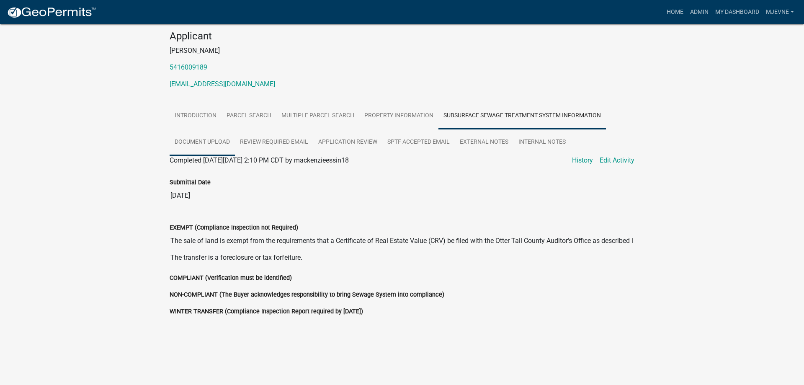
click at [184, 143] on link "Document Upload" at bounding box center [202, 142] width 65 height 27
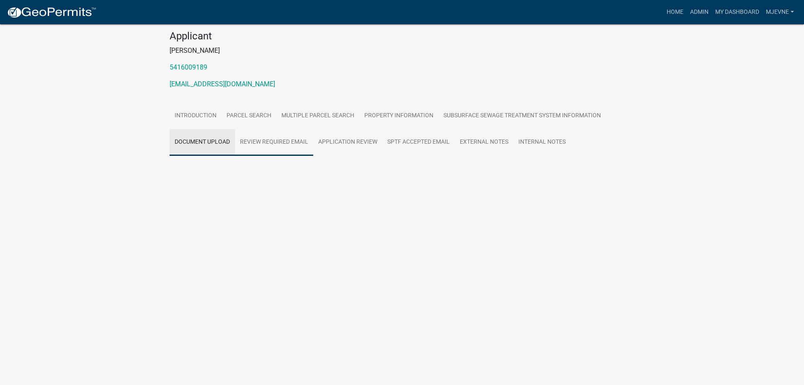
scroll to position [72, 0]
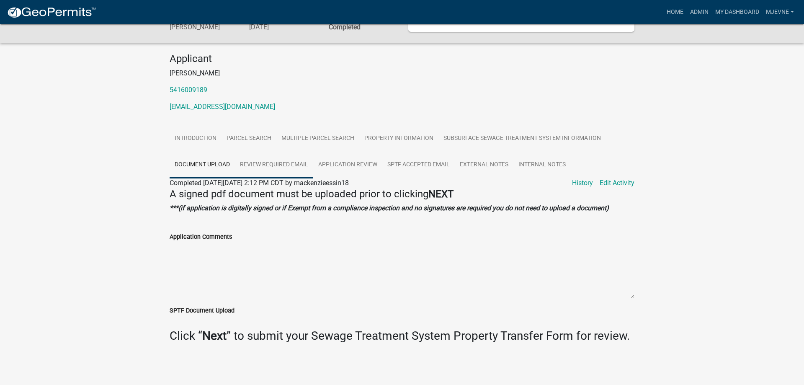
click at [263, 158] on link "Review Required Email" at bounding box center [274, 165] width 78 height 27
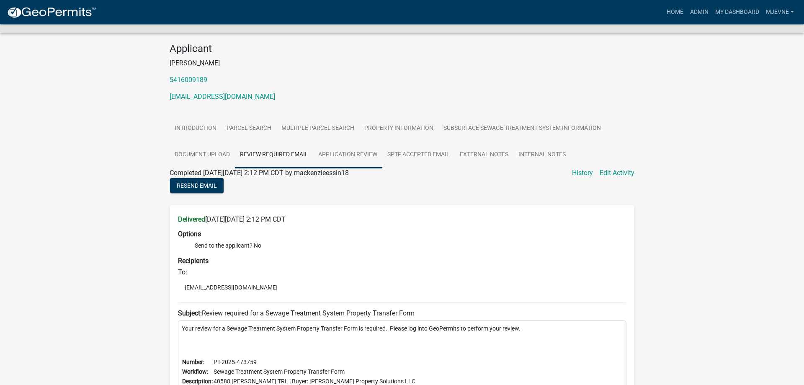
click at [367, 158] on link "Application Review" at bounding box center [347, 155] width 69 height 27
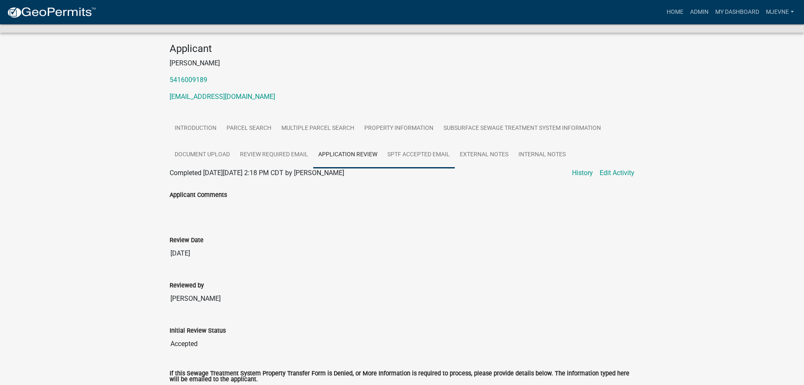
click at [429, 162] on link "SPTF Accepted Email" at bounding box center [418, 155] width 72 height 27
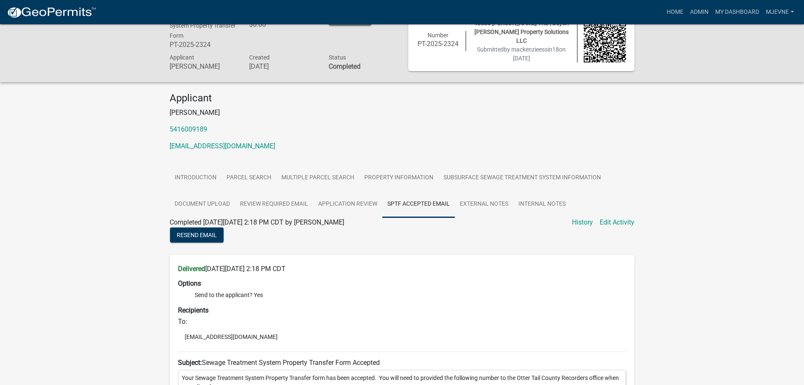
scroll to position [0, 0]
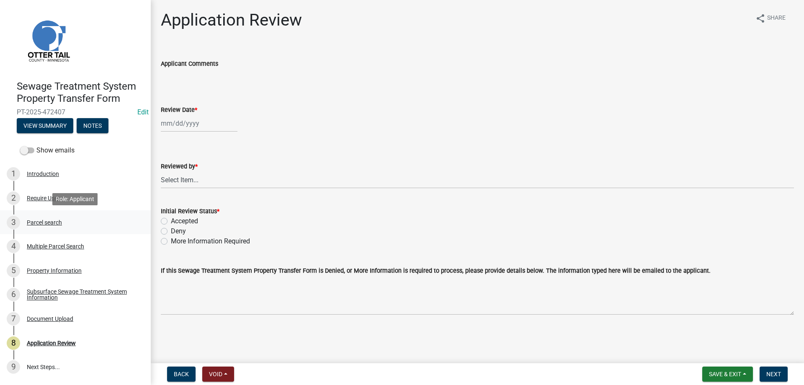
click at [44, 222] on div "Parcel search" at bounding box center [44, 222] width 35 height 6
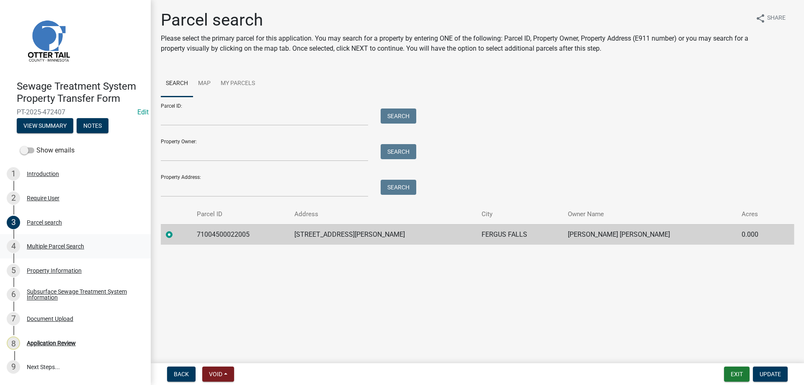
click at [40, 243] on div "Multiple Parcel Search" at bounding box center [55, 246] width 57 height 6
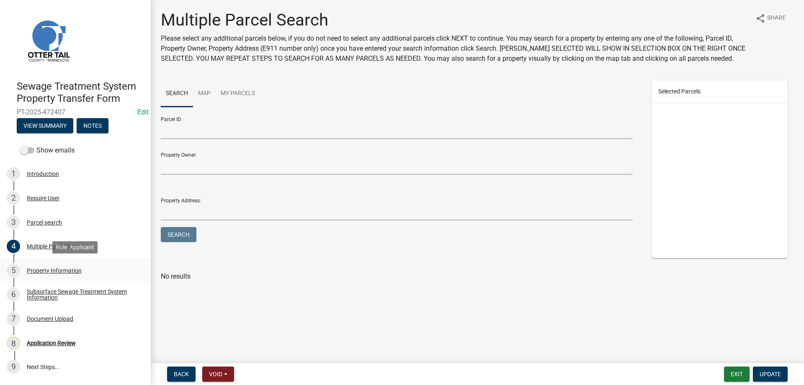
click at [47, 271] on div "Property Information" at bounding box center [54, 271] width 55 height 6
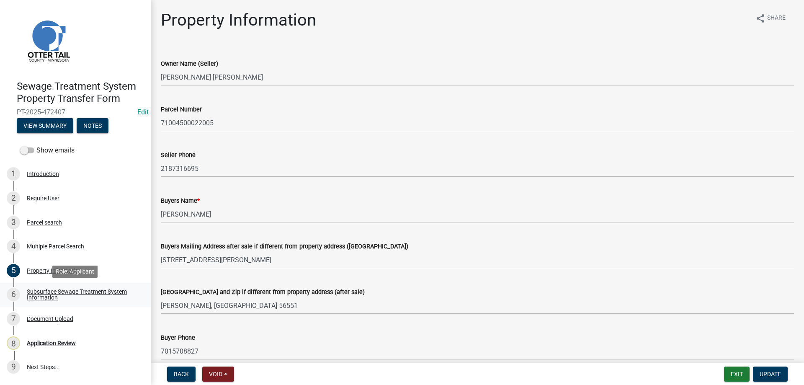
click at [42, 292] on div "Subsurface Sewage Treatment System Information" at bounding box center [82, 295] width 111 height 12
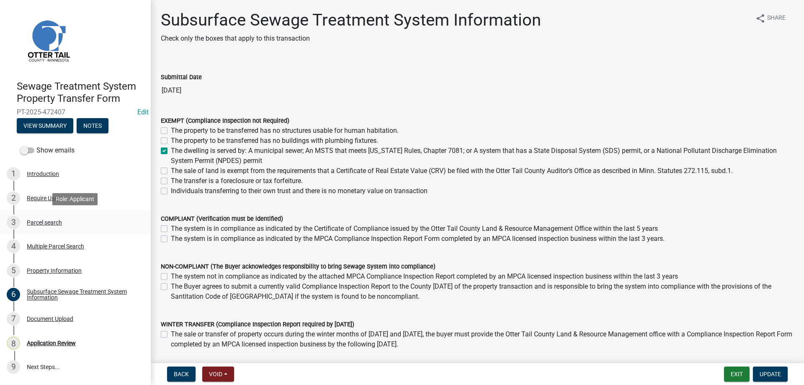
click at [39, 219] on div "3 Parcel search" at bounding box center [72, 222] width 131 height 13
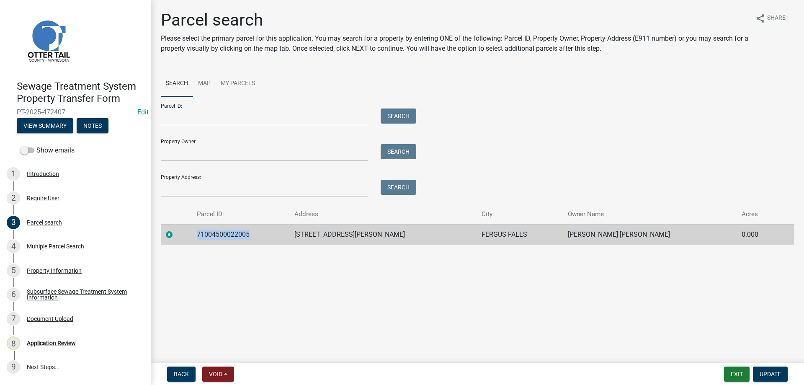
drag, startPoint x: 254, startPoint y: 235, endPoint x: 202, endPoint y: 238, distance: 51.6
click at [202, 238] on td "71004500022005" at bounding box center [241, 234] width 98 height 21
copy td "71004500022005"
click at [52, 343] on div "Application Review" at bounding box center [51, 343] width 49 height 6
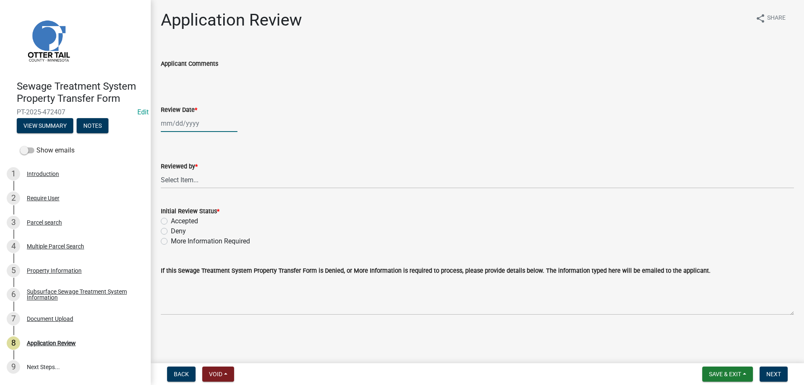
click at [191, 125] on input "Review Date *" at bounding box center [199, 123] width 77 height 17
select select "9"
select select "2025"
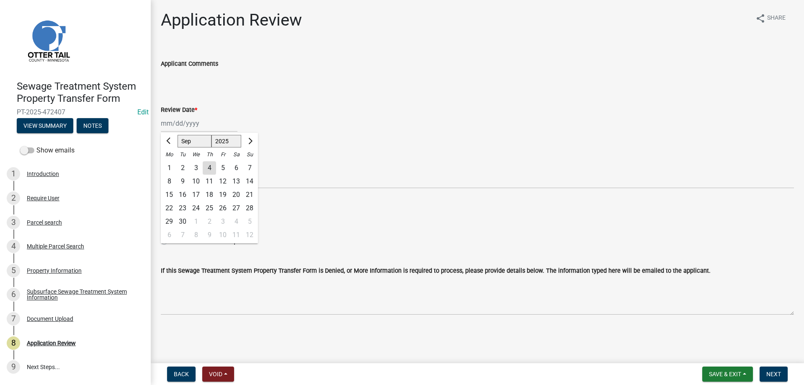
click at [211, 169] on div "4" at bounding box center [209, 167] width 13 height 13
type input "09/04/2025"
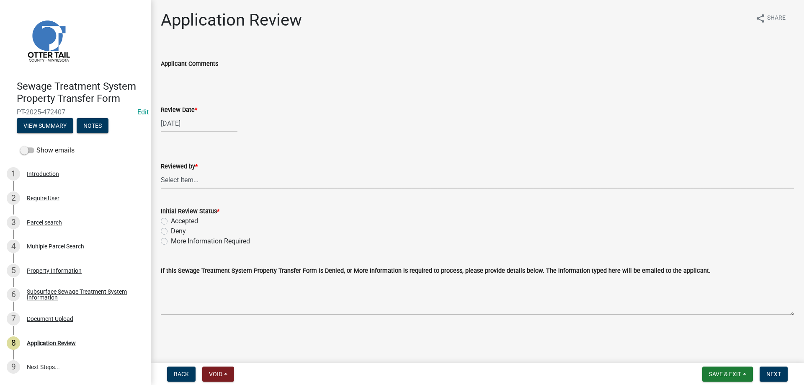
click at [161, 171] on select "Select Item... Alexis Newark Amy Busko Andrea Perales Brittany Tollefson Christ…" at bounding box center [477, 179] width 633 height 17
click option "Michelle Jevne" at bounding box center [0, 0] width 0 height 0
select select "b4c12476-3918-4c31-b34d-126d47b866fd"
click at [171, 220] on label "Accepted" at bounding box center [184, 221] width 27 height 10
click at [171, 220] on input "Accepted" at bounding box center [173, 218] width 5 height 5
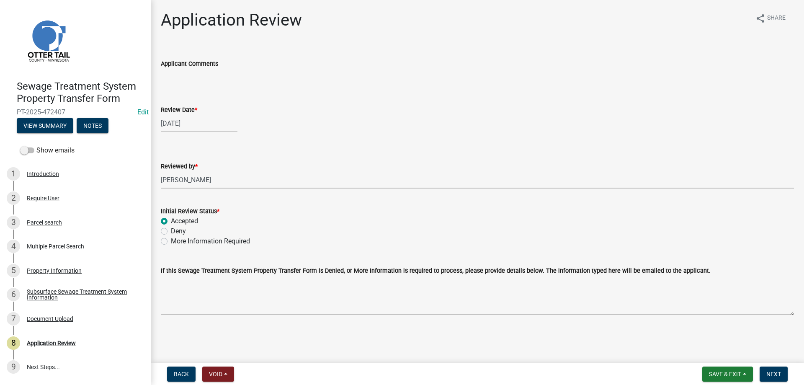
radio input "true"
click at [777, 376] on span "Next" at bounding box center [774, 374] width 15 height 7
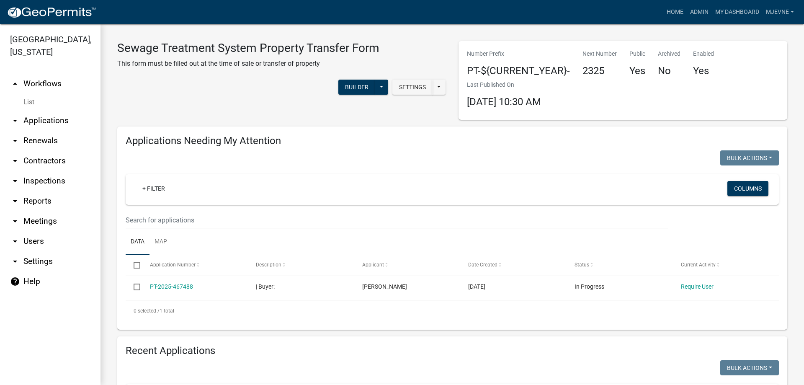
select select "1: 25"
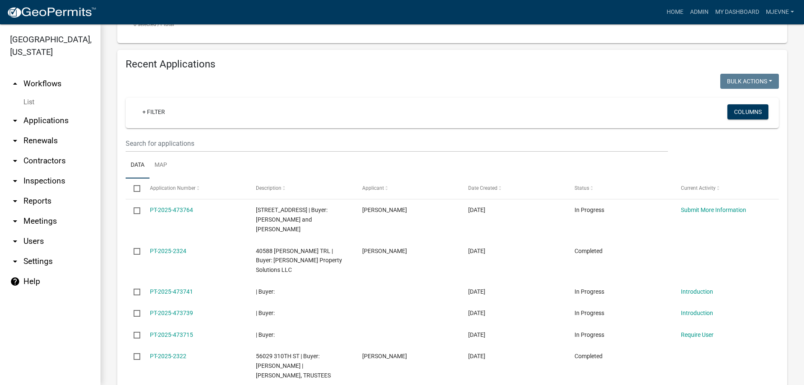
click at [34, 119] on link "arrow_drop_down Applications" at bounding box center [50, 121] width 101 height 20
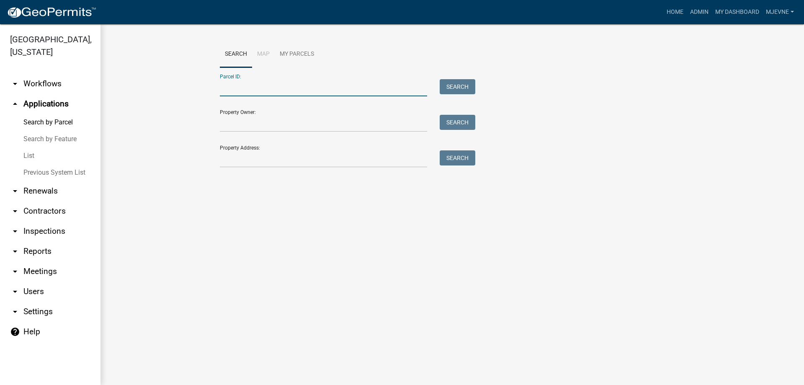
paste input "02000990923000"
type input "02000990923000"
click at [450, 86] on button "Search" at bounding box center [458, 86] width 36 height 15
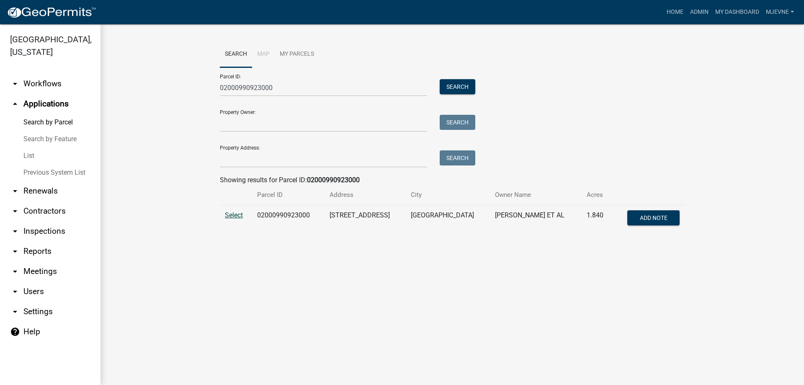
click at [232, 216] on span "Select" at bounding box center [234, 215] width 18 height 8
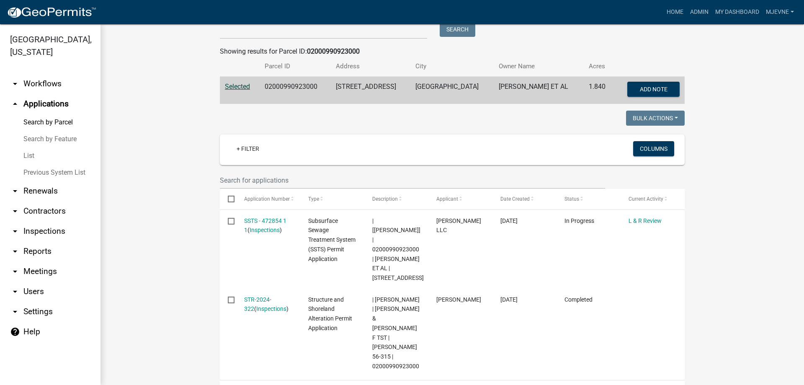
scroll to position [143, 0]
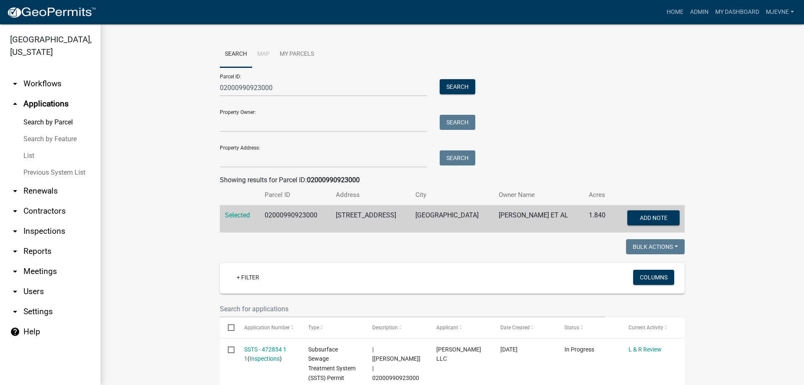
scroll to position [143, 0]
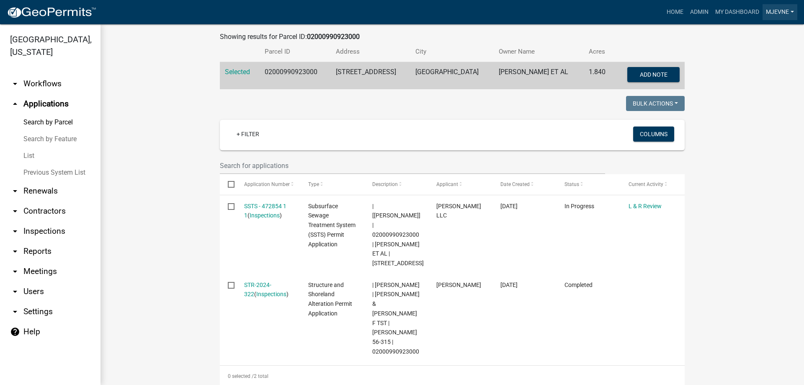
click at [781, 12] on link "MJevne" at bounding box center [780, 12] width 35 height 16
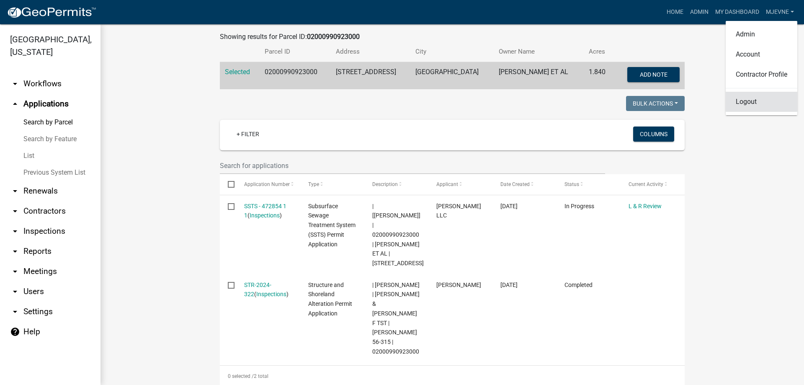
click at [741, 104] on link "Logout" at bounding box center [762, 102] width 72 height 20
